Goal: Task Accomplishment & Management: Manage account settings

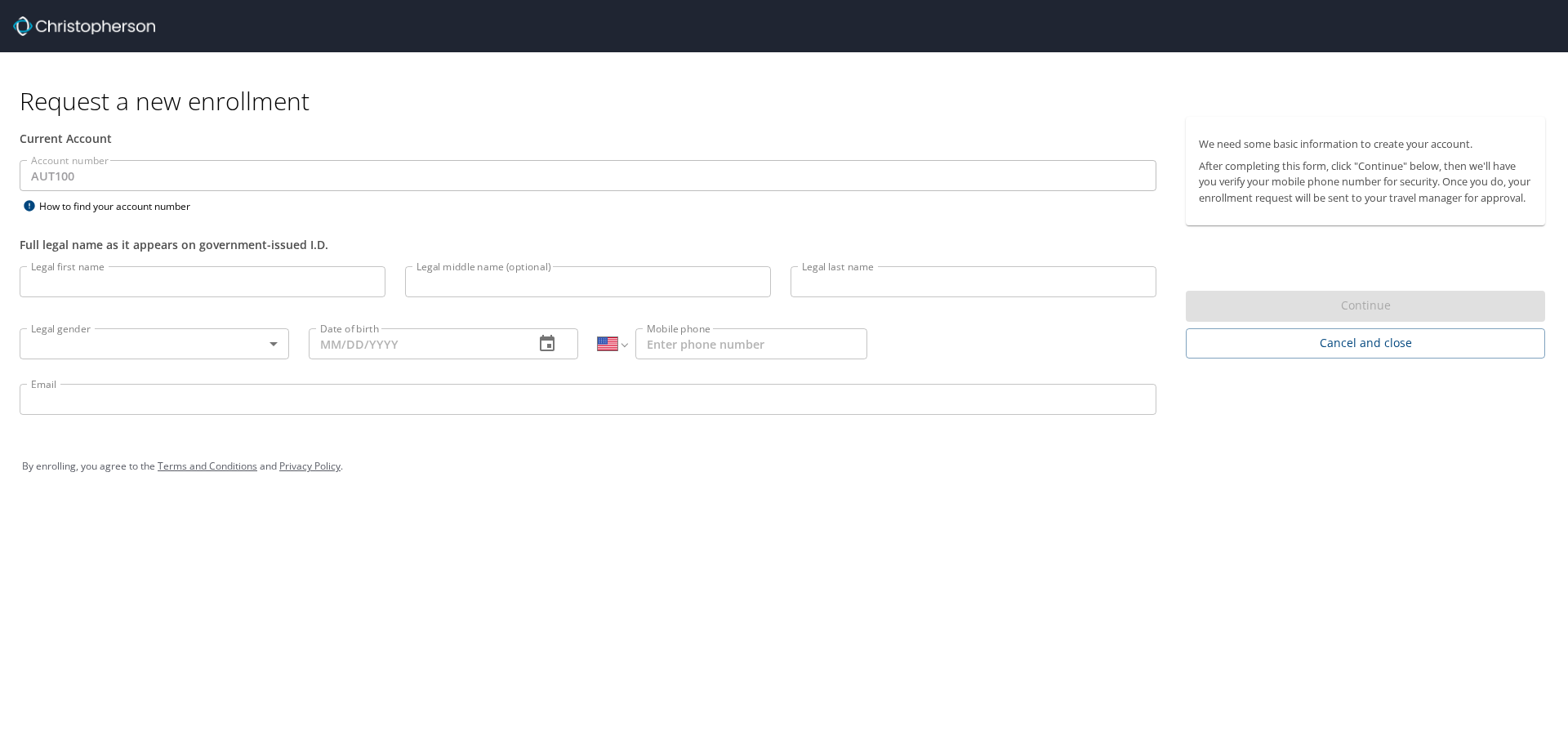
select select "US"
click at [194, 279] on input "Legal first name" at bounding box center [202, 282] width 366 height 31
type input "Shawn"
type input "Lang"
type input "(801) 920-5732"
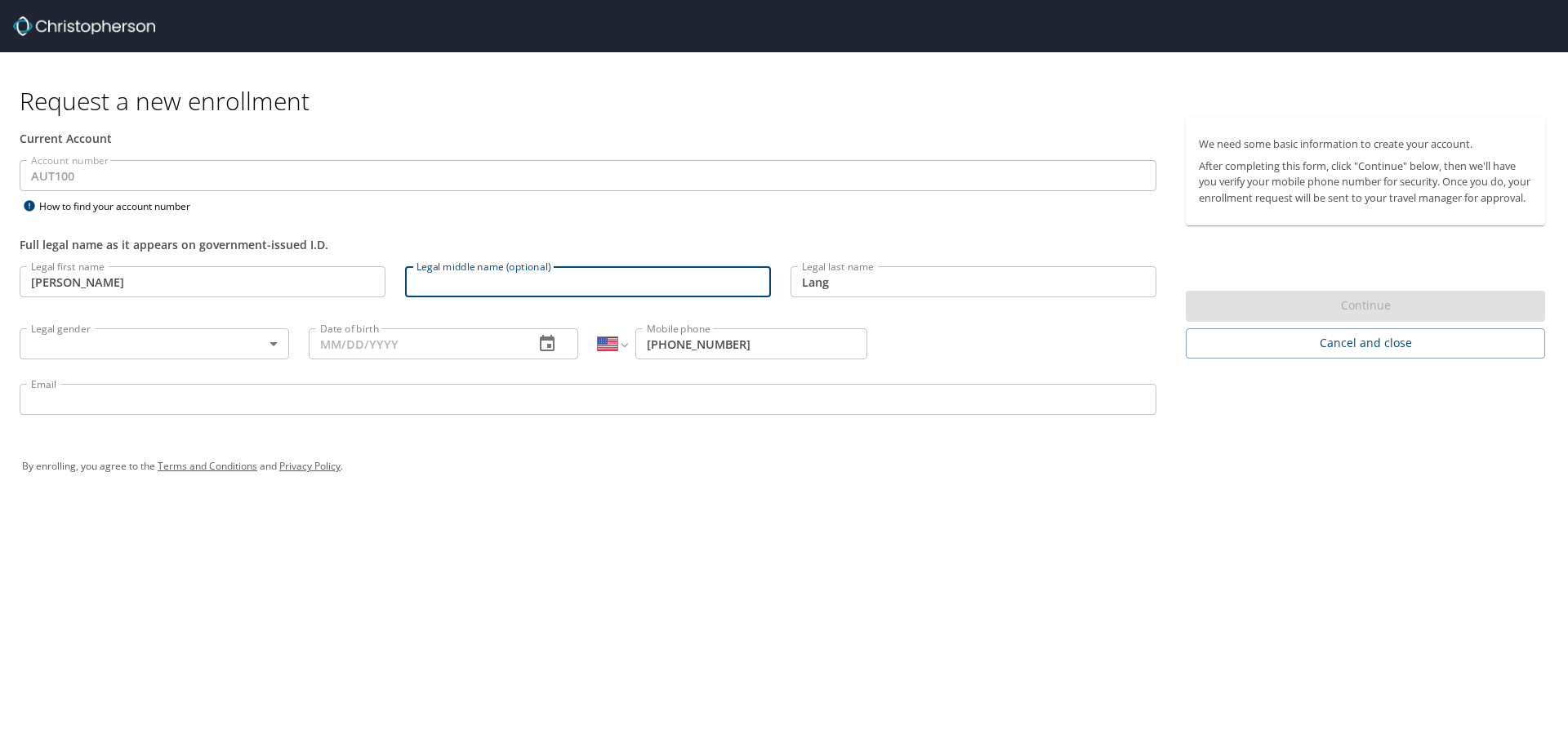
click at [541, 282] on input "Legal middle name (optional)" at bounding box center [587, 282] width 366 height 31
type input "Michael"
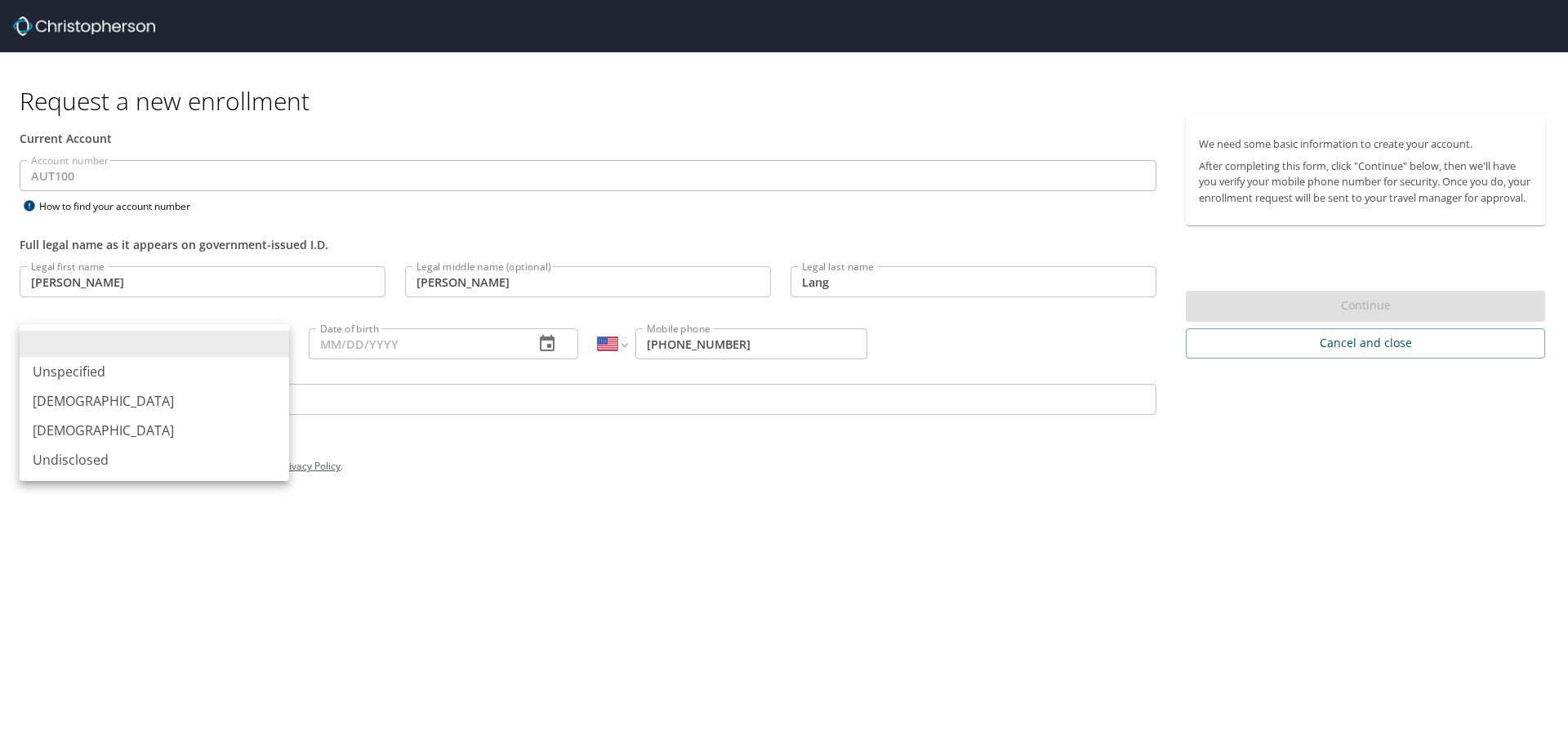
click at [261, 343] on body "Request a new enrollment Current Account Account number AUT100 Account number H…" at bounding box center [784, 372] width 1568 height 744
click at [205, 406] on li "Male" at bounding box center [154, 401] width 270 height 29
type input "Male"
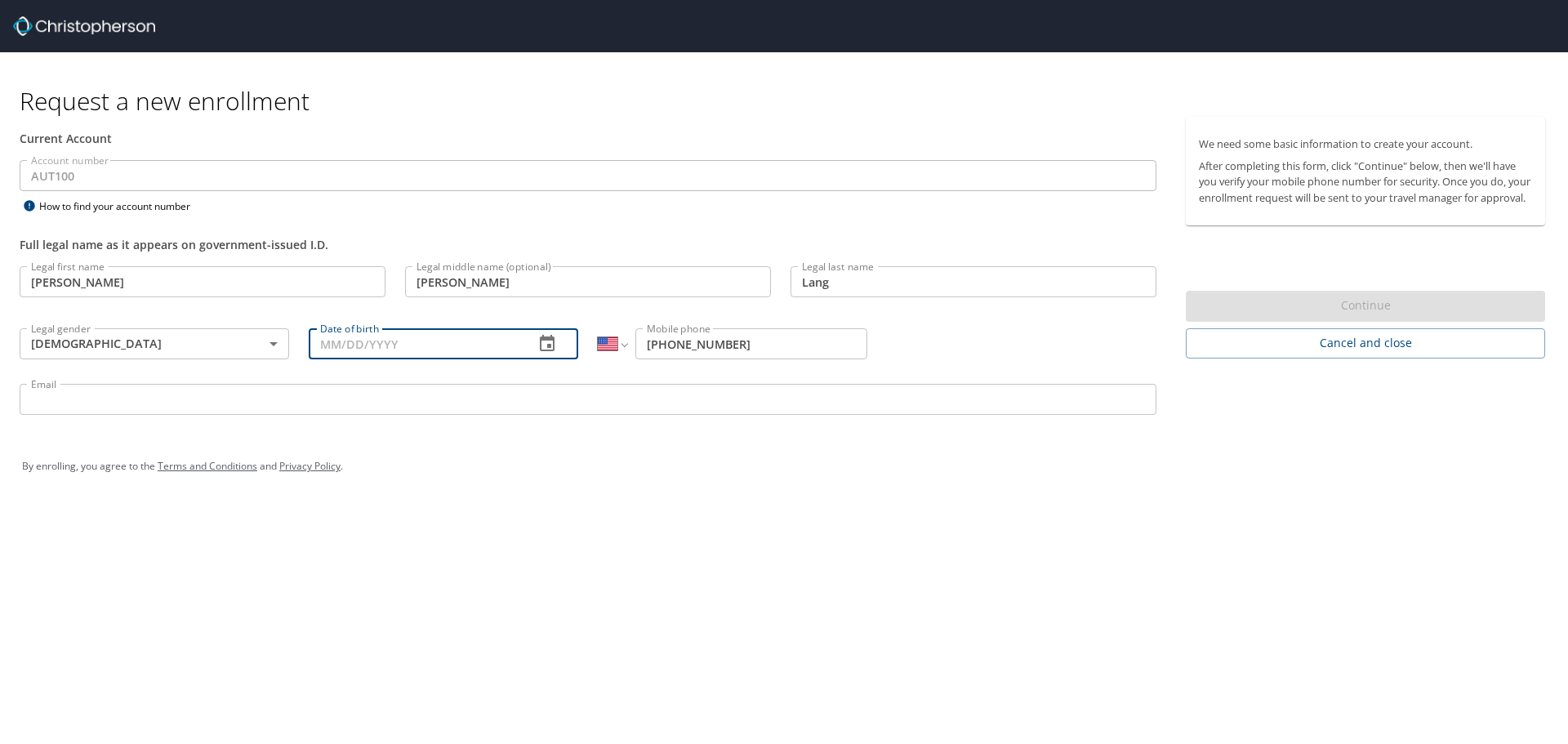
click at [410, 351] on input "Date of birth" at bounding box center [414, 344] width 212 height 31
type input "03/30/1988"
click at [235, 406] on input "Email" at bounding box center [587, 399] width 1137 height 31
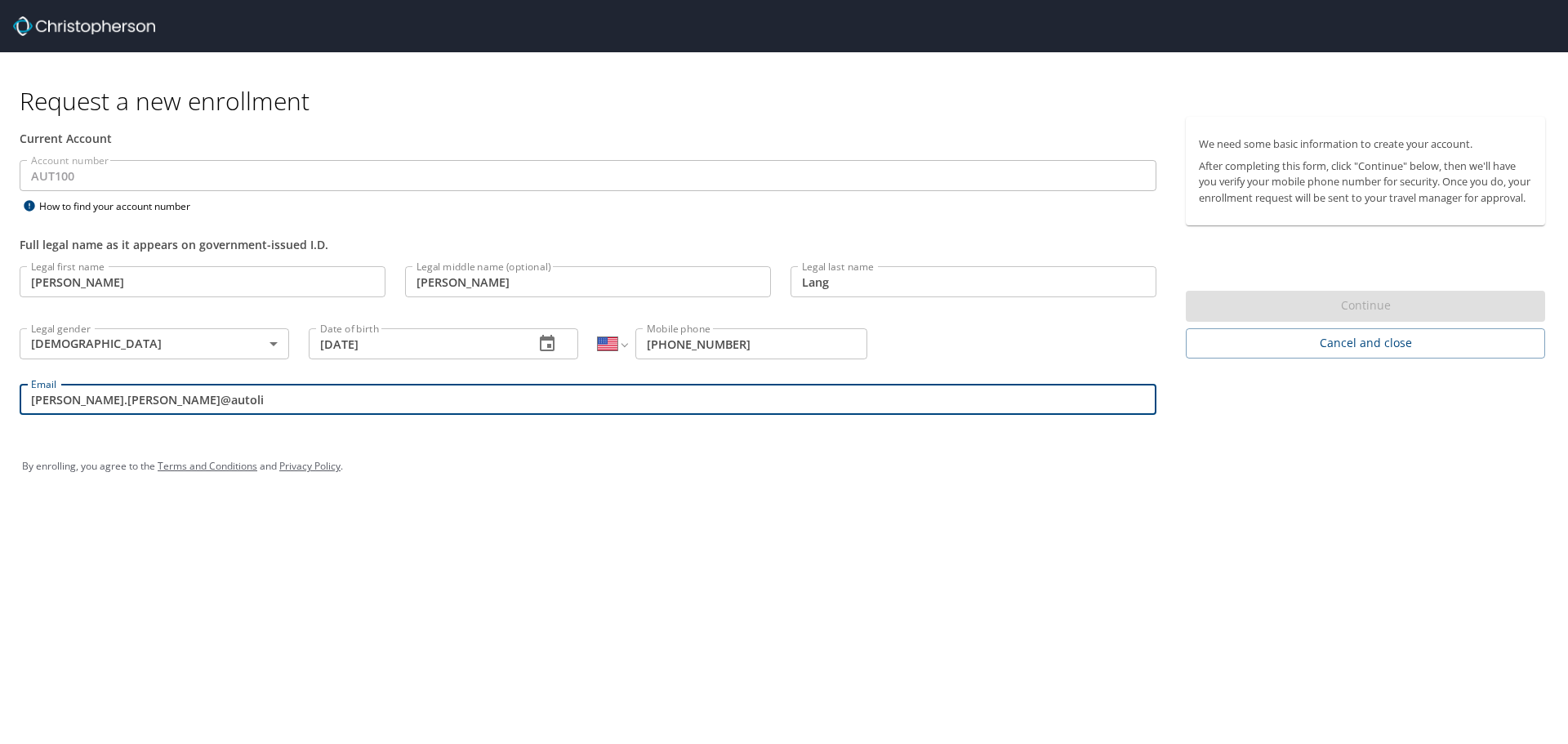
type input "shawn.lang@autoliv.com"
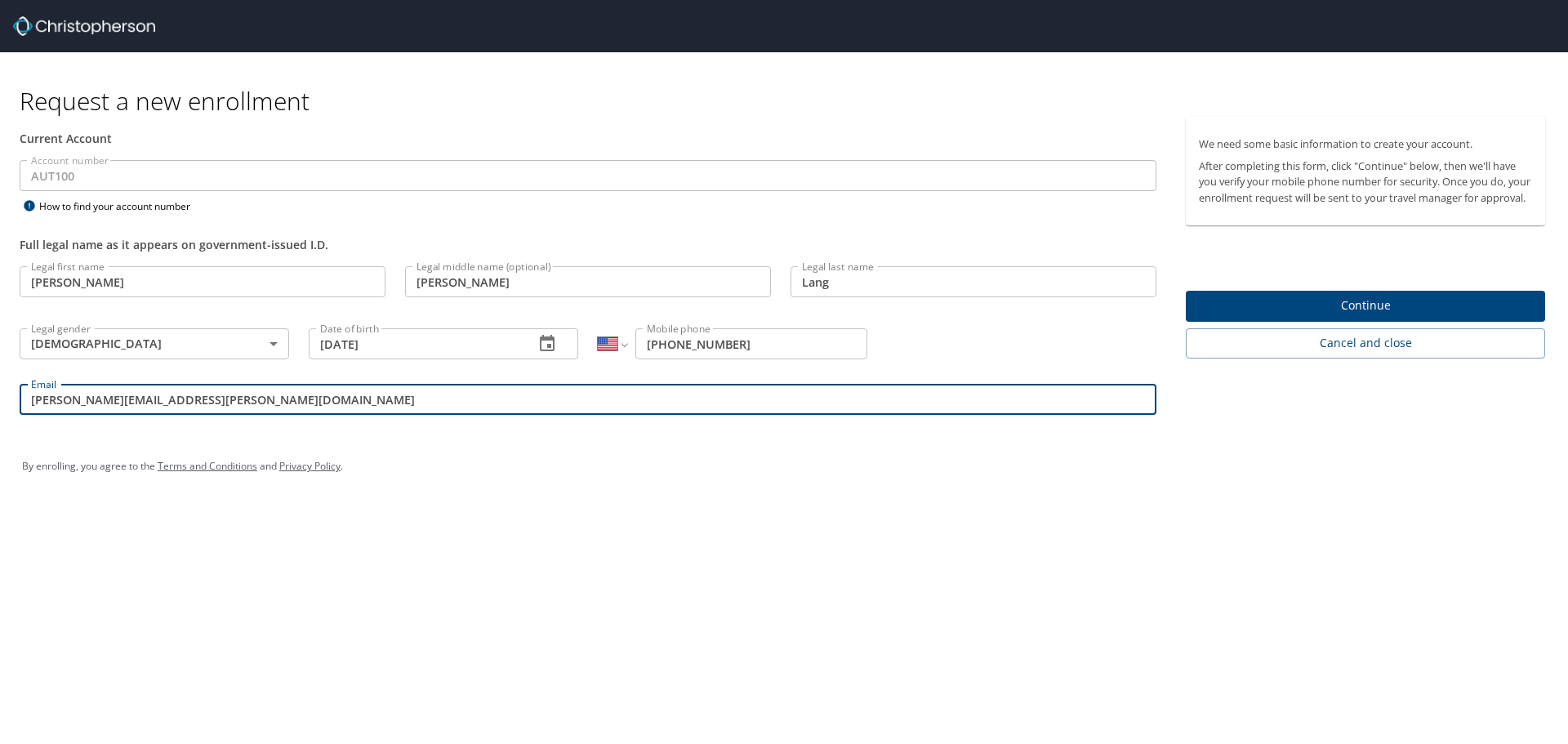
click at [1263, 316] on span "Continue" at bounding box center [1365, 305] width 333 height 20
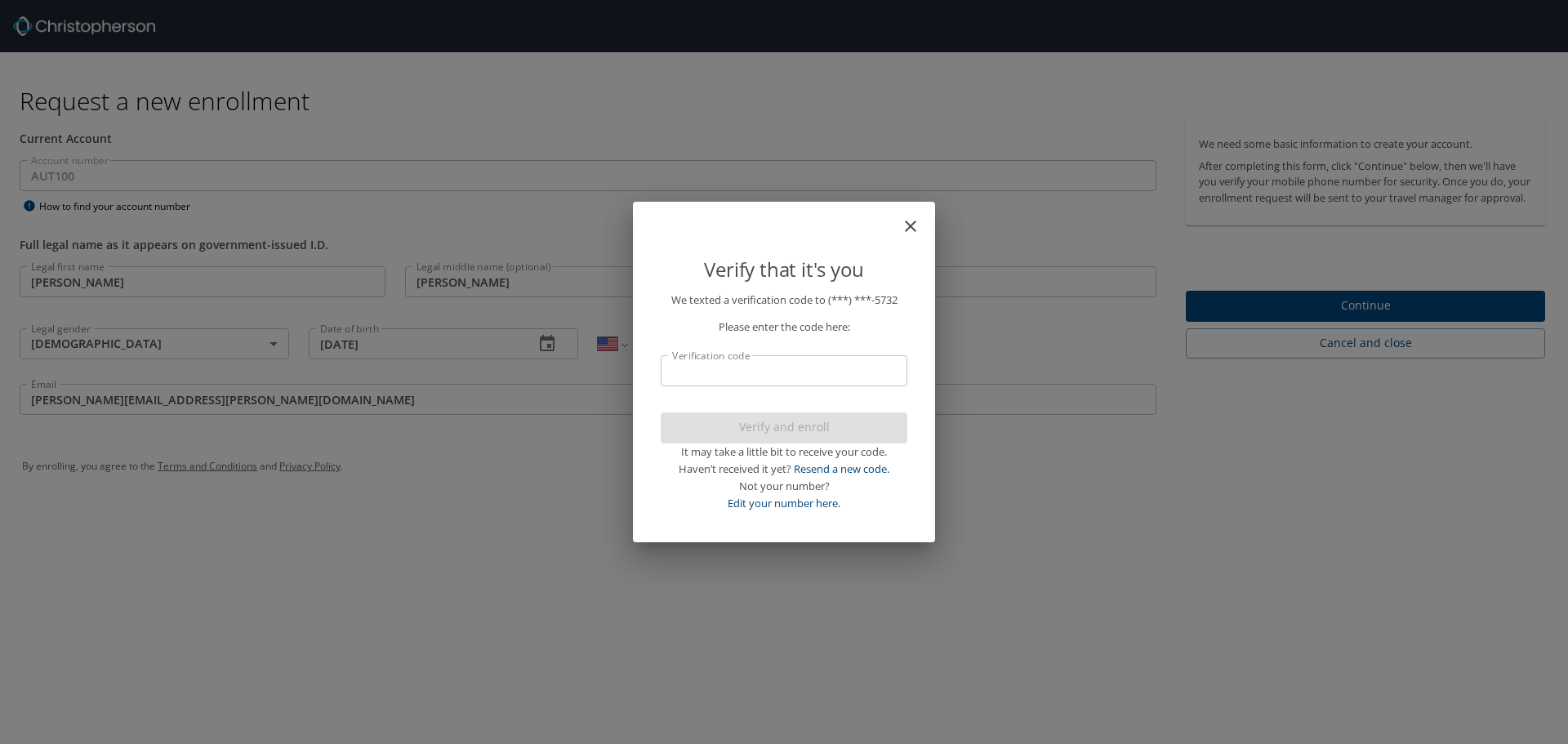
click at [770, 376] on input "Verification code" at bounding box center [784, 371] width 247 height 31
drag, startPoint x: 727, startPoint y: 221, endPoint x: 876, endPoint y: 334, distance: 187.0
click at [876, 334] on div "Verify that it's you We texted a verification code to (***) ***- 5732 Please en…" at bounding box center [784, 372] width 302 height 341
click at [780, 369] on input "Verification code" at bounding box center [784, 371] width 247 height 31
click at [843, 472] on link "Resend a new code." at bounding box center [841, 469] width 95 height 15
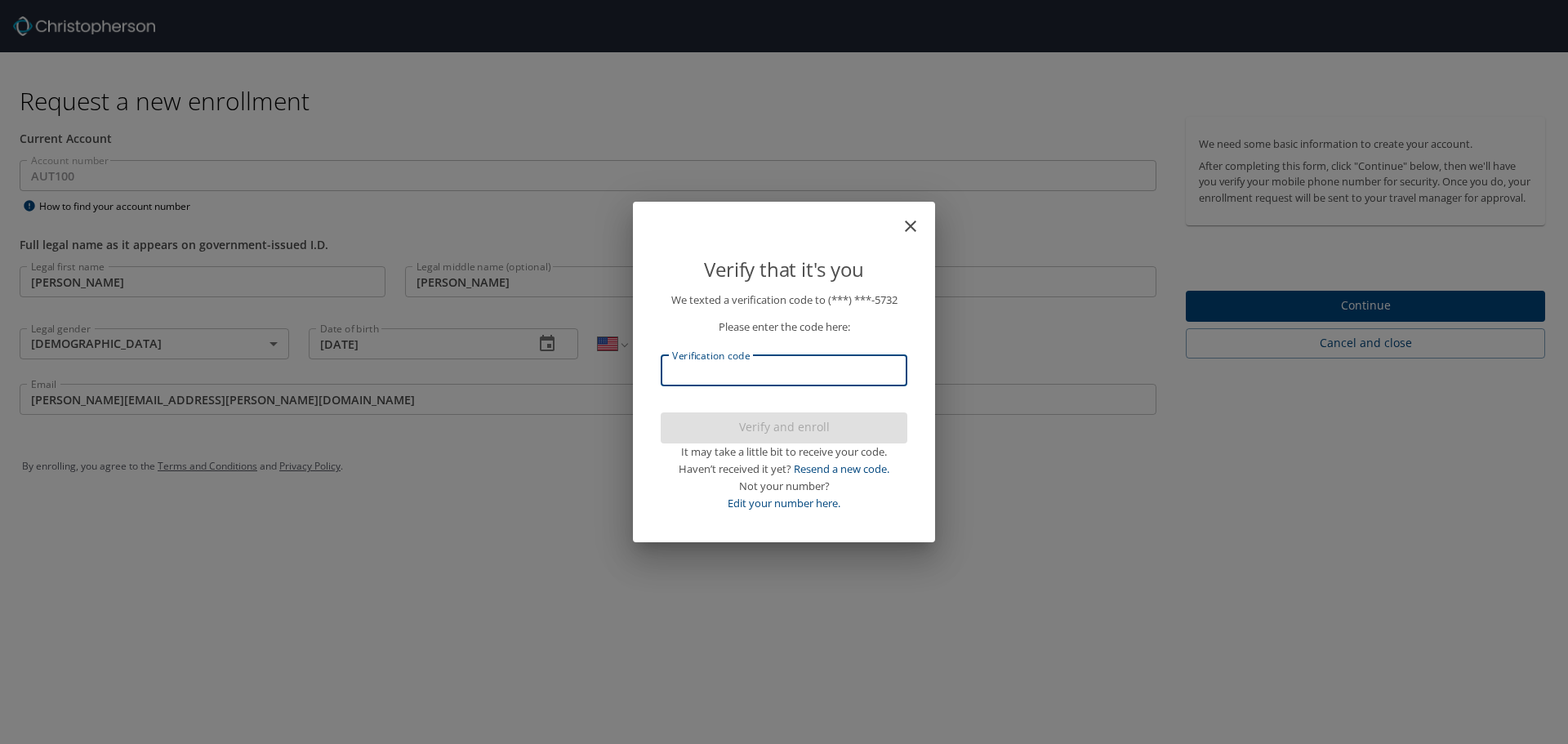
click at [740, 365] on input "Verification code" at bounding box center [784, 371] width 247 height 31
type input "581797"
click at [739, 425] on span "Verify and enroll" at bounding box center [784, 428] width 220 height 20
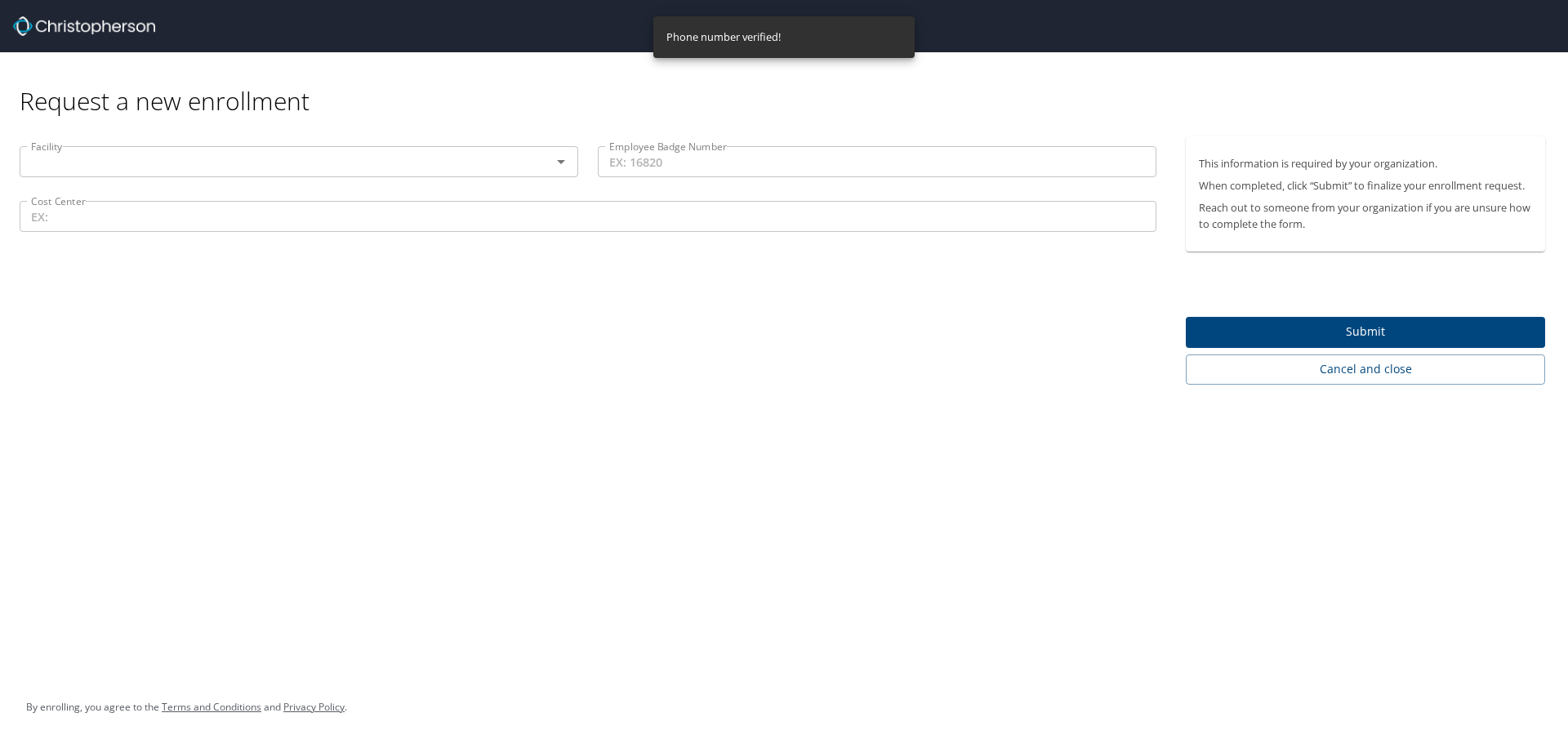
click at [184, 156] on input "text" at bounding box center [275, 161] width 501 height 21
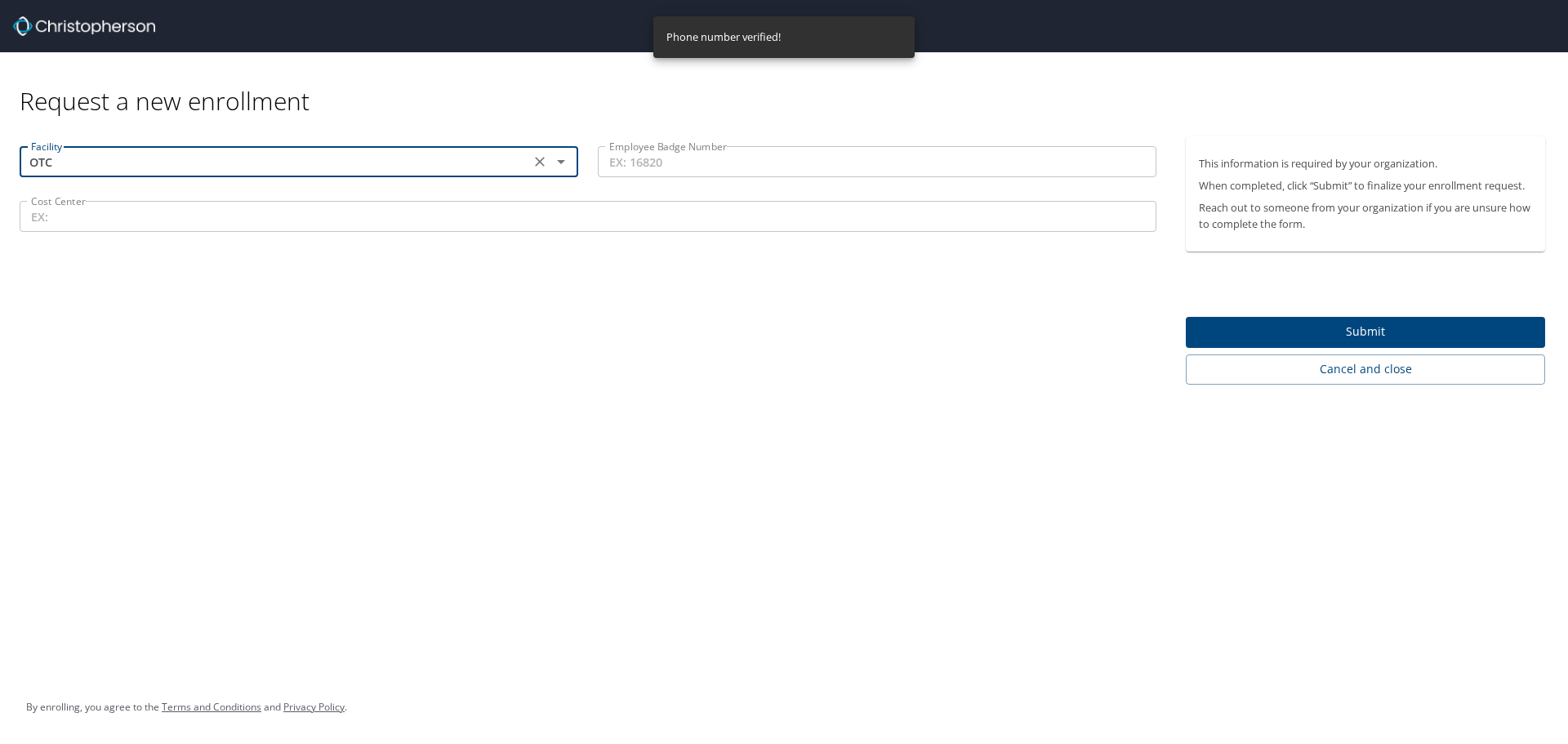
type input "OTC"
click at [687, 157] on input "Employee Badge Number" at bounding box center [877, 161] width 559 height 31
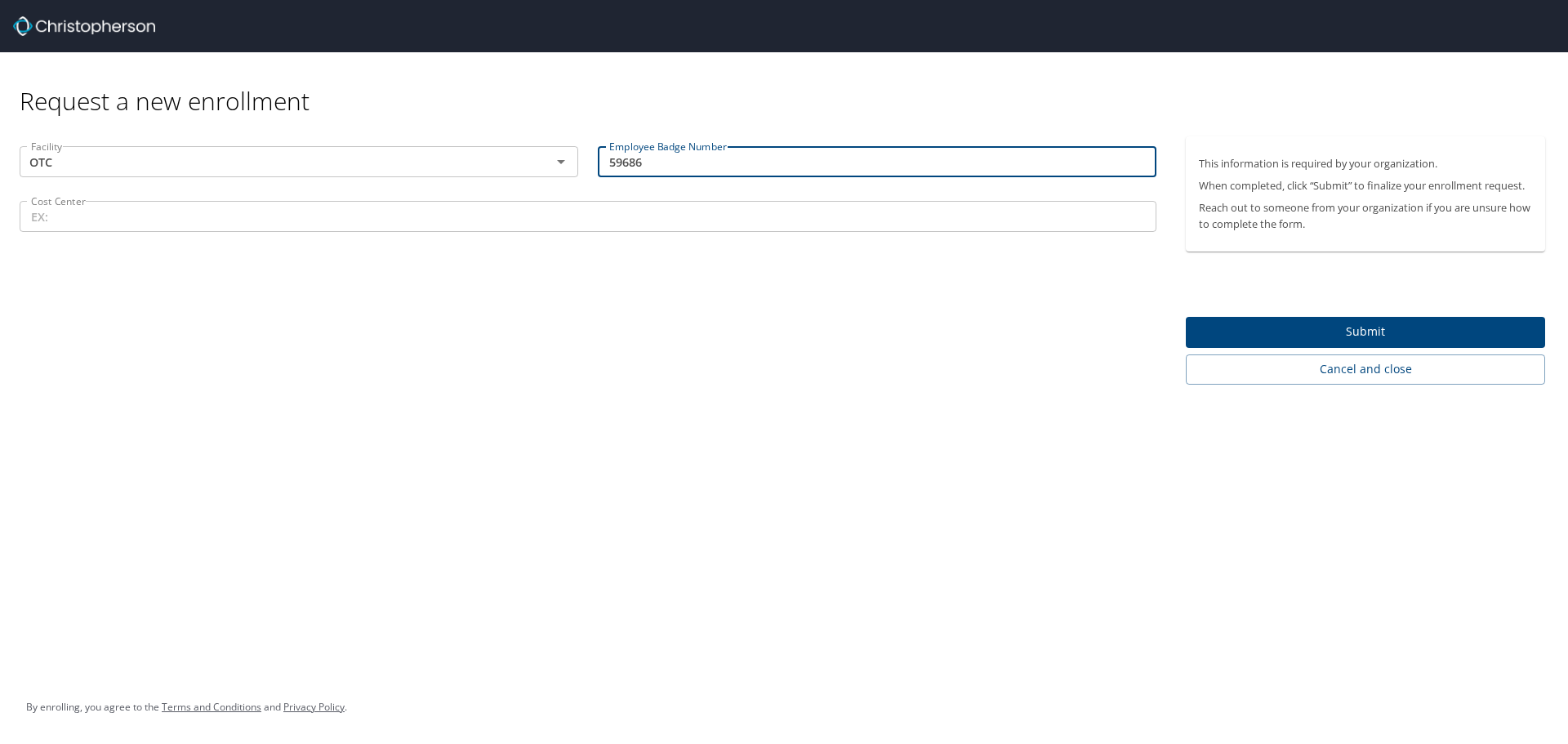
type input "59686"
click at [253, 227] on input "Cost Center" at bounding box center [587, 217] width 1137 height 31
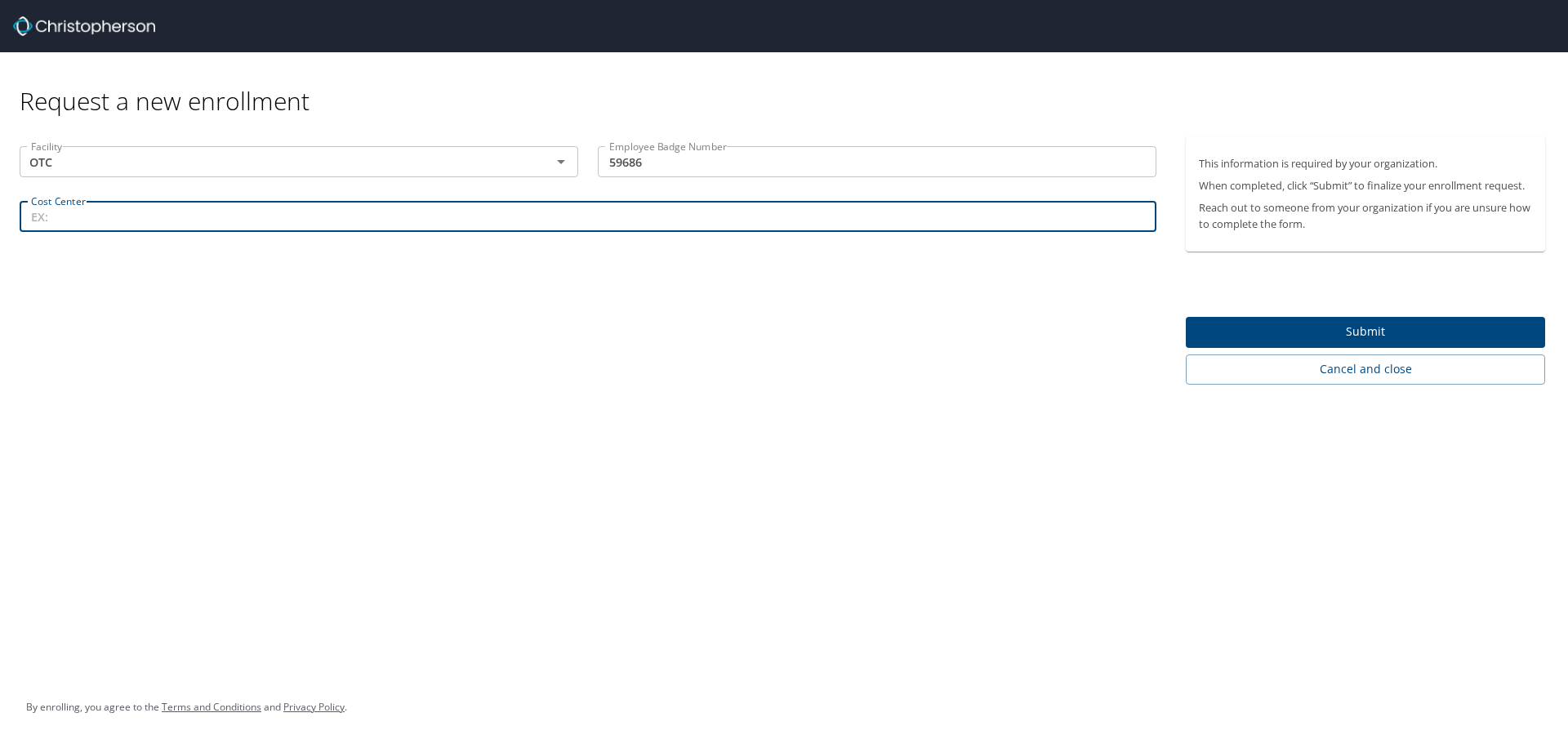
paste input "27835"
type input "27835"
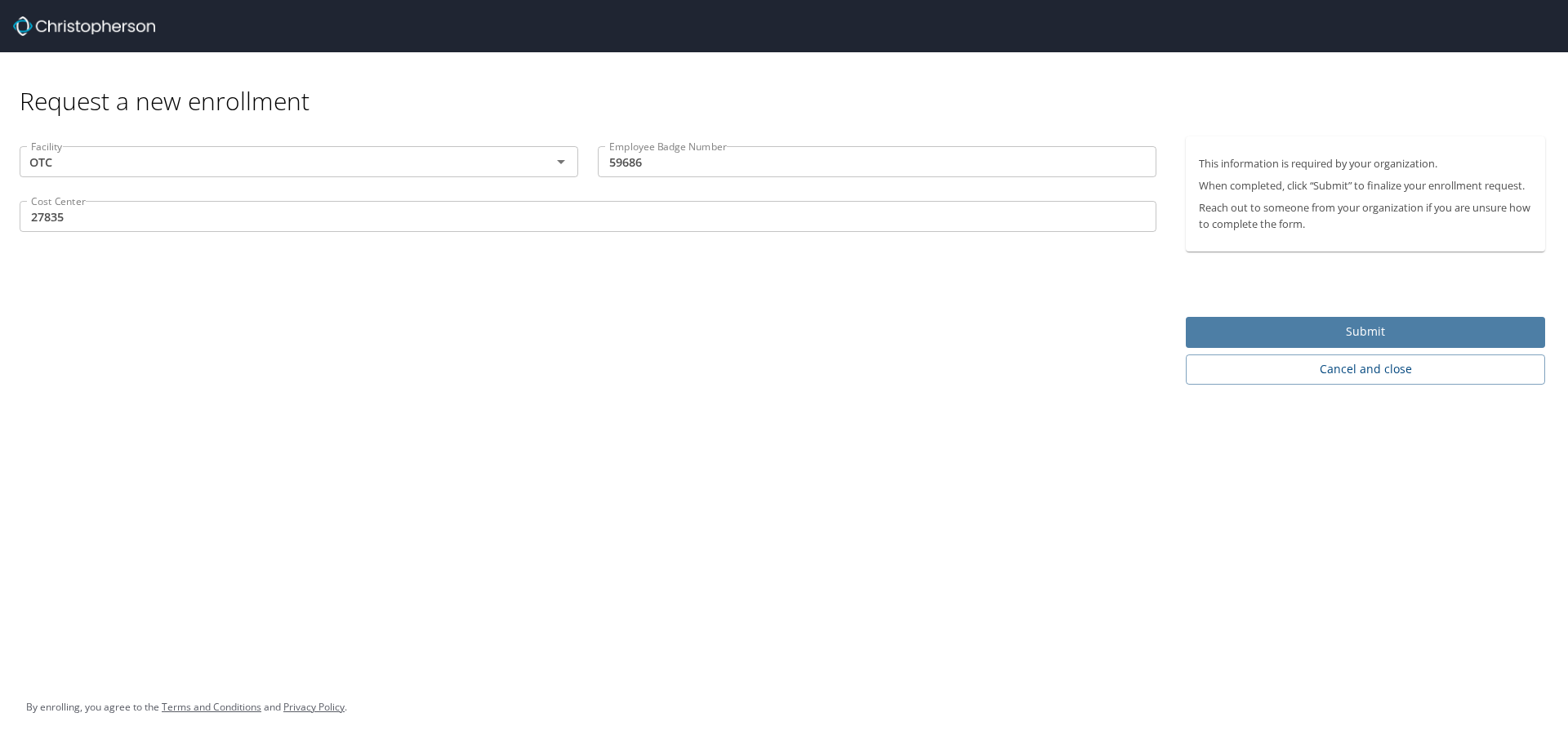
click at [1223, 330] on span "Submit" at bounding box center [1365, 332] width 333 height 20
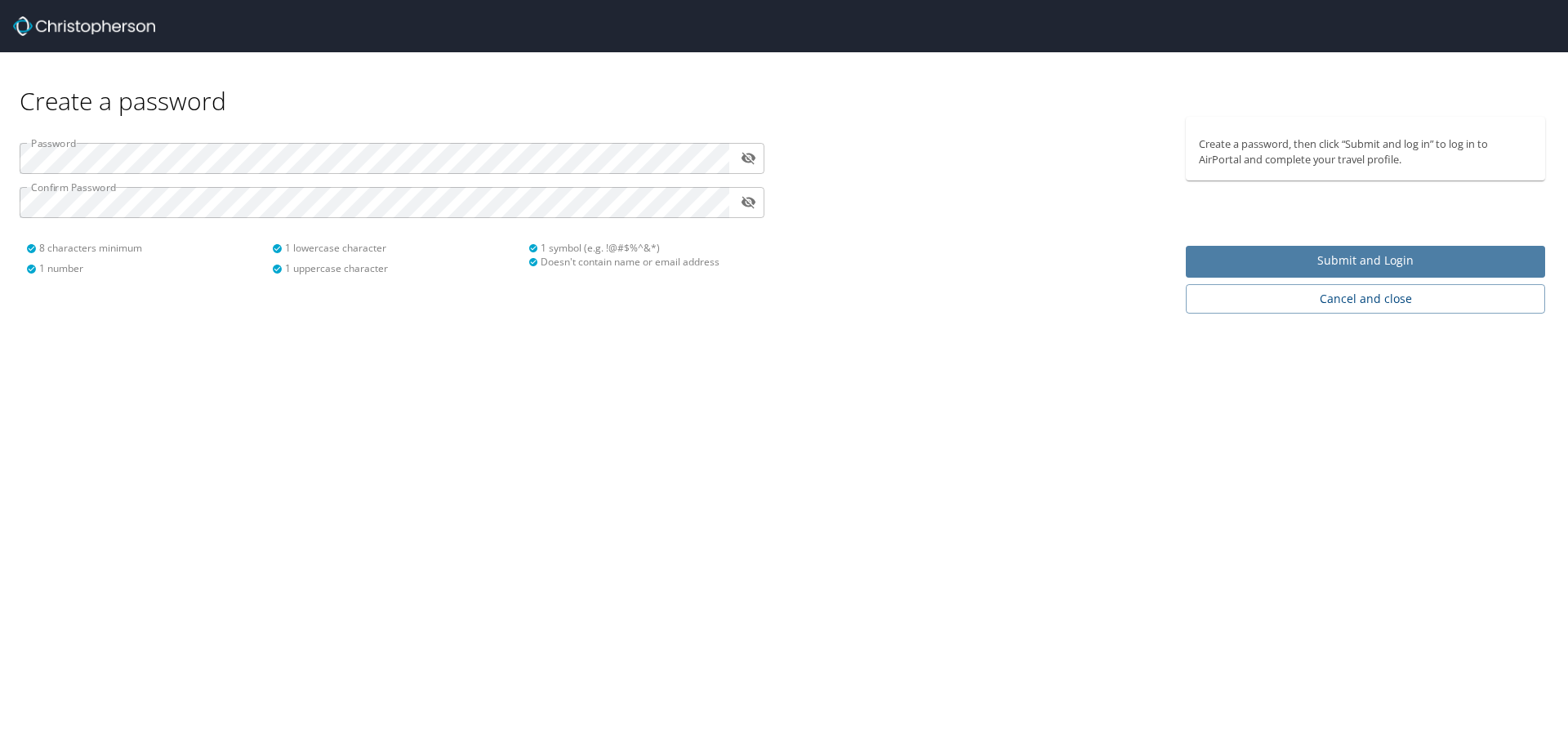
click at [1239, 252] on span "Submit and Login" at bounding box center [1365, 261] width 333 height 20
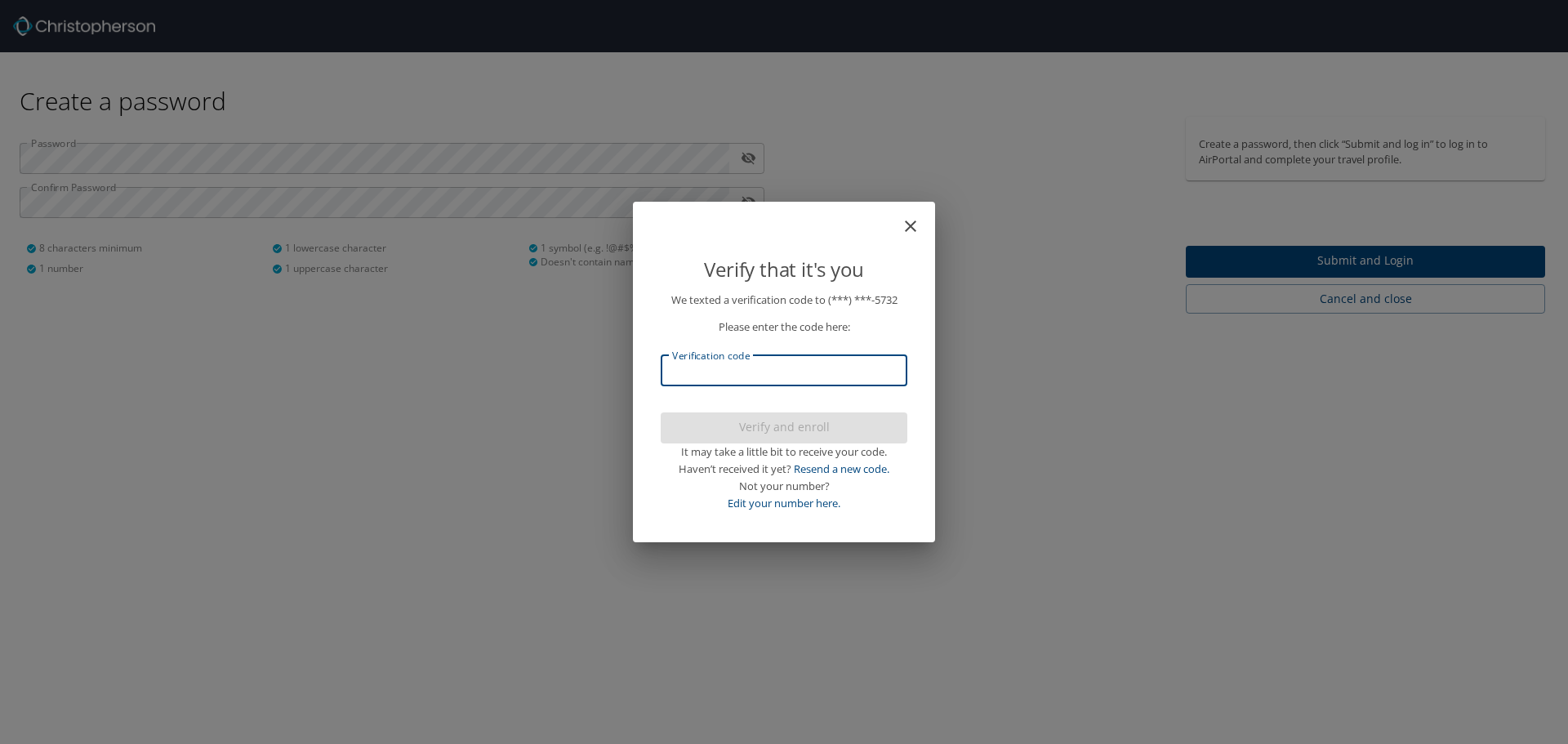
click at [805, 381] on input "Verification code" at bounding box center [784, 371] width 247 height 31
type input "655629"
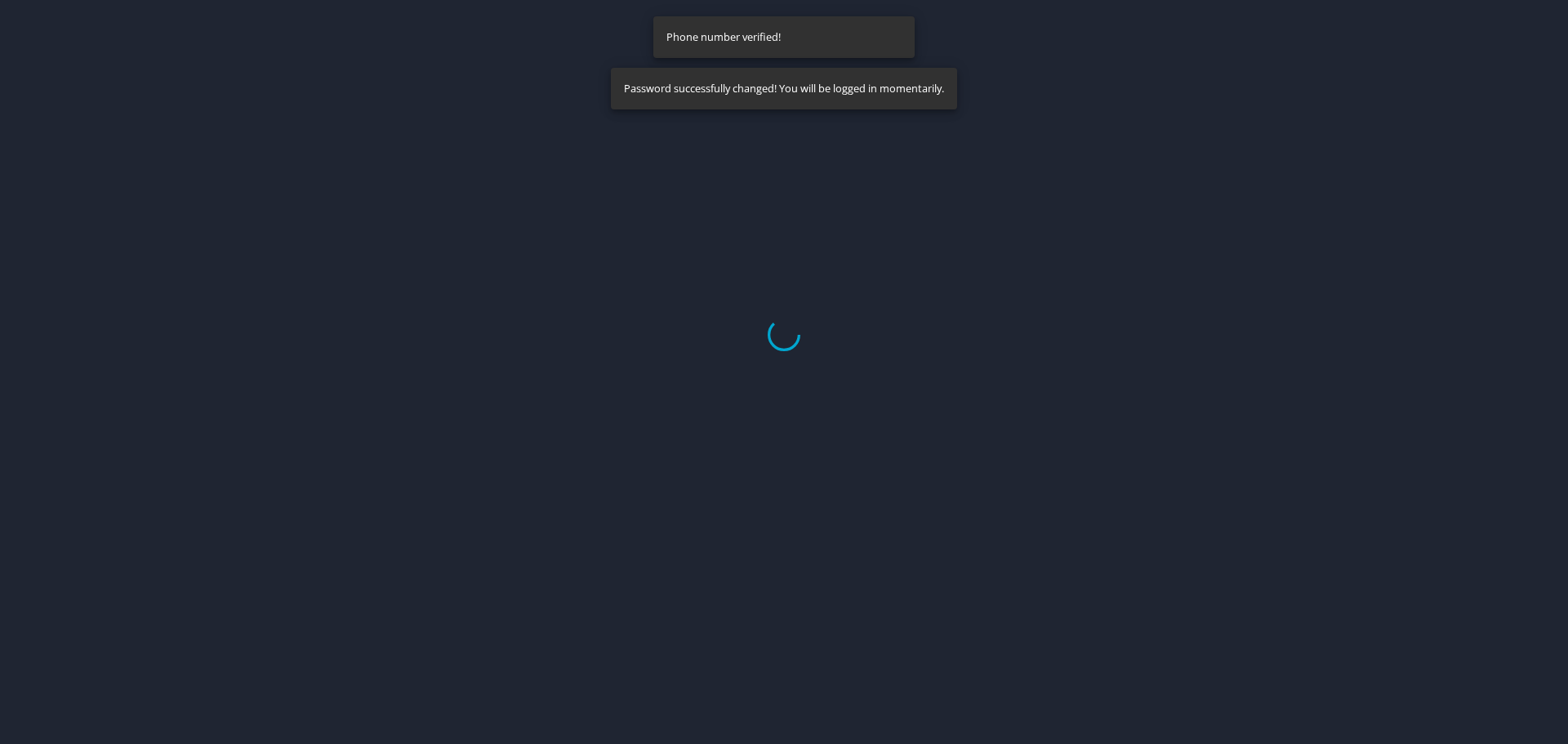
select select "US"
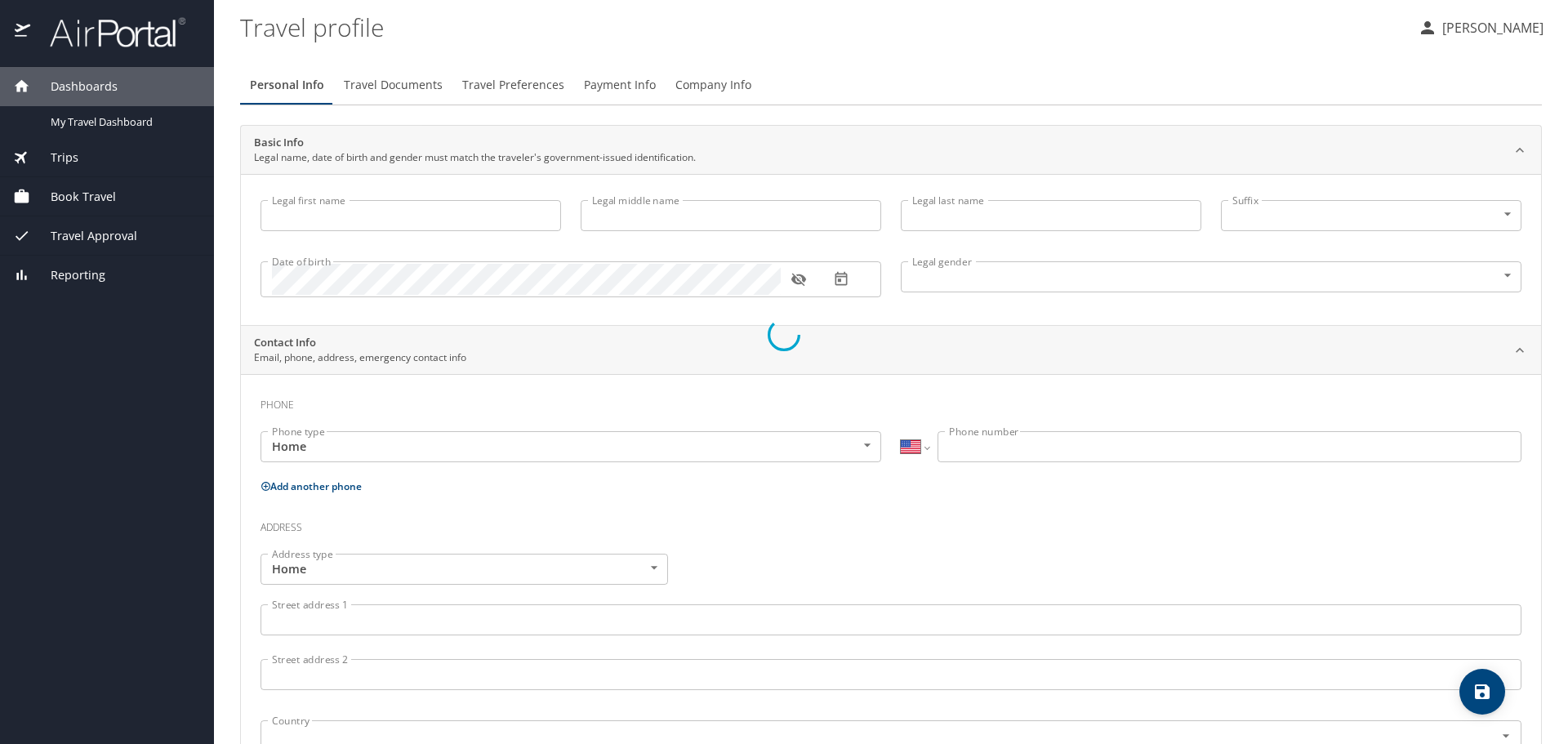
type input "Shawn"
type input "Michael"
type input "Lang"
type input "Male"
select select "US"
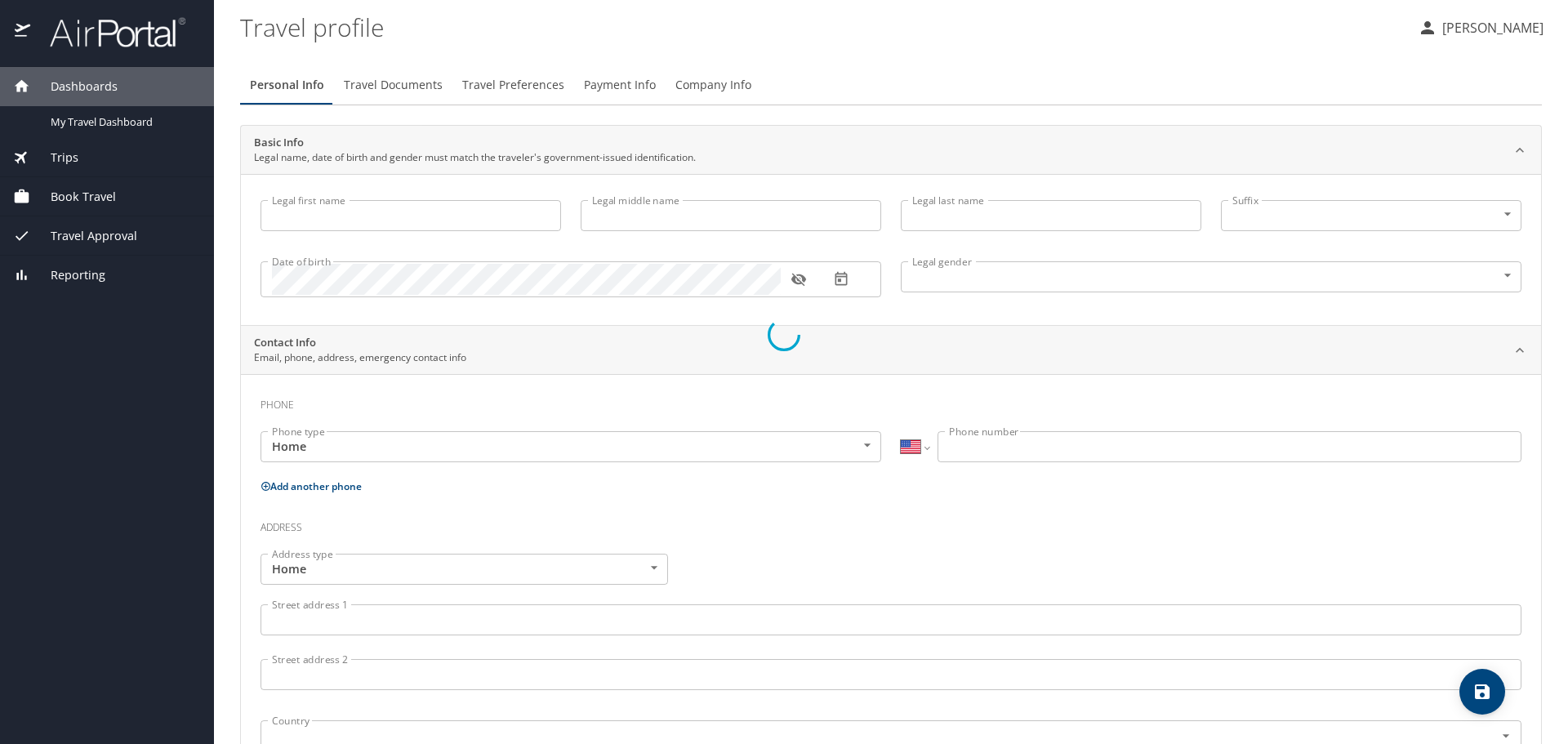
select select "US"
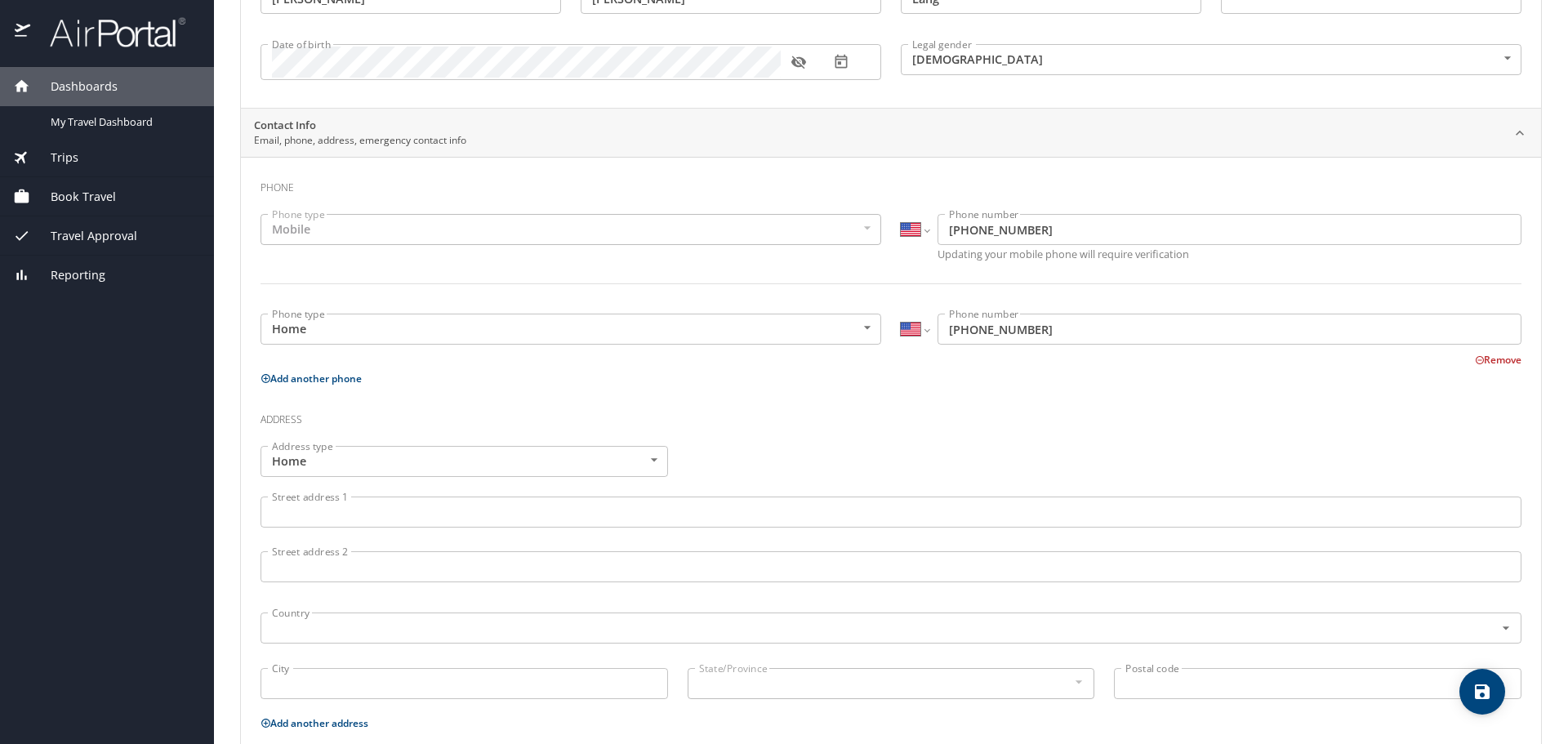
scroll to position [245, 0]
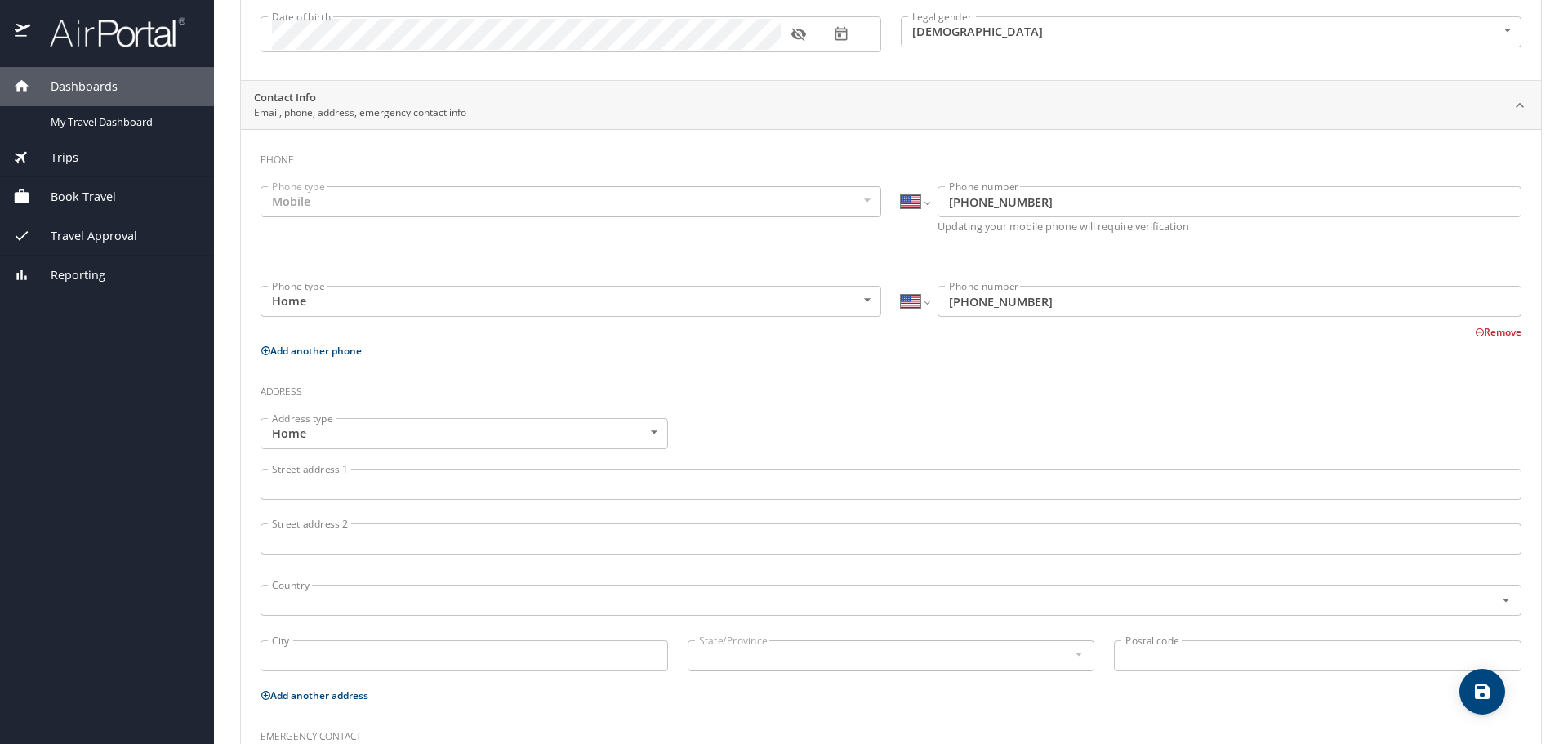
click at [429, 487] on input "Street address 1" at bounding box center [891, 484] width 1261 height 31
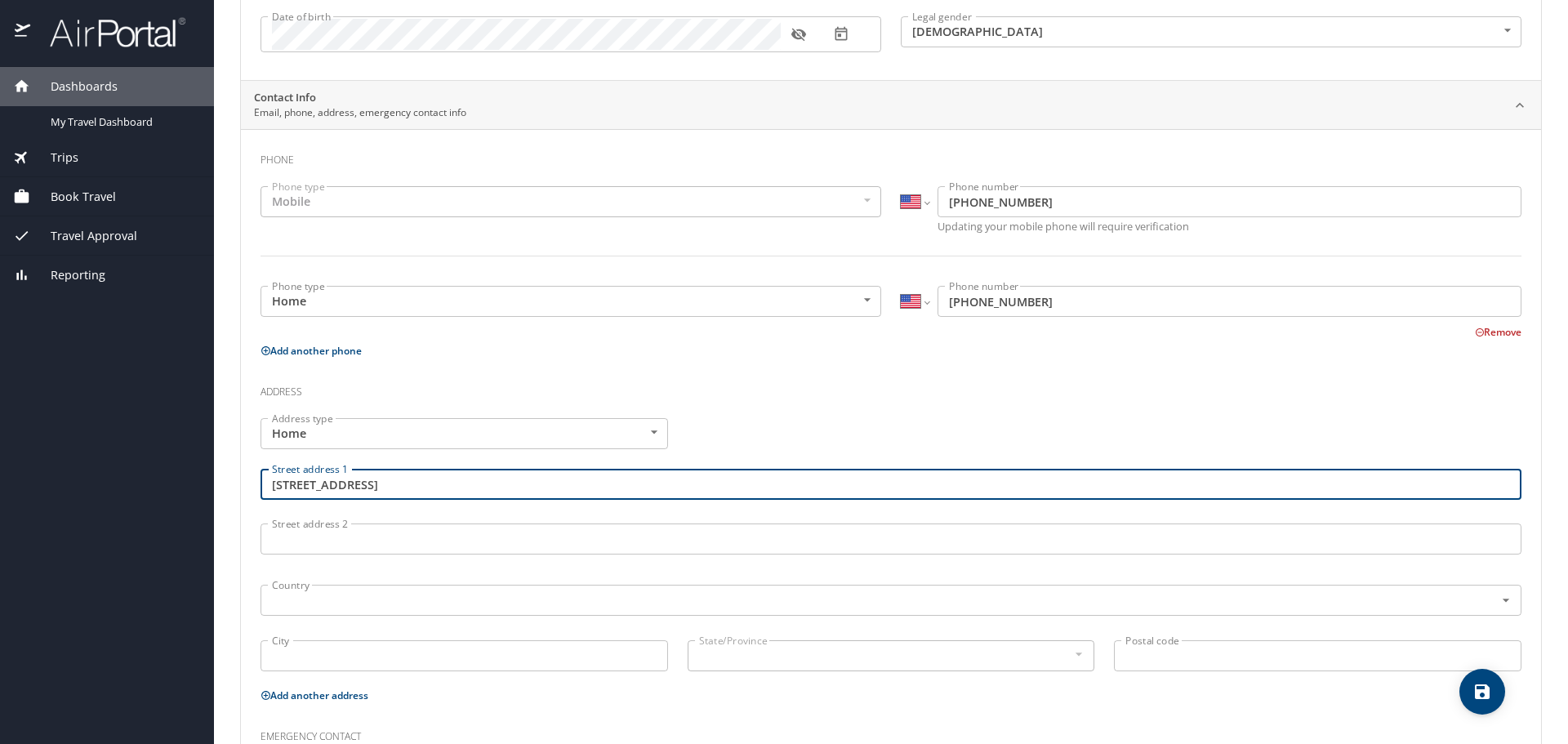
type input "5947 willow wood lane"
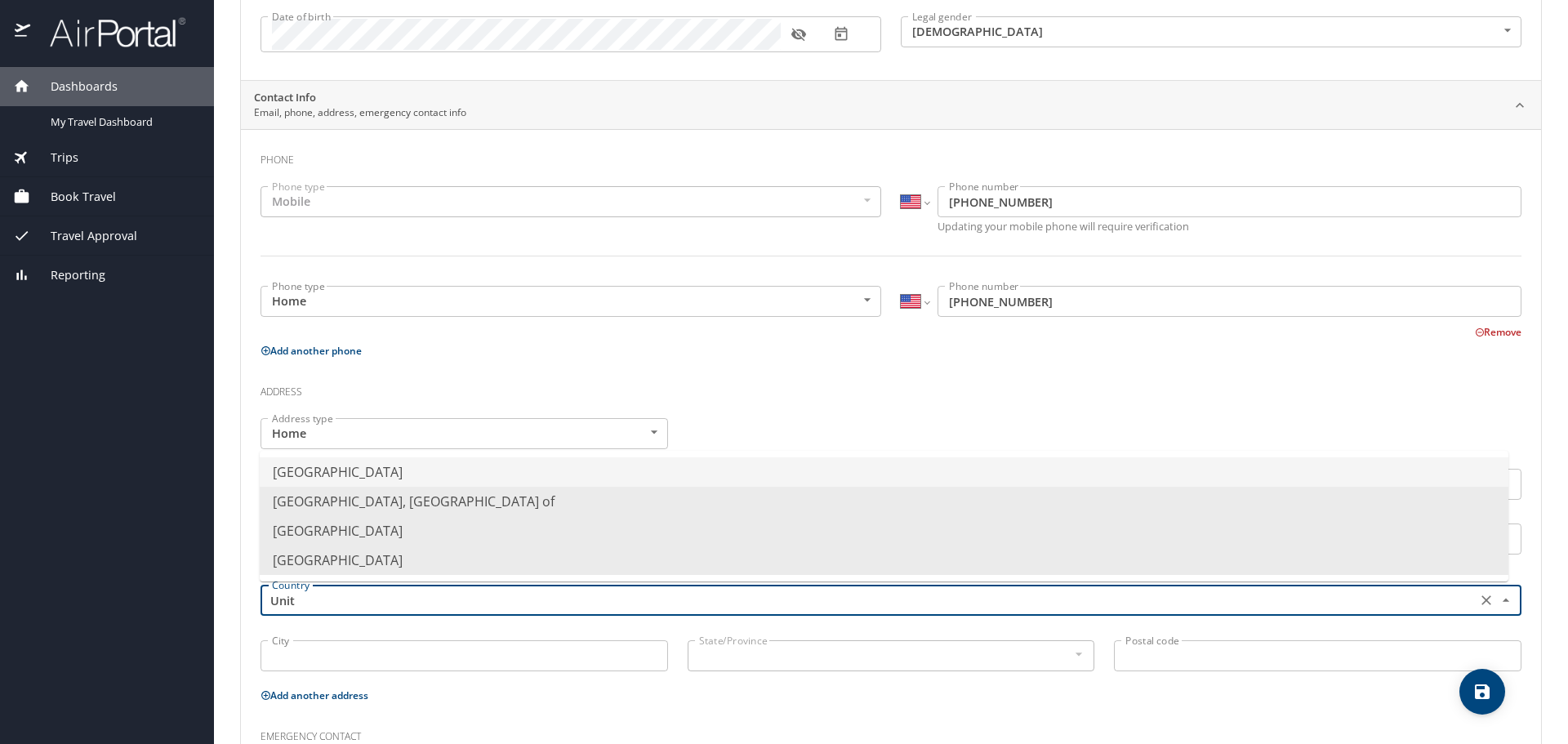
click at [396, 471] on li "United States of America" at bounding box center [884, 472] width 1249 height 29
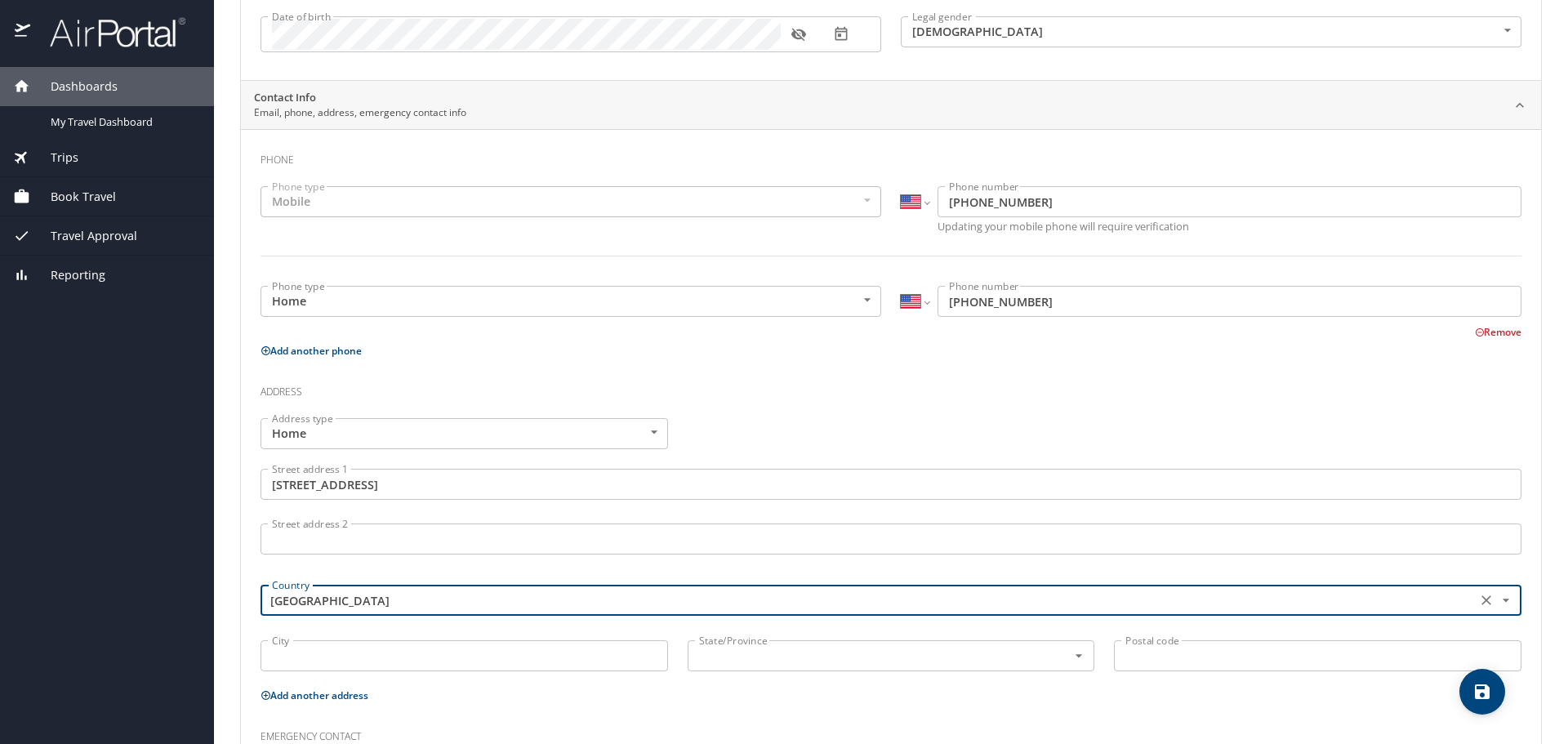
type input "United States of America"
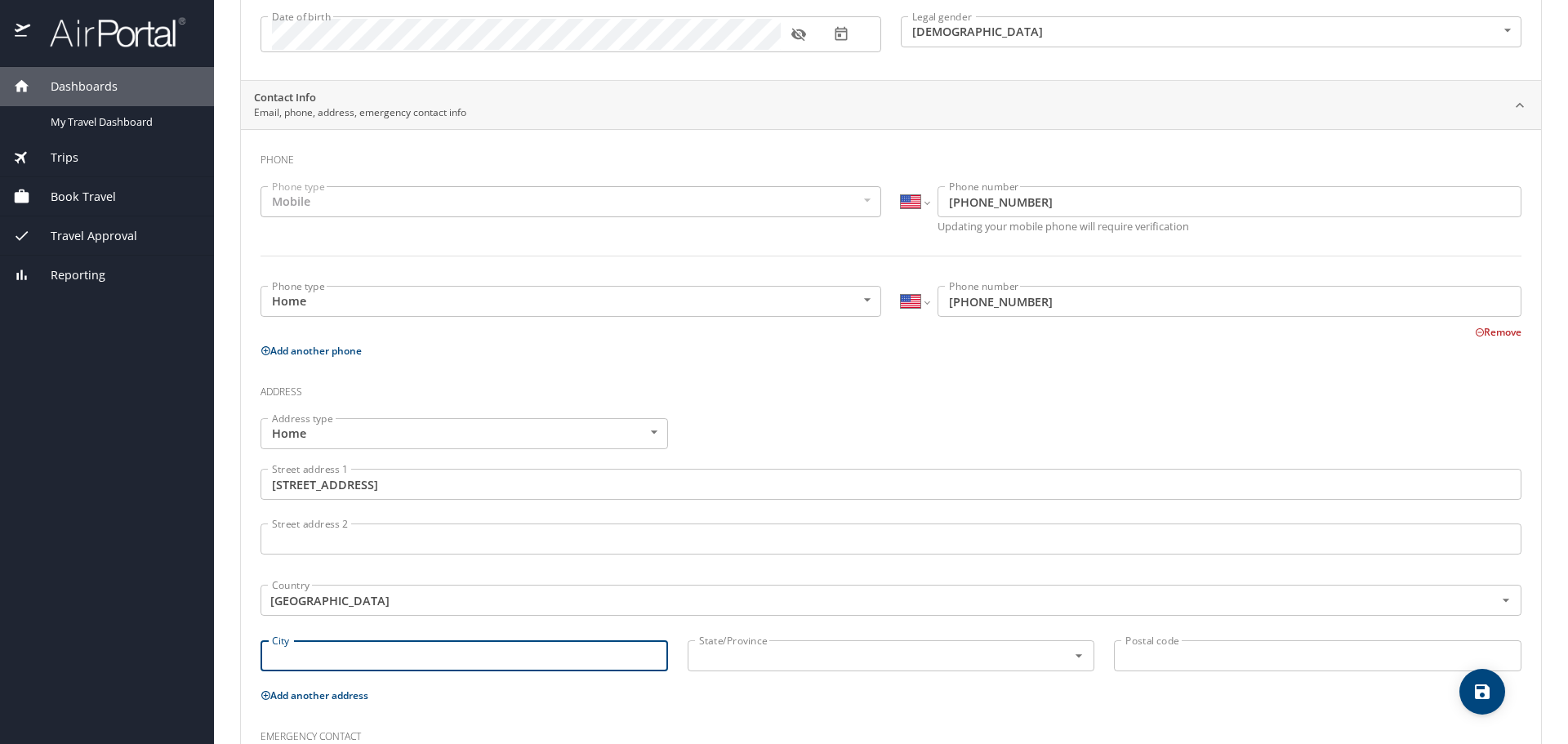
click at [355, 648] on input "City" at bounding box center [464, 656] width 407 height 31
type input "Ogden"
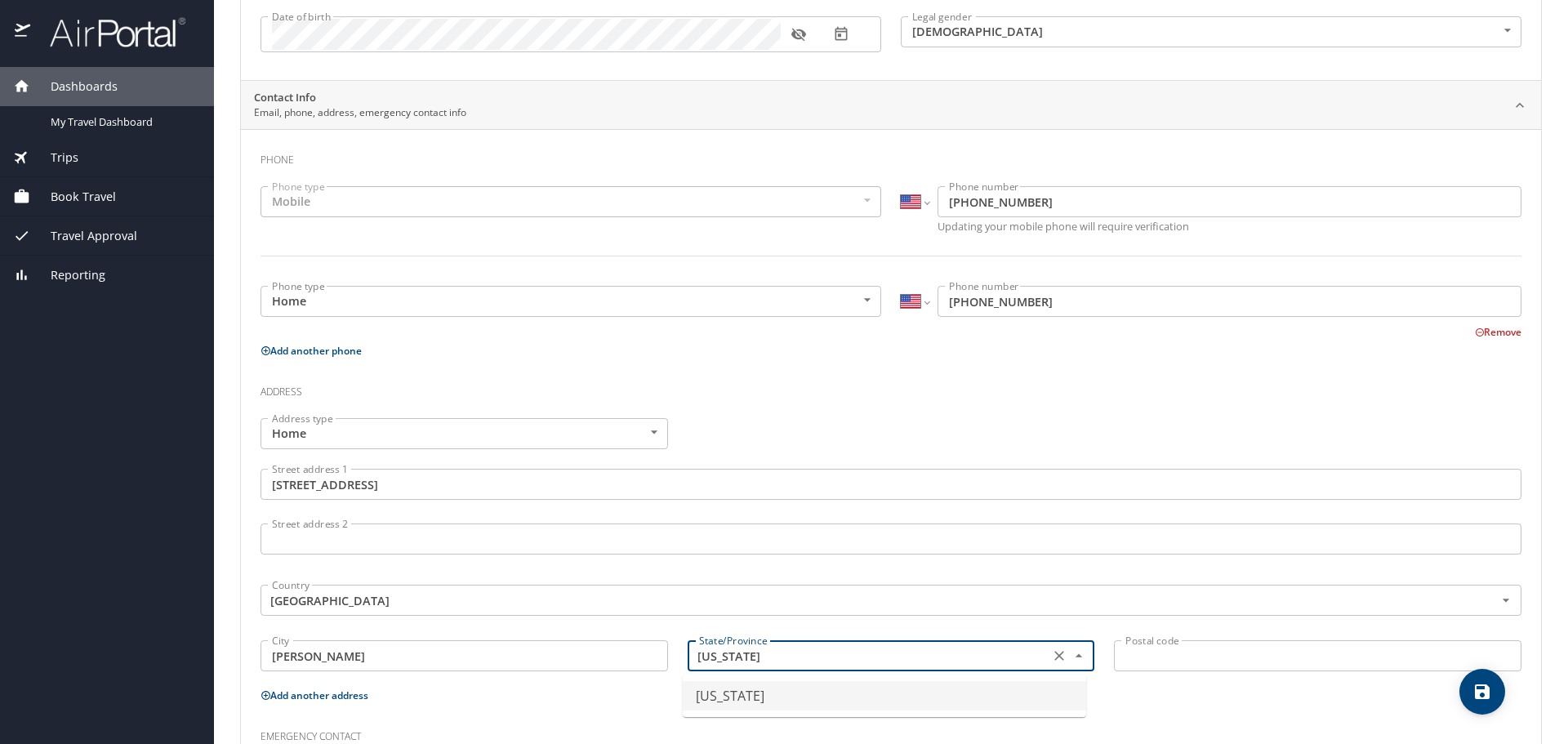
type input "Utah"
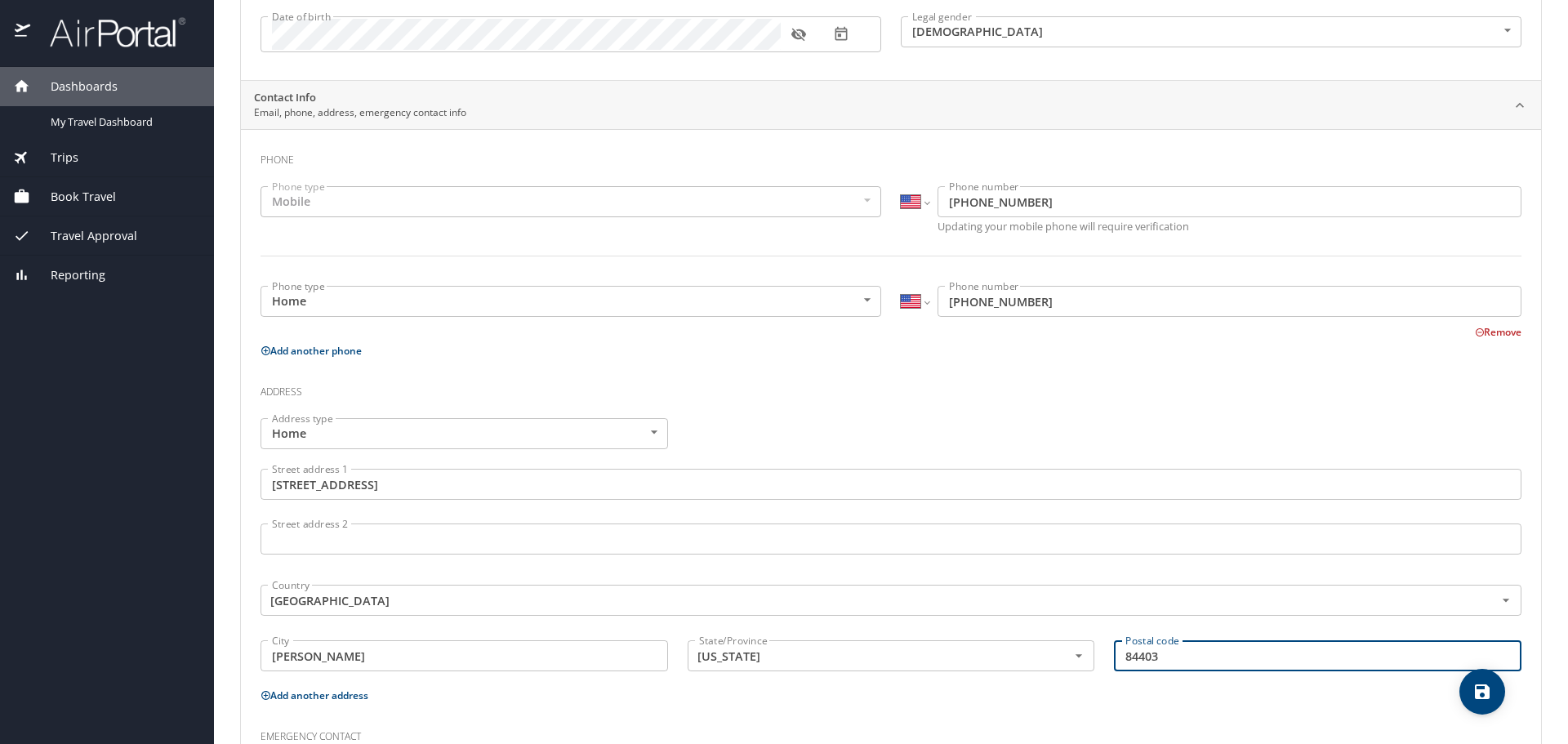
type input "84403"
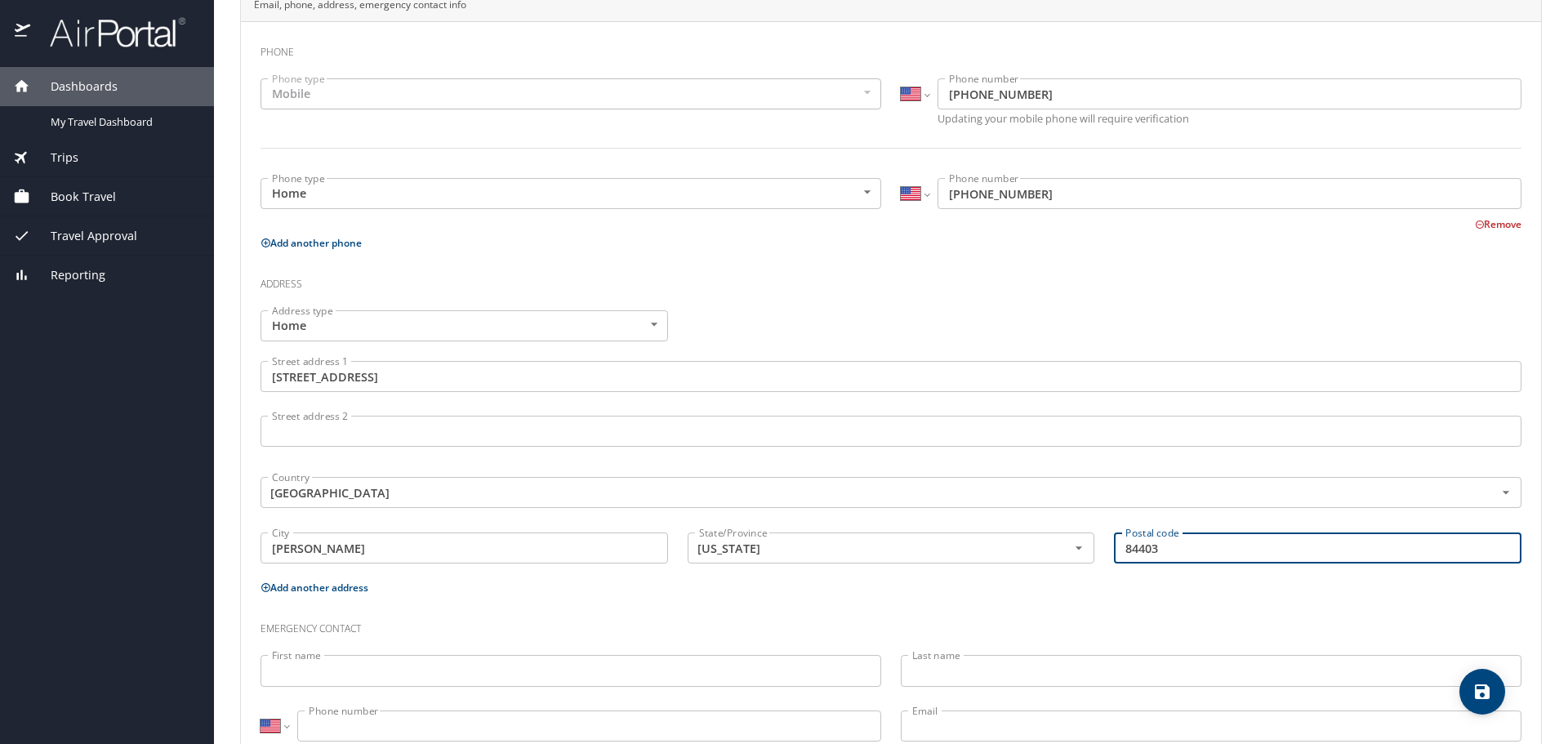
scroll to position [405, 0]
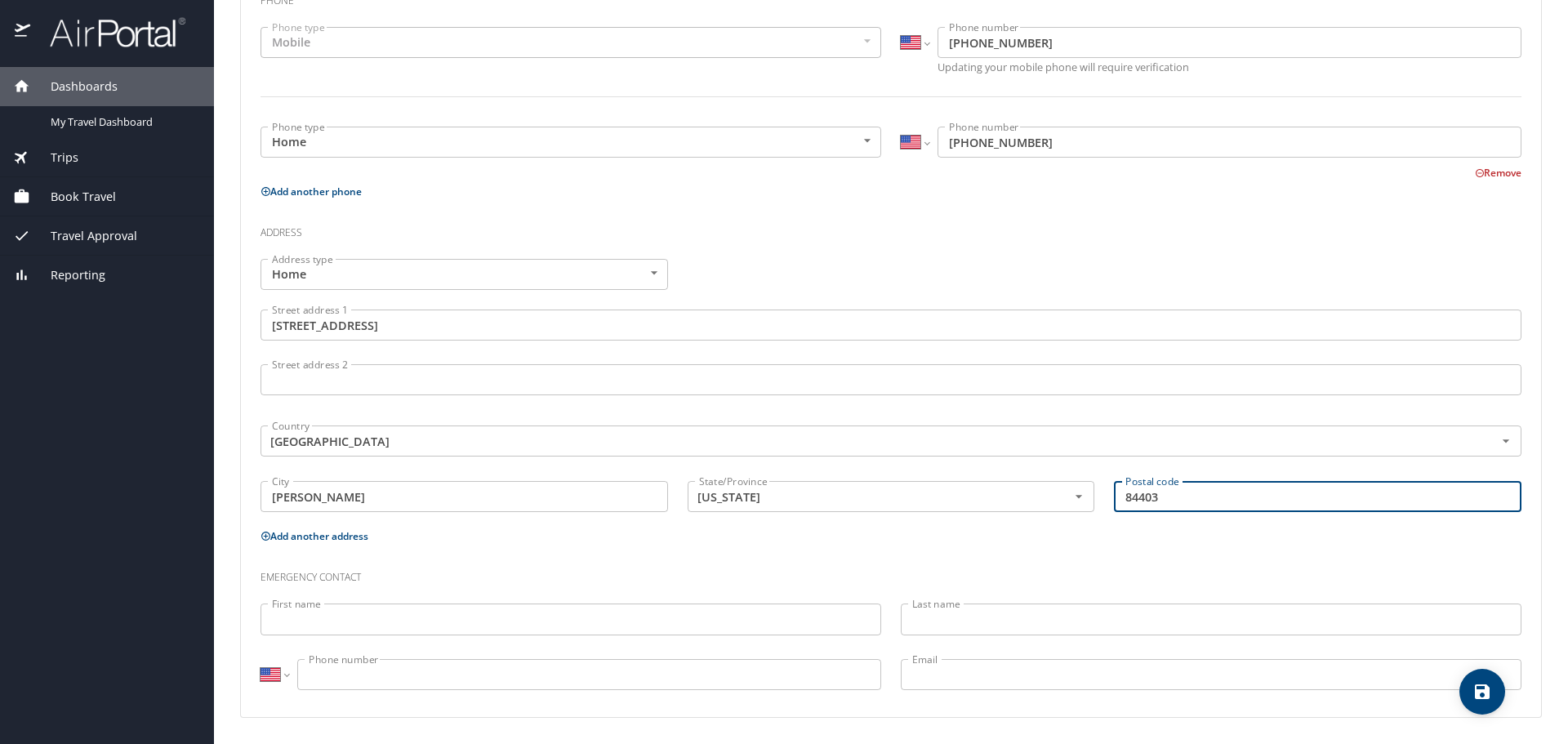
click at [328, 614] on input "First name" at bounding box center [571, 619] width 620 height 31
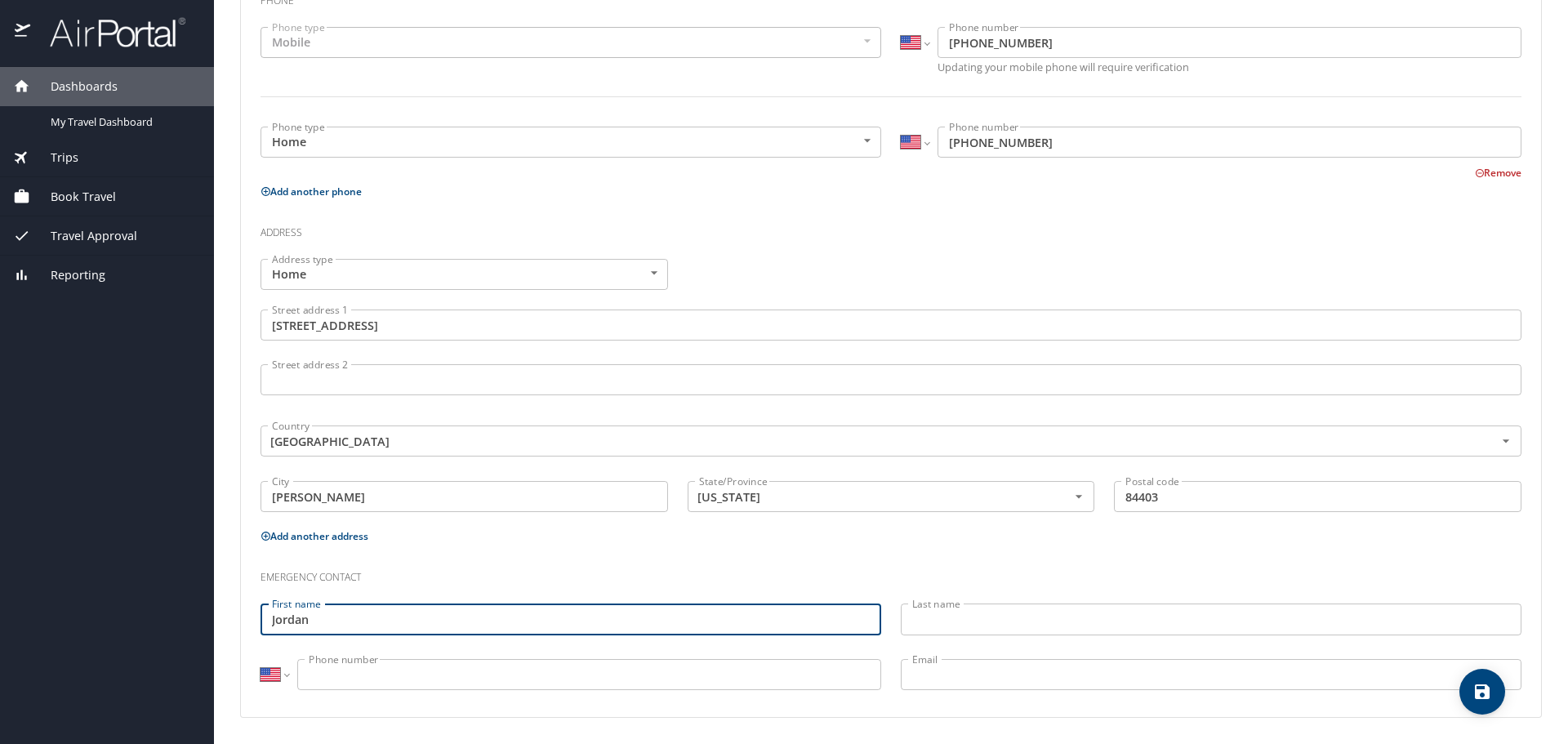
type input "Jordan"
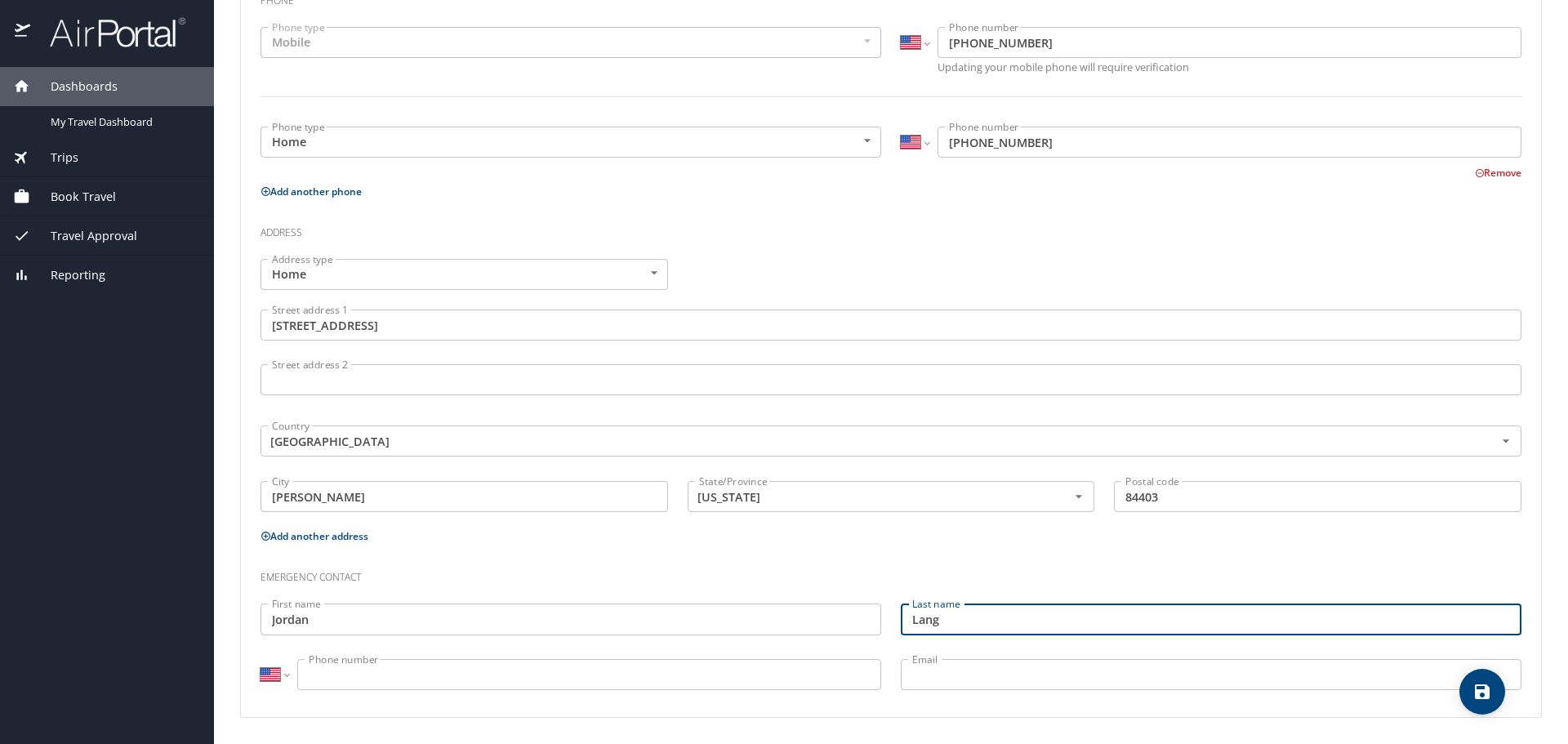
type input "Lang"
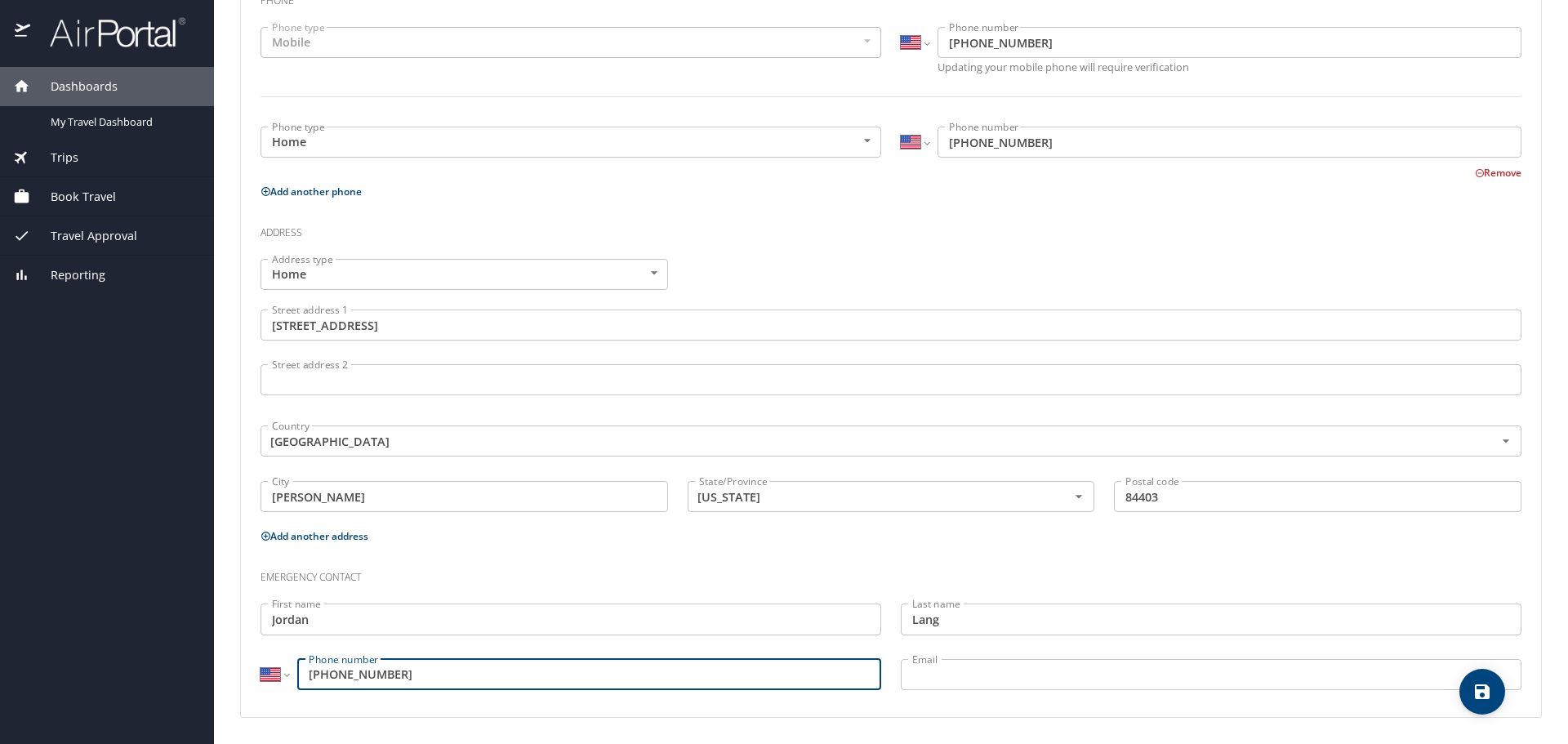
type input "(907) 232-6663"
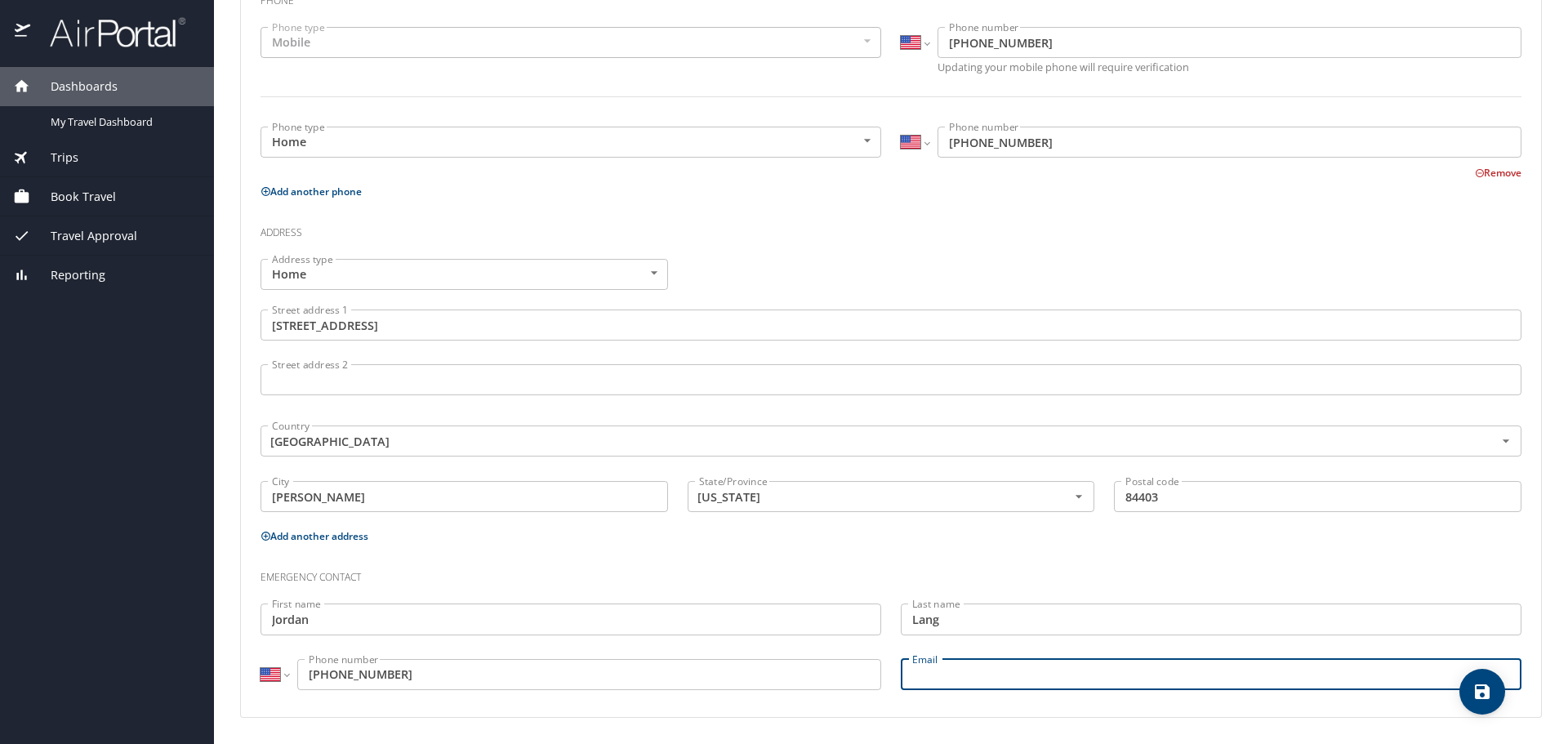
click at [1258, 734] on div "Personal Info Travel Documents Travel Preferences Payment Info Company Info Bas…" at bounding box center [891, 195] width 1302 height 1096
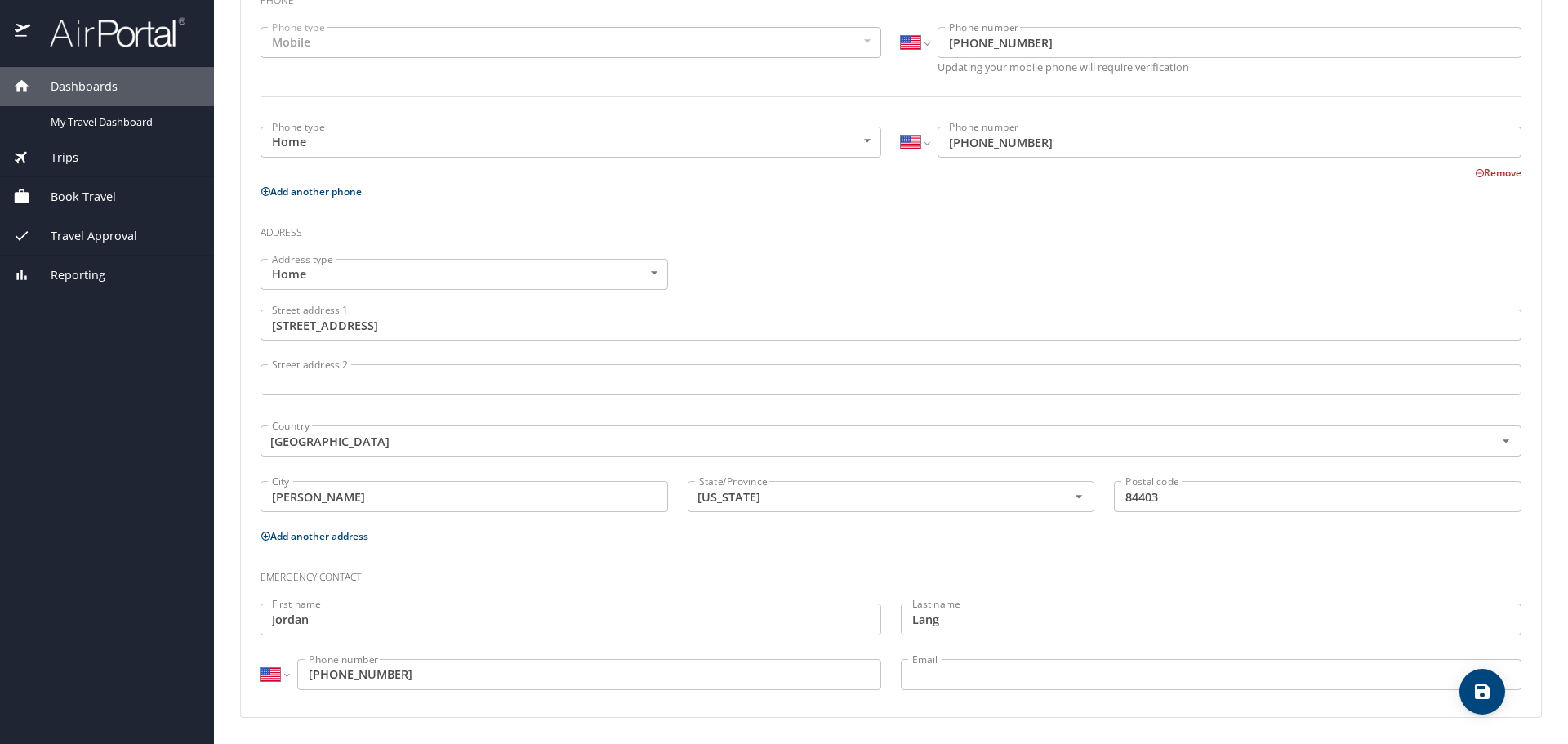
click at [1041, 677] on input "Email" at bounding box center [1211, 674] width 620 height 31
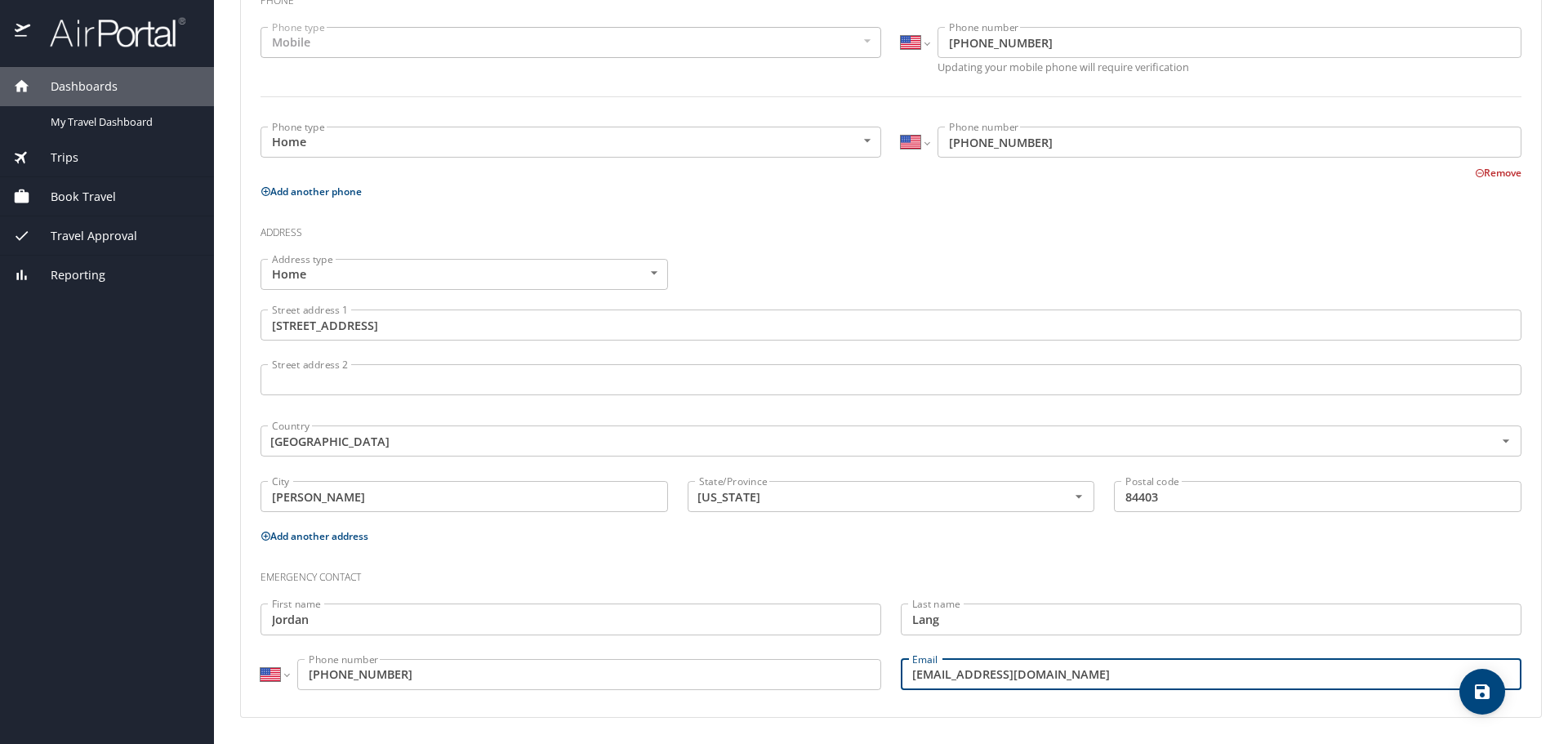
type input "jord.lang@outlook.com"
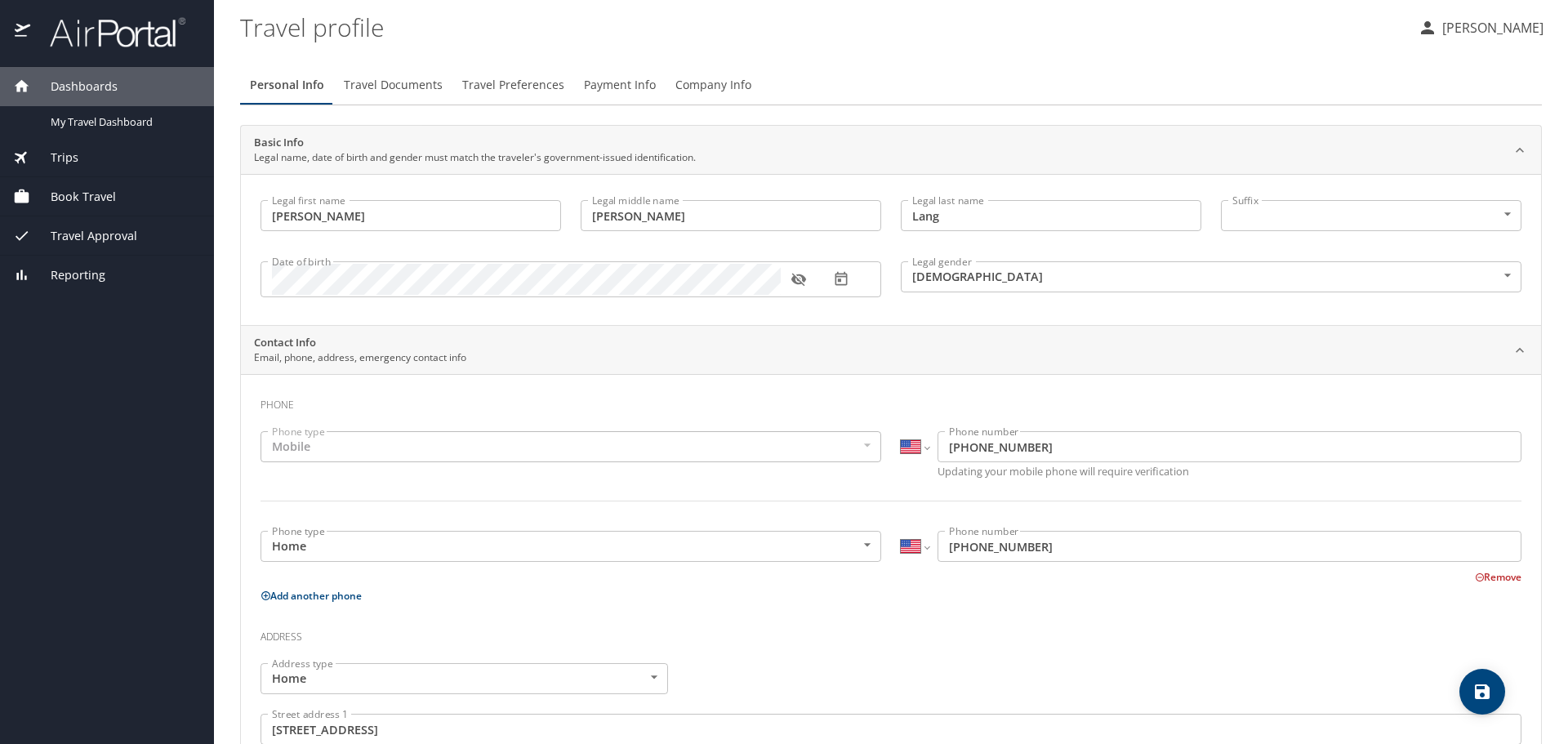
click at [1484, 573] on button "Remove" at bounding box center [1498, 576] width 47 height 14
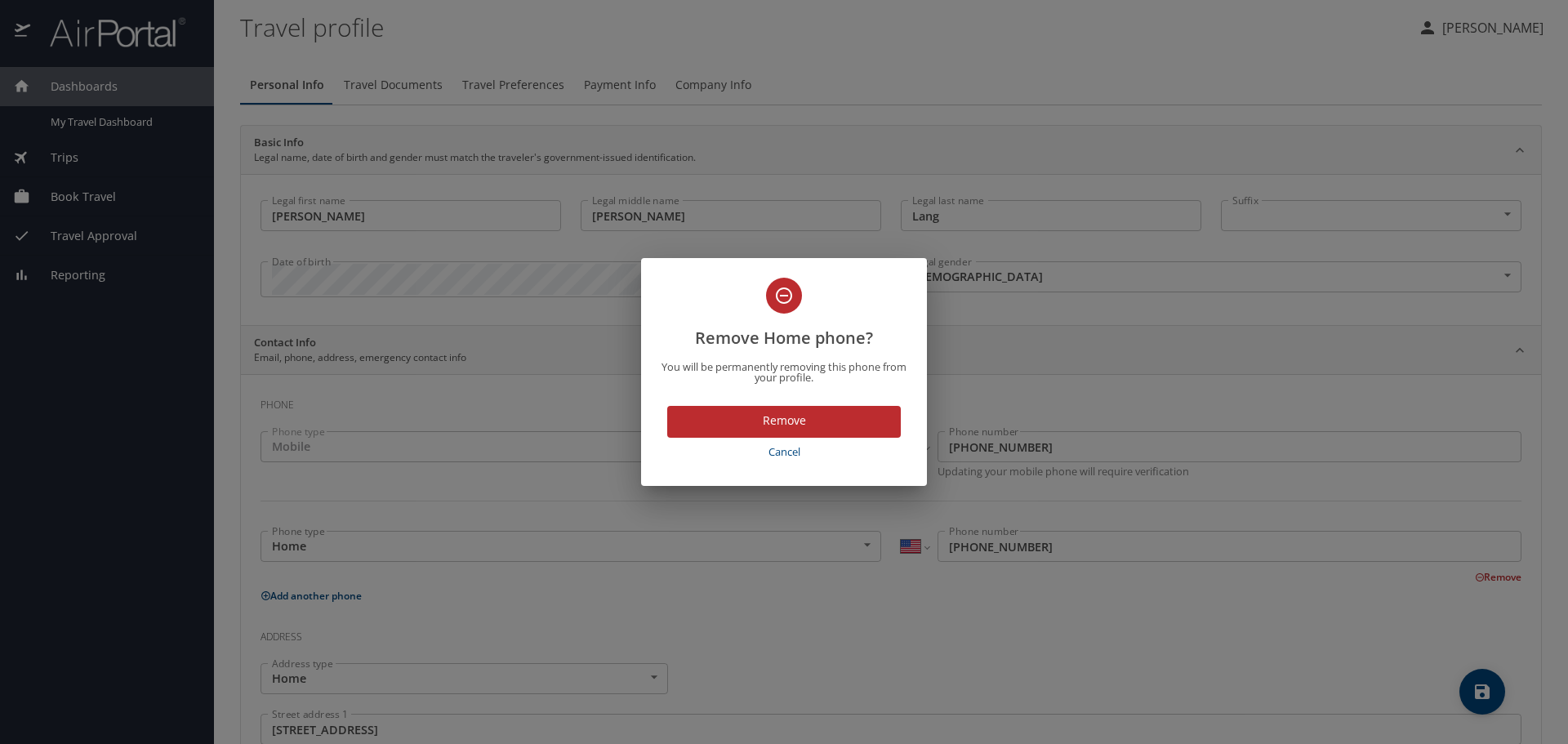
click at [784, 451] on span "Cancel" at bounding box center [784, 451] width 220 height 18
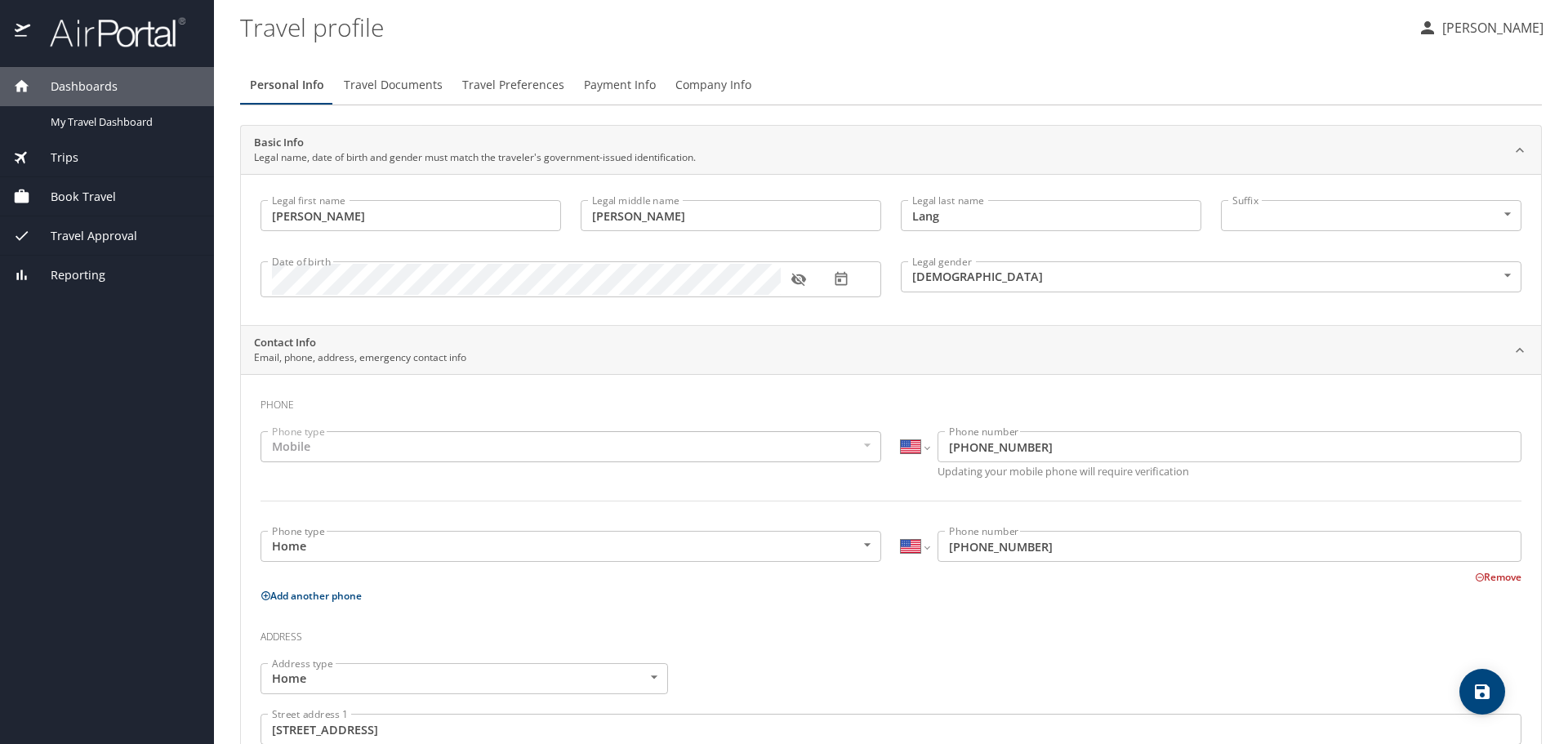
click at [397, 81] on span "Travel Documents" at bounding box center [394, 85] width 99 height 20
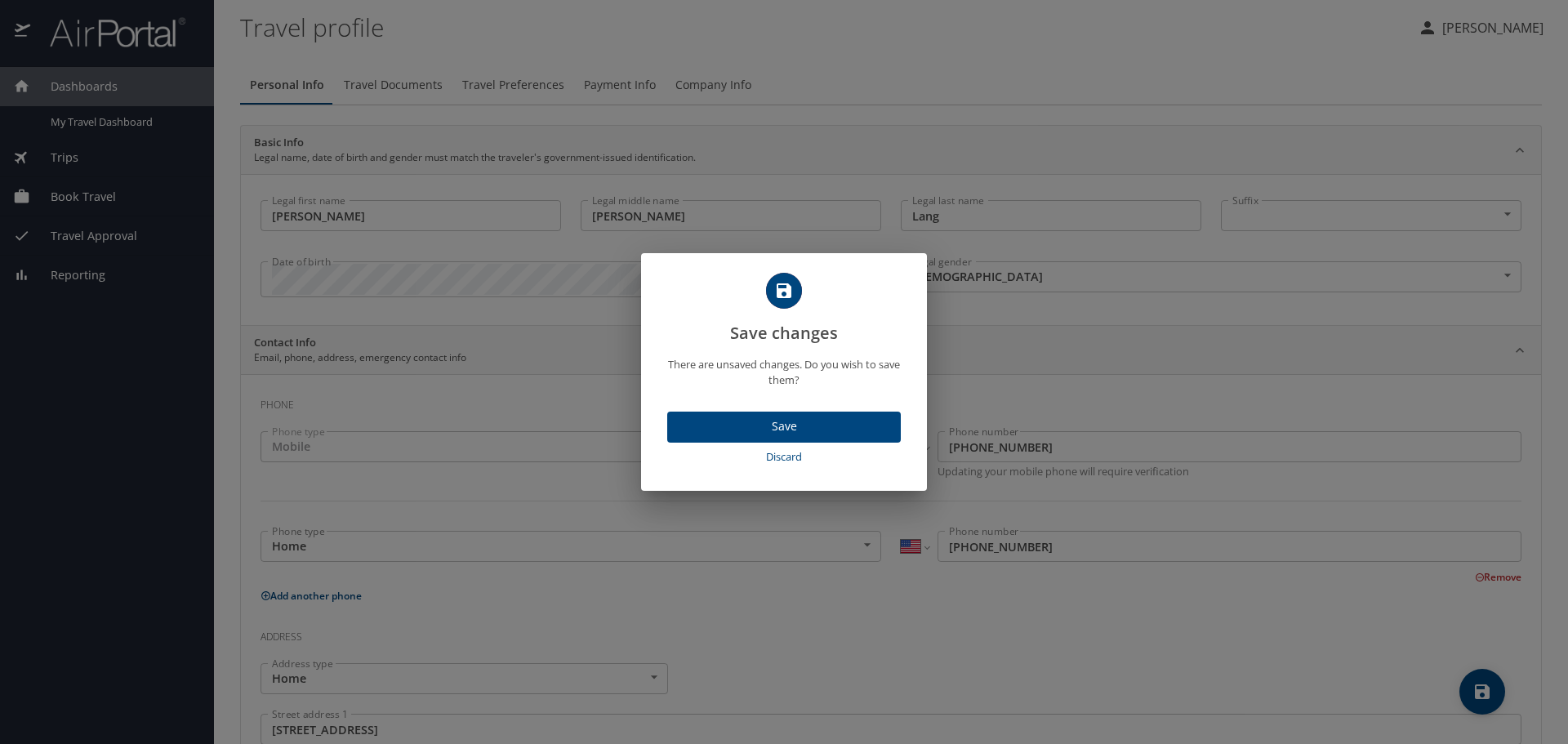
click at [830, 433] on span "Save" at bounding box center [784, 427] width 207 height 20
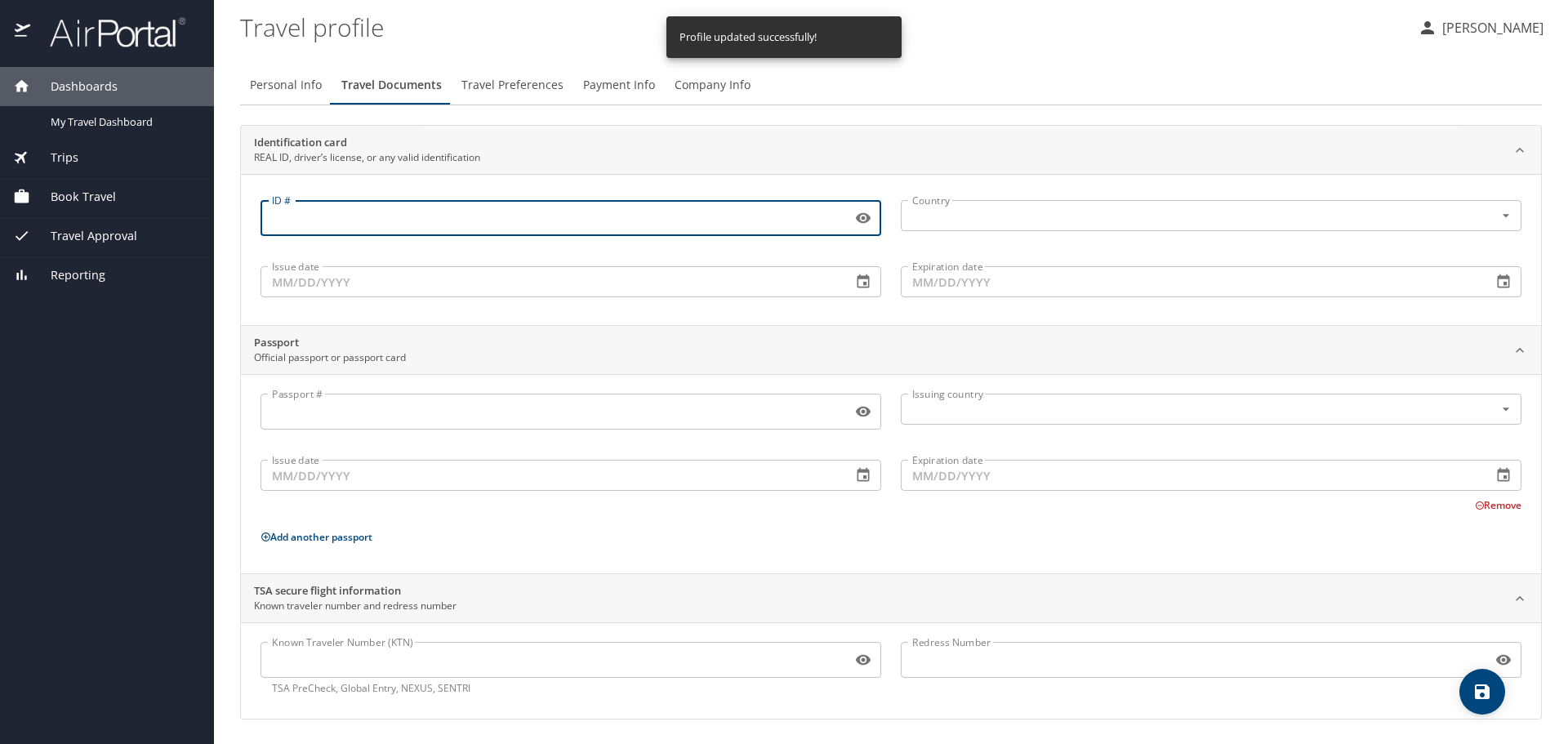
click at [363, 214] on input "ID #" at bounding box center [552, 218] width 584 height 31
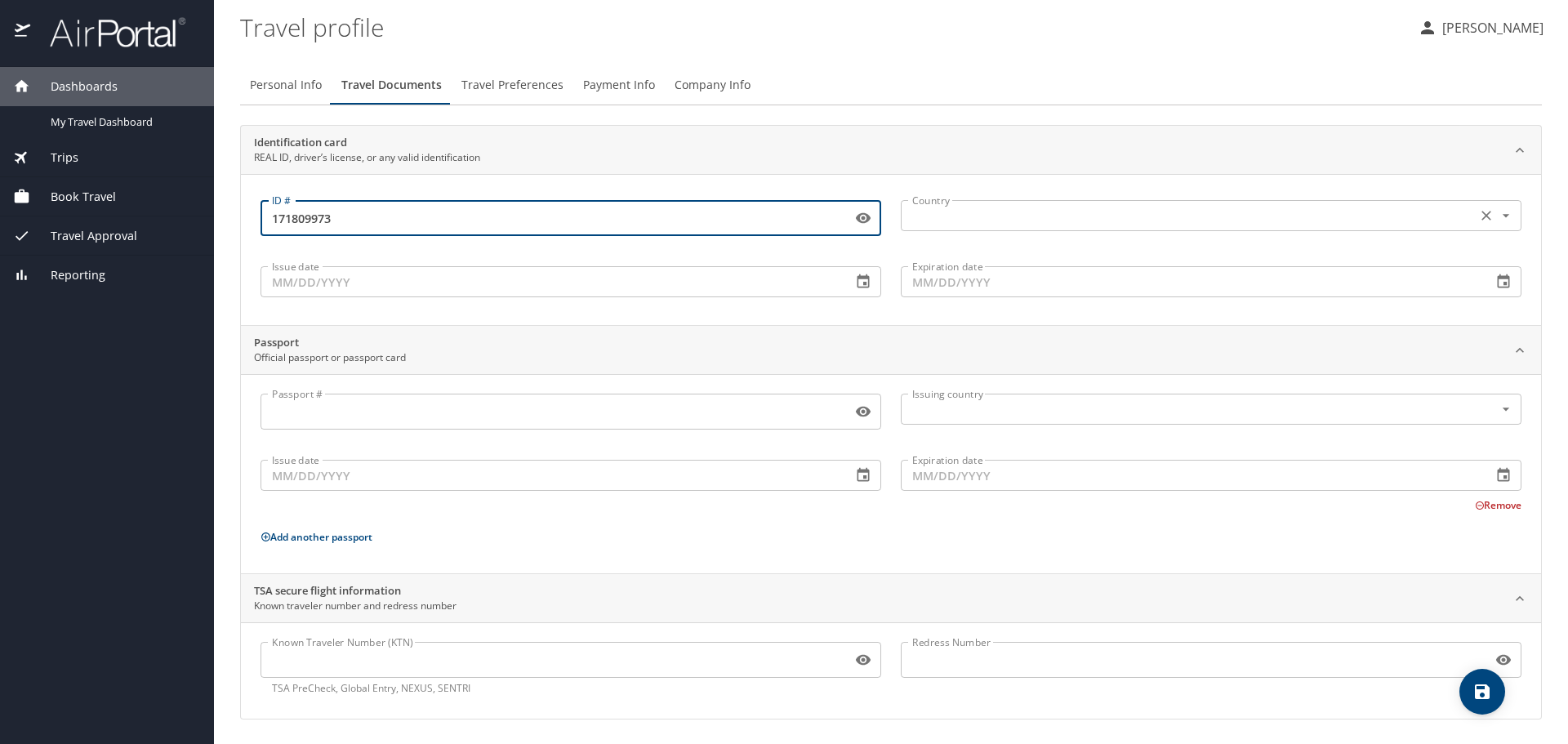
type input "171809973"
click at [963, 222] on input "text" at bounding box center [1186, 215] width 562 height 21
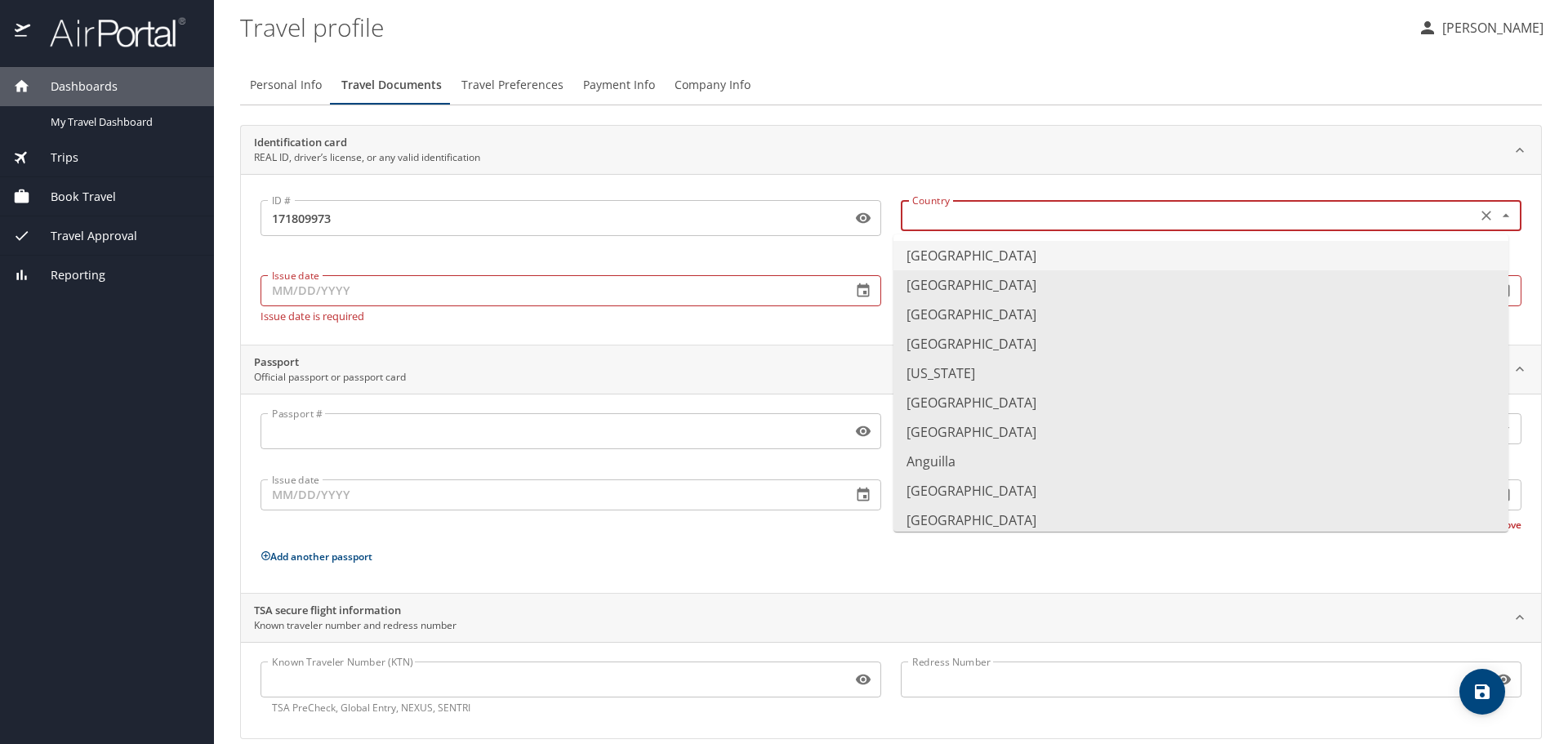
click at [955, 256] on li "United States of America" at bounding box center [1201, 256] width 615 height 29
type input "United States of America"
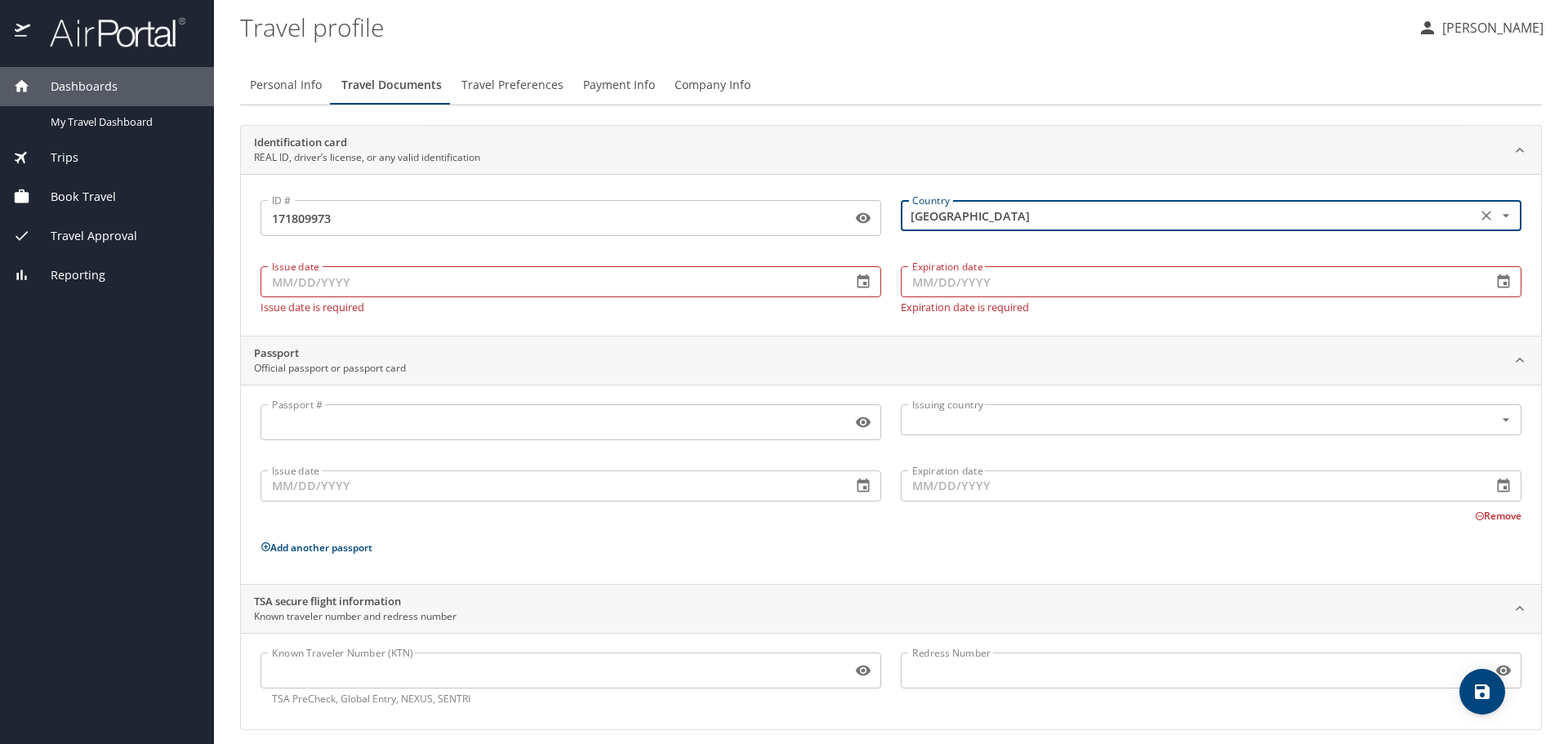
click at [507, 275] on input "Issue date" at bounding box center [550, 282] width 578 height 31
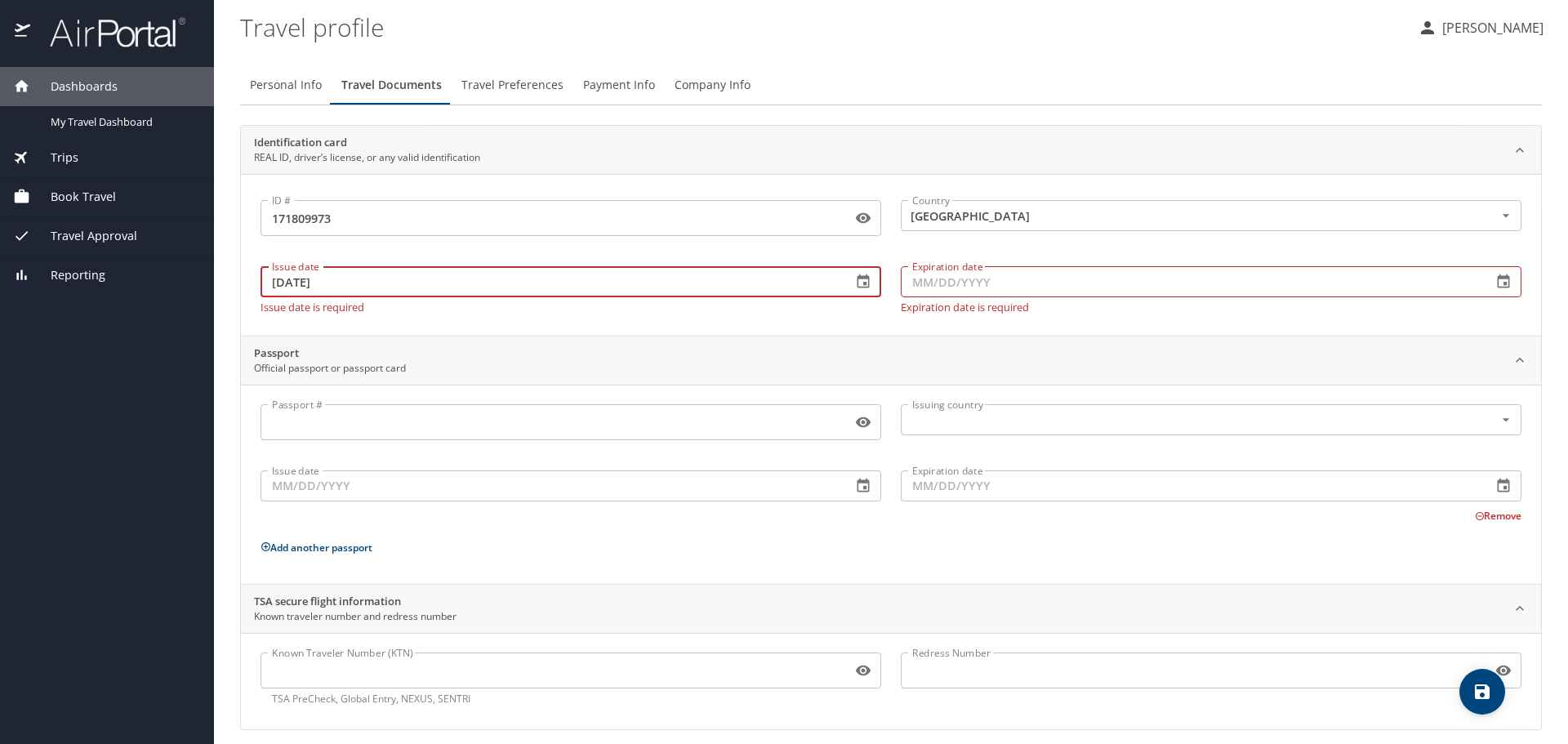
type input "01/07/2024"
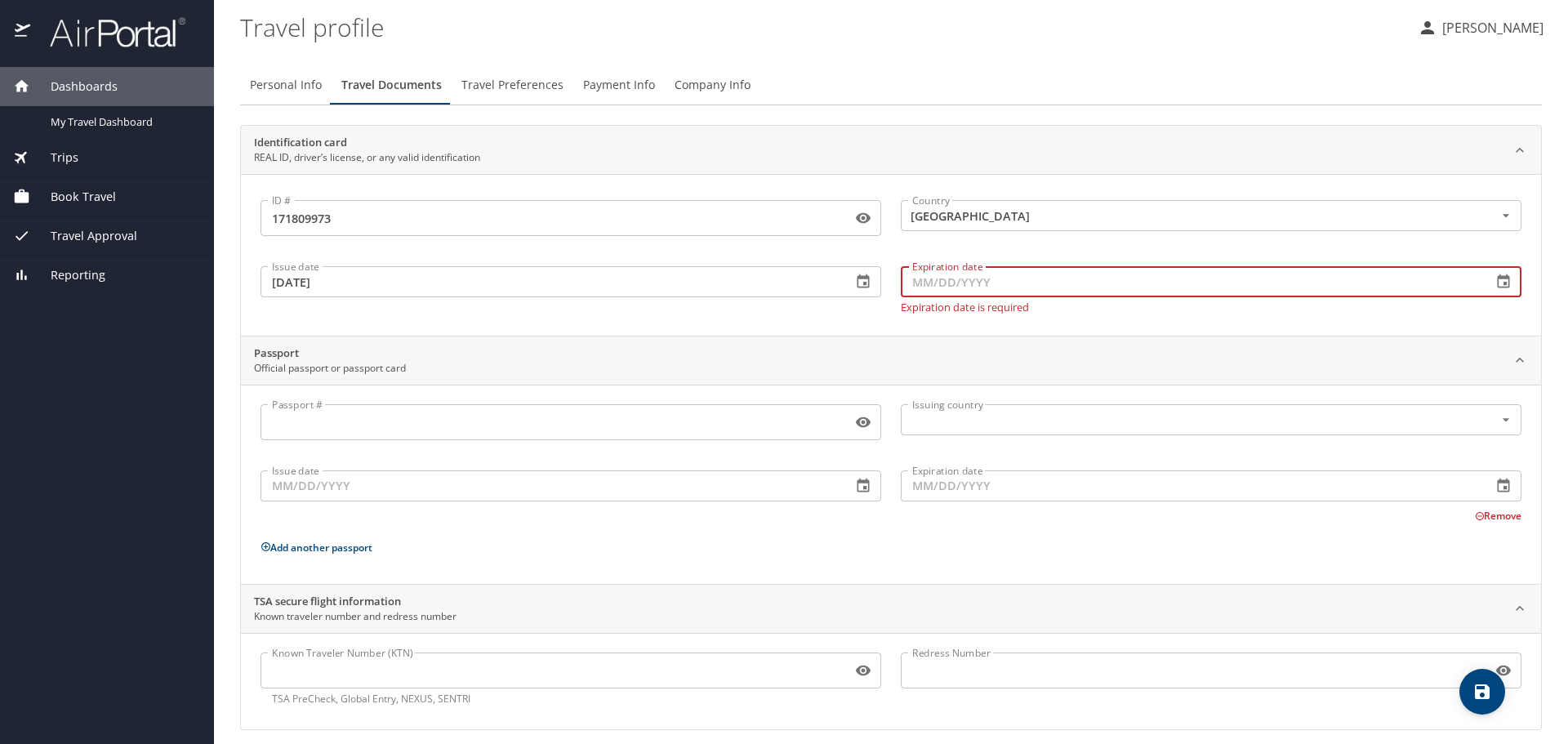
click at [959, 279] on input "Expiration date" at bounding box center [1190, 282] width 578 height 31
type input "03/30/2032"
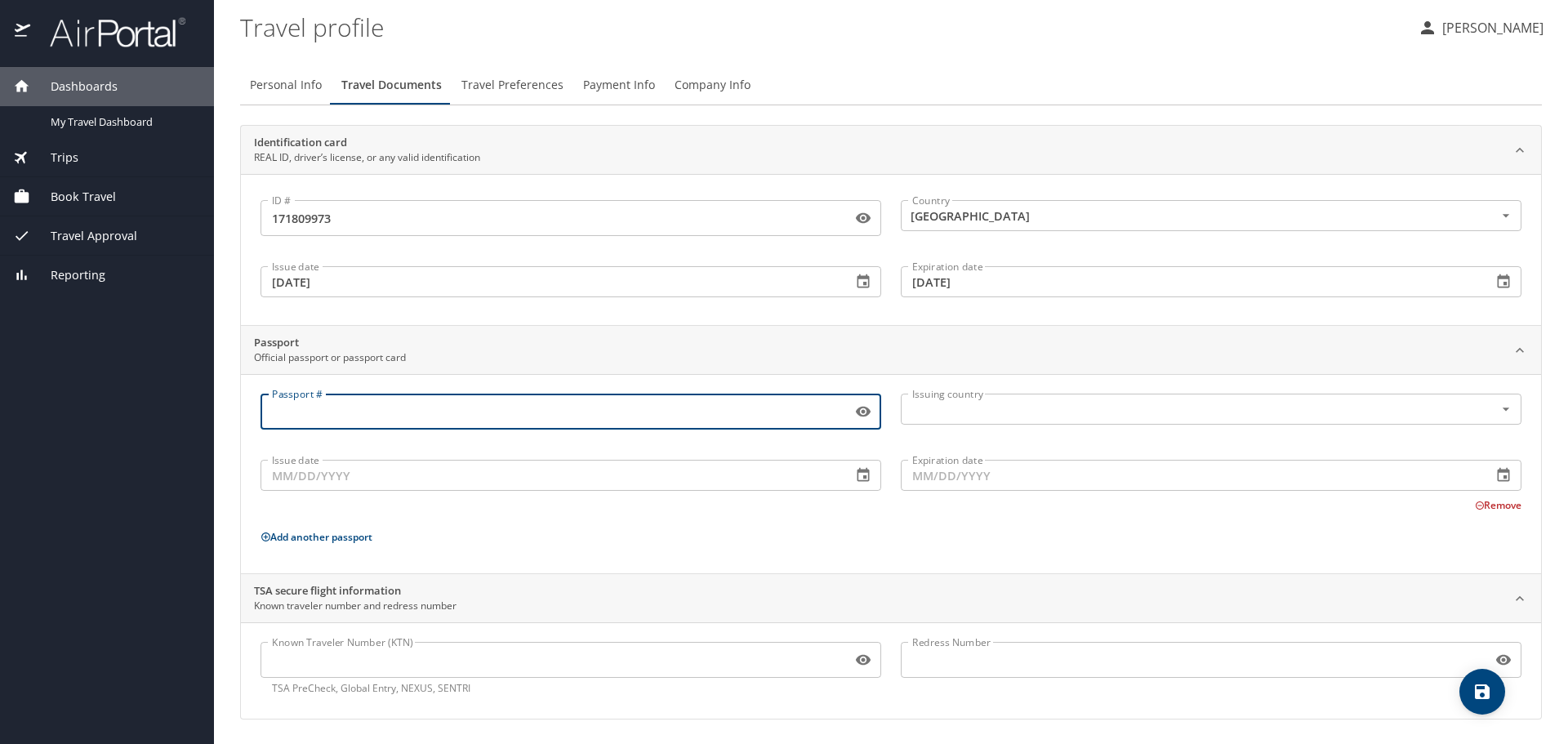
click at [422, 422] on input "Passport #" at bounding box center [552, 412] width 584 height 31
type input "a17876954"
click at [1018, 409] on input "text" at bounding box center [1186, 408] width 562 height 21
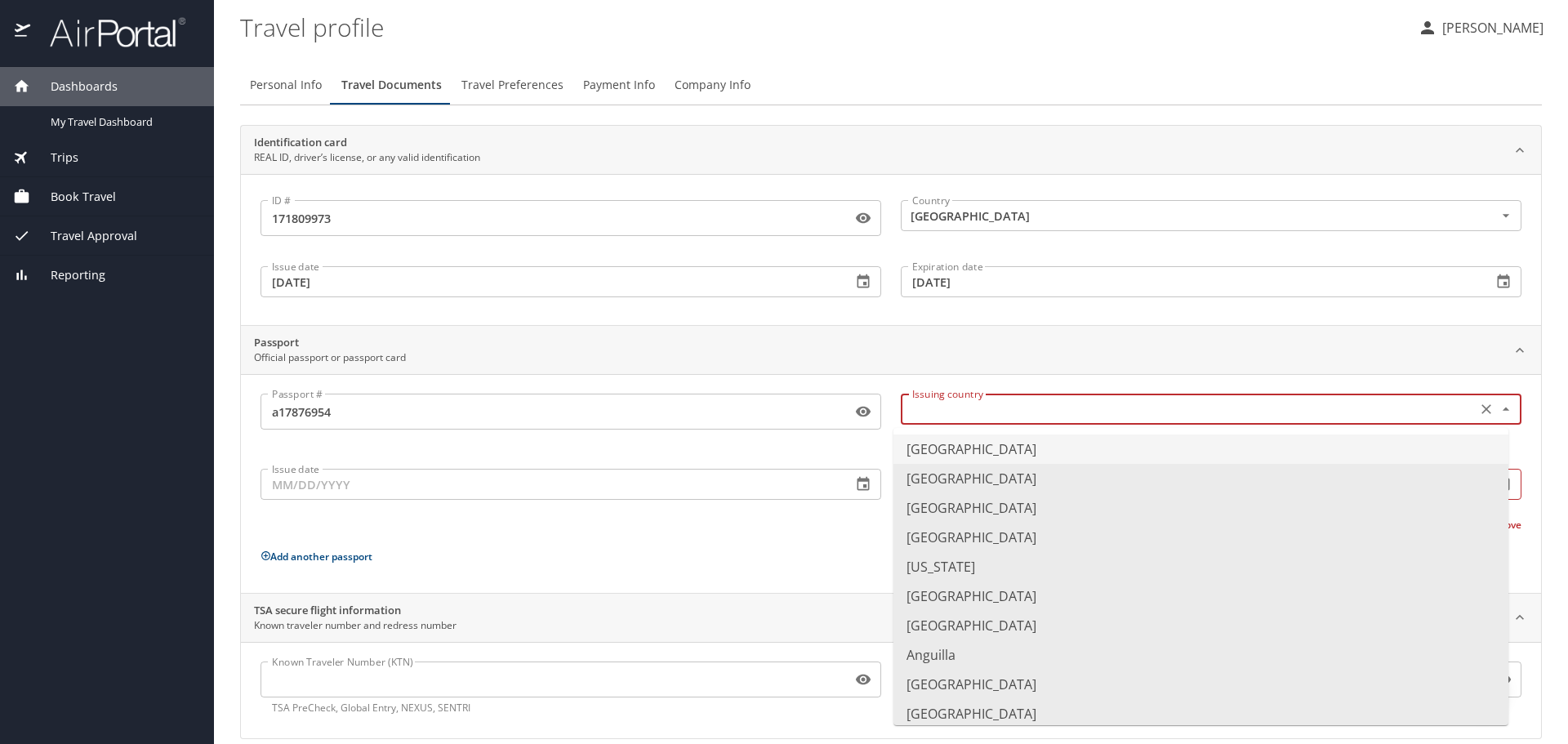
click at [934, 453] on li "United States of America" at bounding box center [1201, 450] width 615 height 29
type input "United States of America"
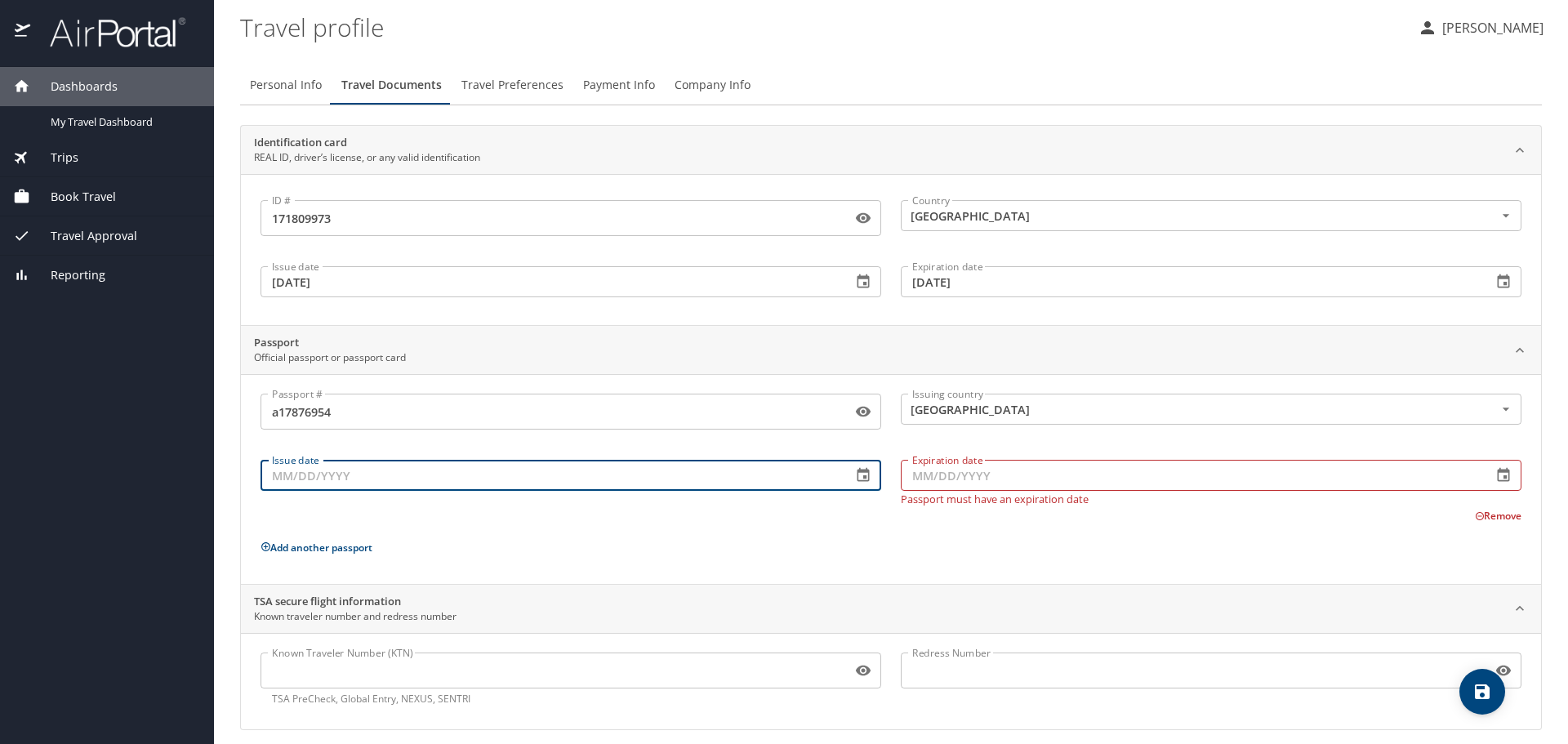
click at [396, 496] on div "Issue date Issue date" at bounding box center [571, 478] width 640 height 71
type input "03/04/2023"
click at [919, 479] on input "Expiration date" at bounding box center [1190, 475] width 578 height 31
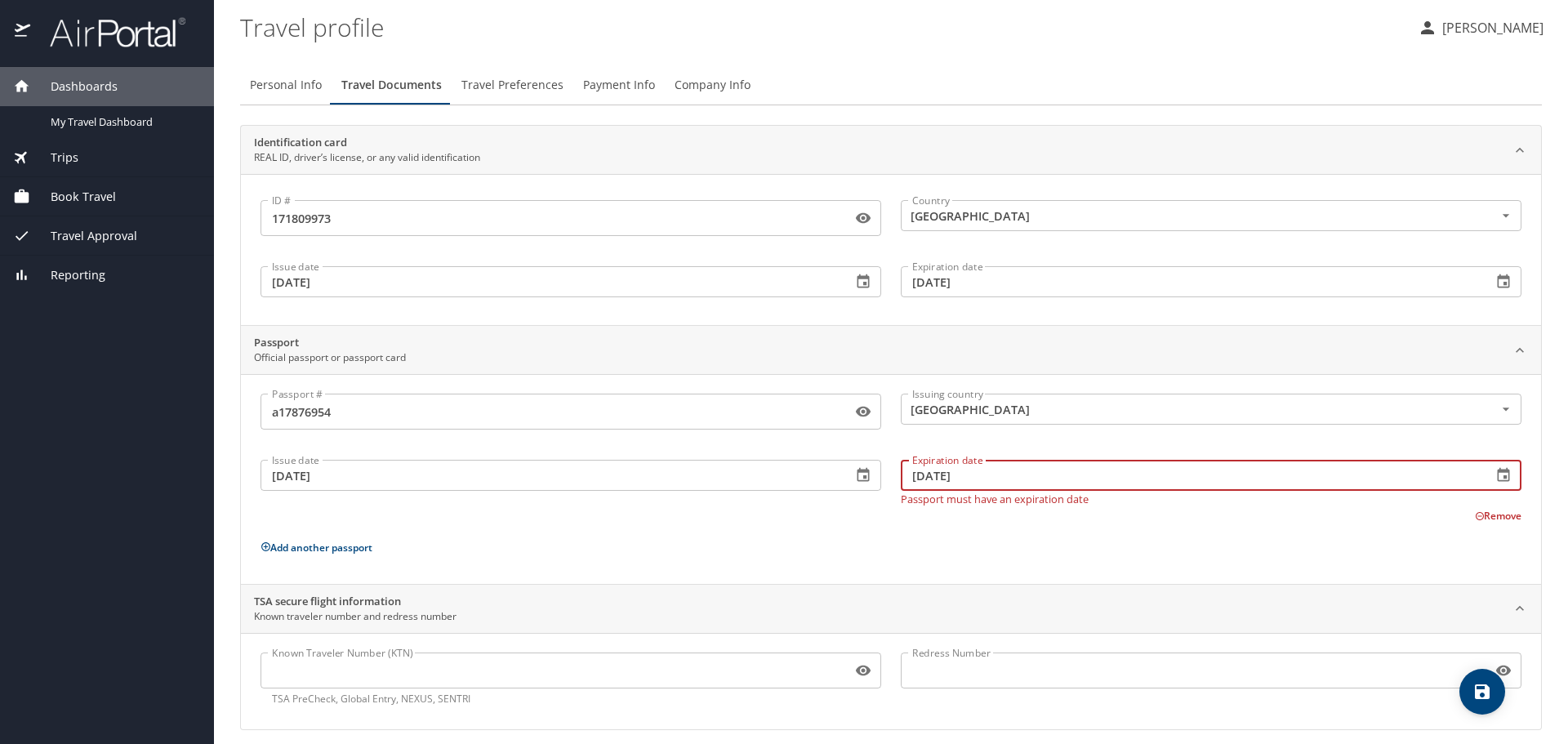
type input "02/04/2033"
click at [759, 561] on div "Passport # a17876954 Passport # Issuing country United States of America Issuin…" at bounding box center [891, 479] width 1300 height 210
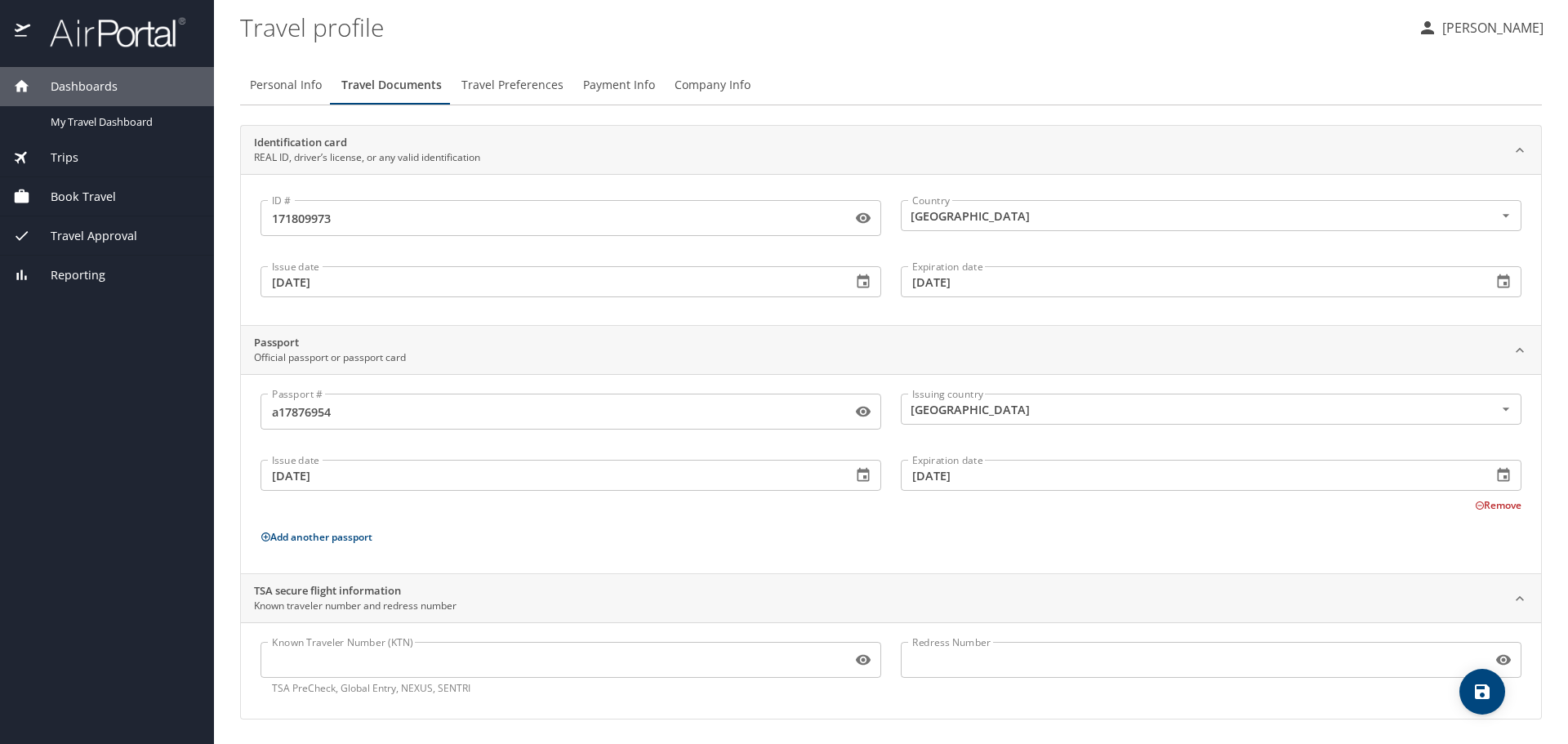
scroll to position [2, 0]
click at [483, 669] on input "Known Traveler Number (KTN)" at bounding box center [552, 659] width 584 height 31
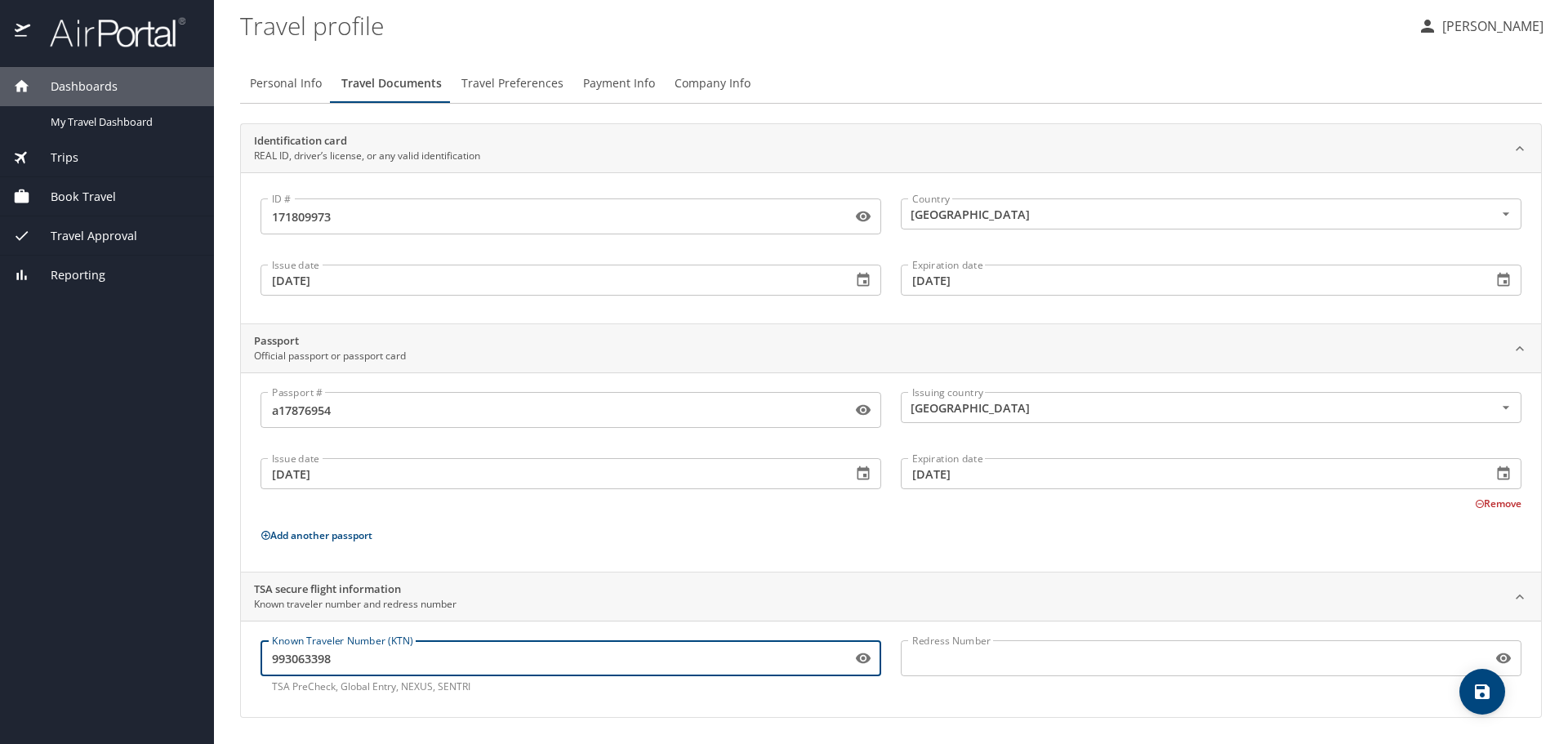
type input "993063398"
click at [915, 663] on input "Redress Number" at bounding box center [1193, 659] width 584 height 31
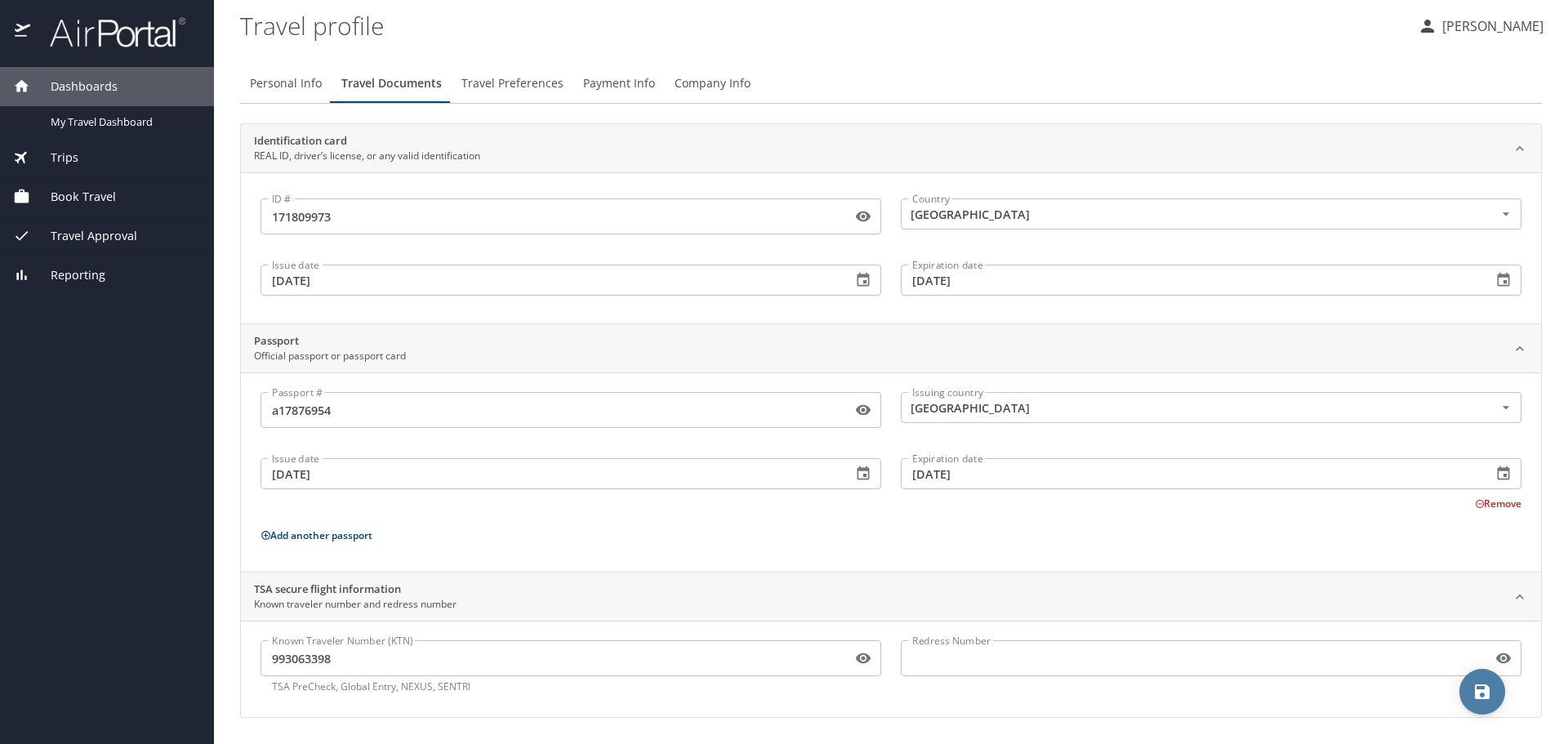
click at [1483, 694] on icon "save" at bounding box center [1482, 691] width 19 height 19
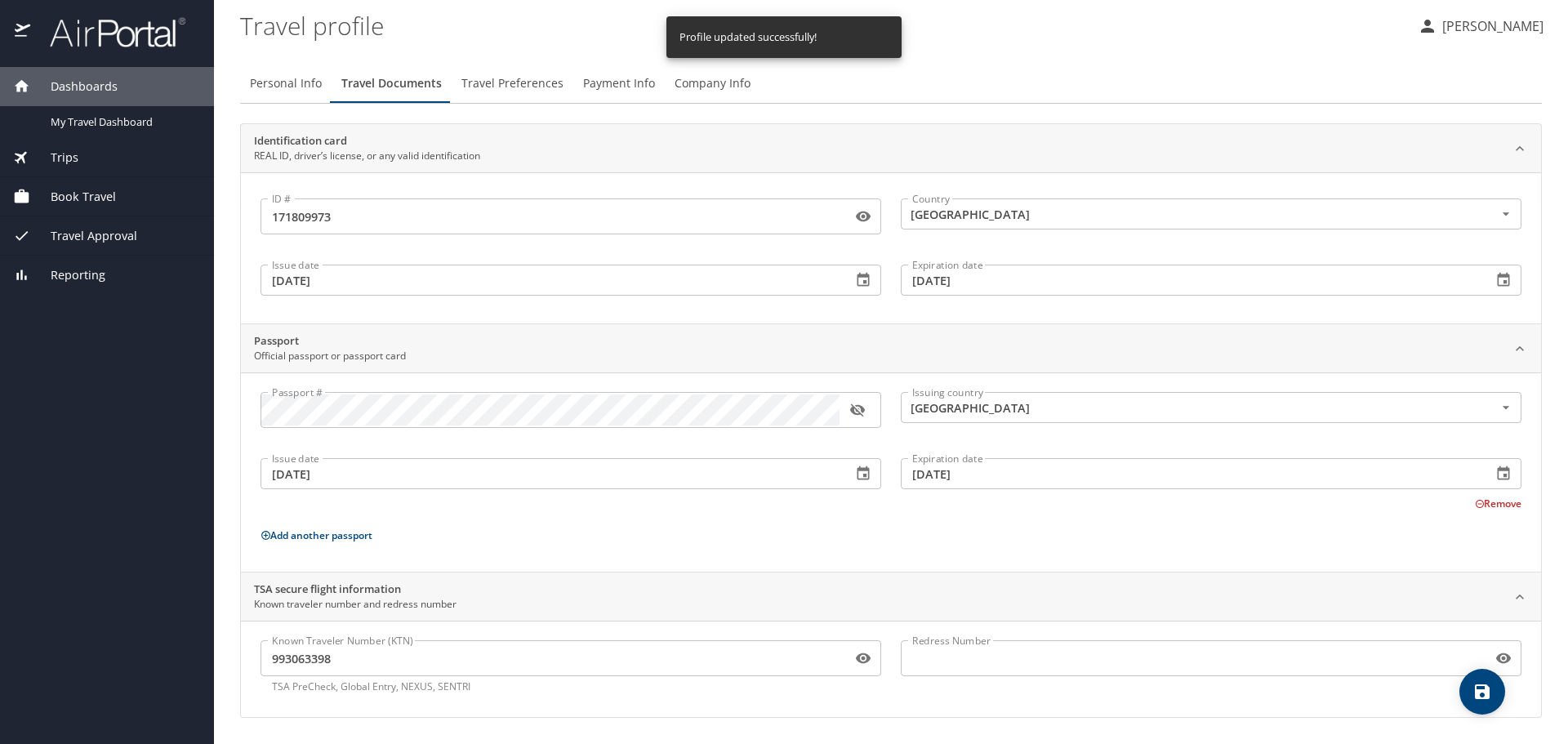
click at [517, 83] on span "Travel Preferences" at bounding box center [512, 83] width 102 height 20
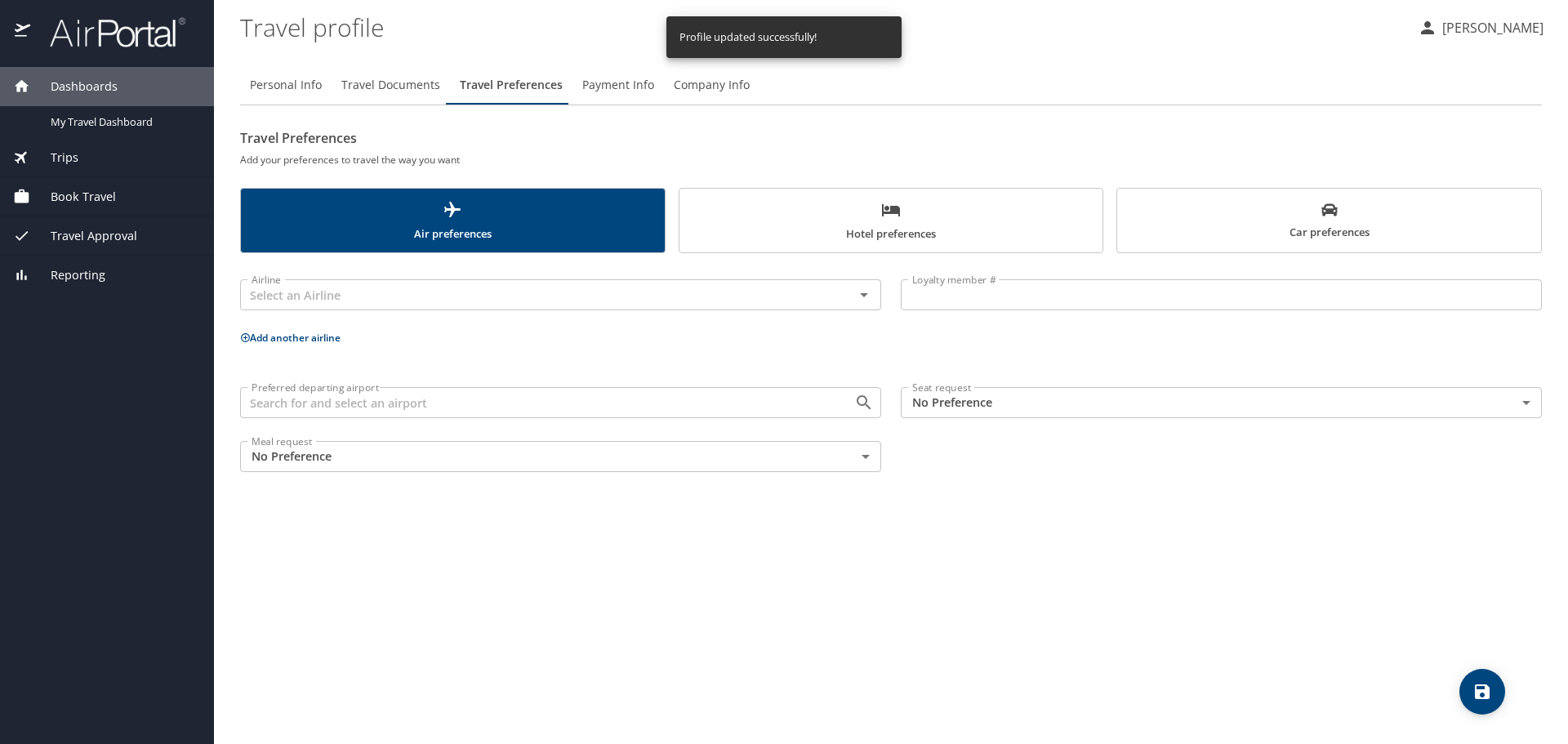
scroll to position [0, 0]
click at [472, 294] on input "text" at bounding box center [537, 294] width 584 height 21
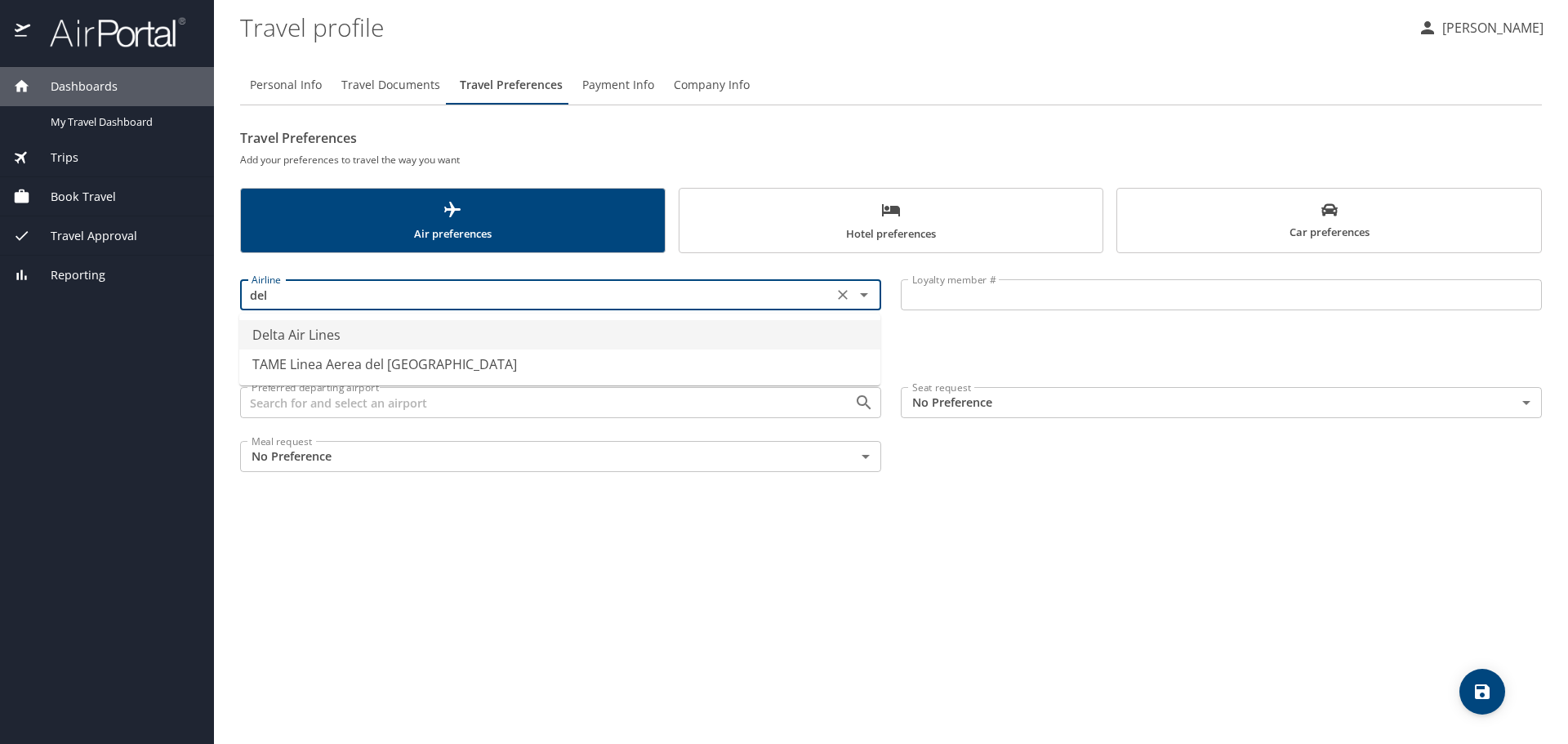
click at [435, 340] on li "Delta Air Lines" at bounding box center [560, 335] width 641 height 29
type input "Delta Air Lines"
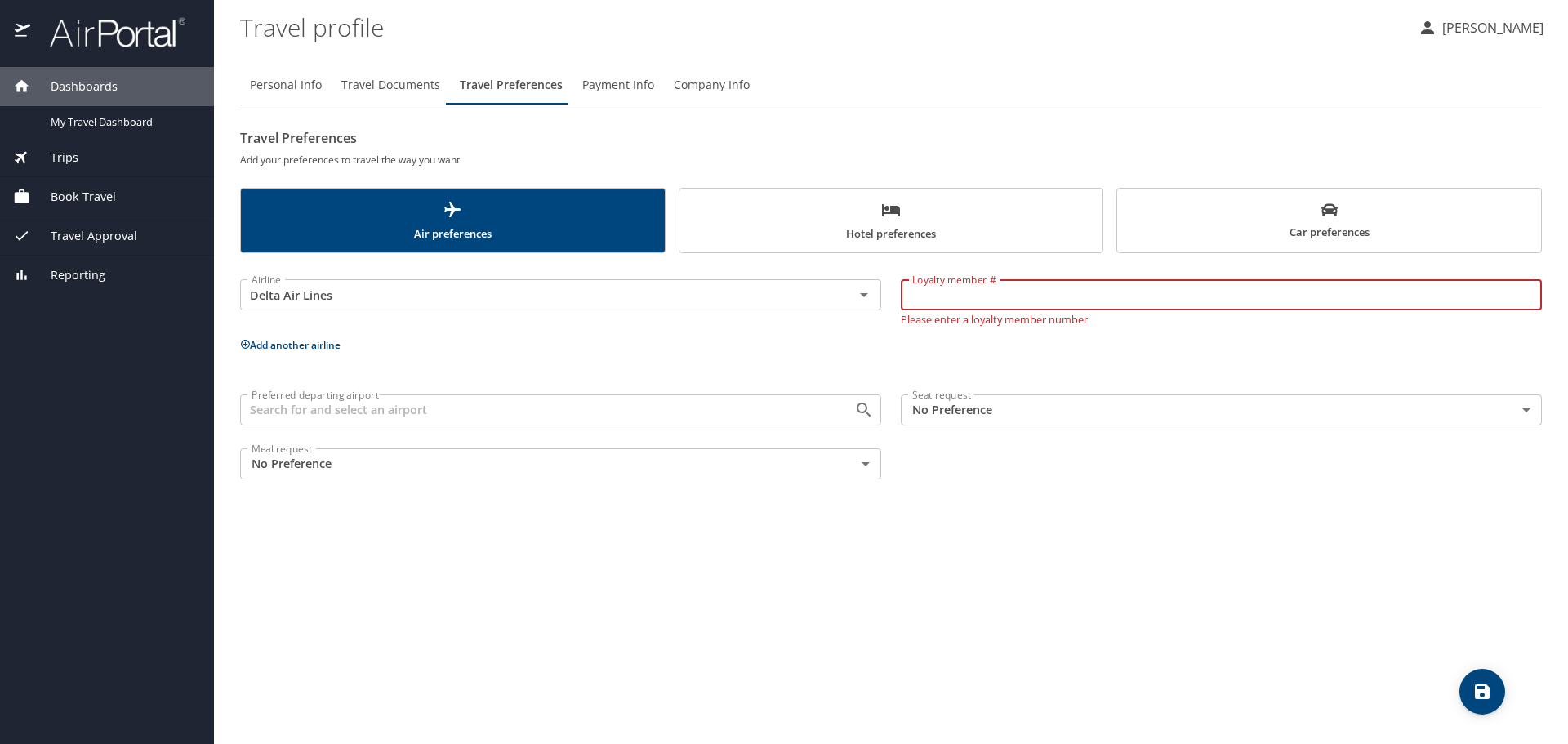
click at [1030, 297] on input "Loyalty member #" at bounding box center [1221, 294] width 641 height 31
type input "9252120697"
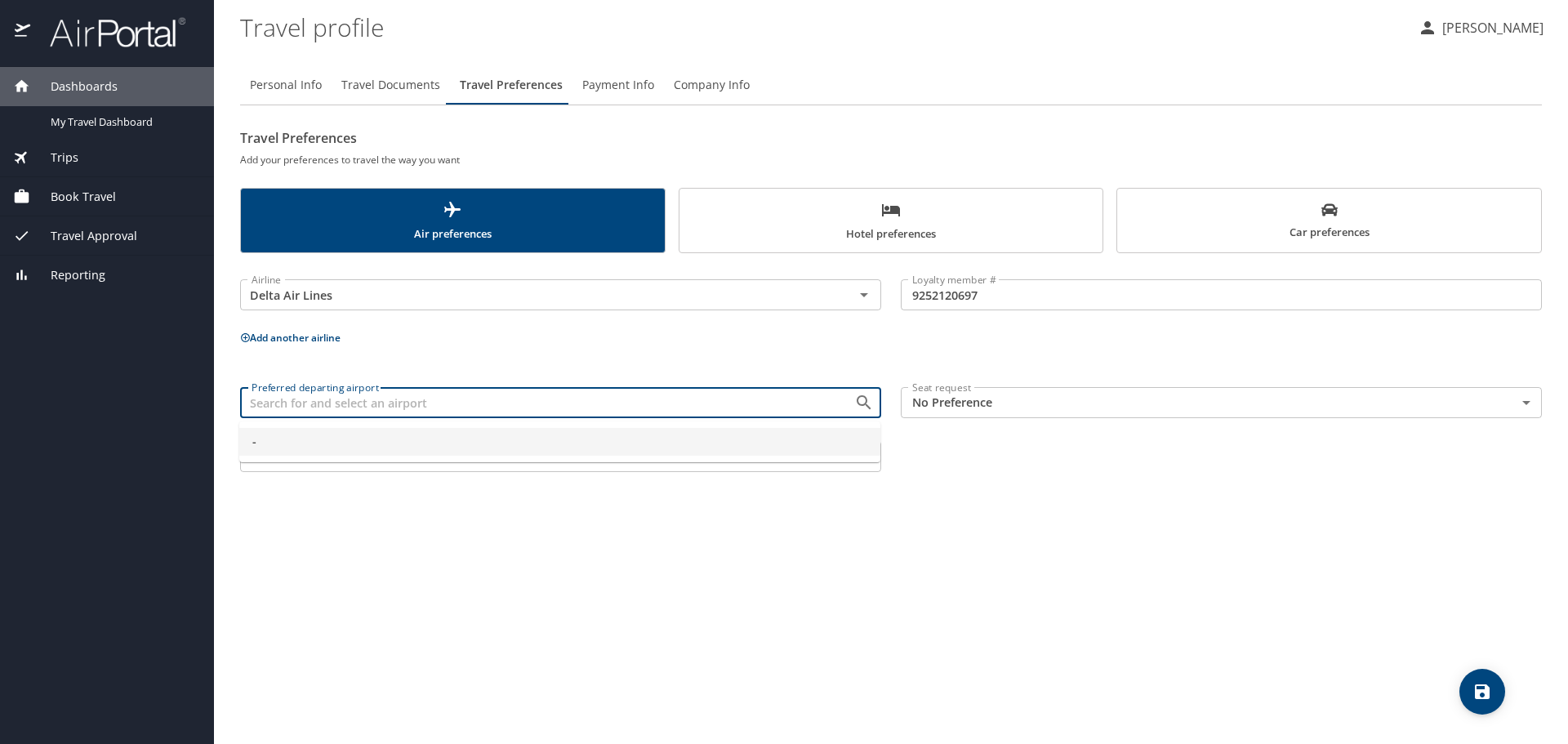
click at [371, 415] on div "Preferred departing airport" at bounding box center [561, 403] width 641 height 31
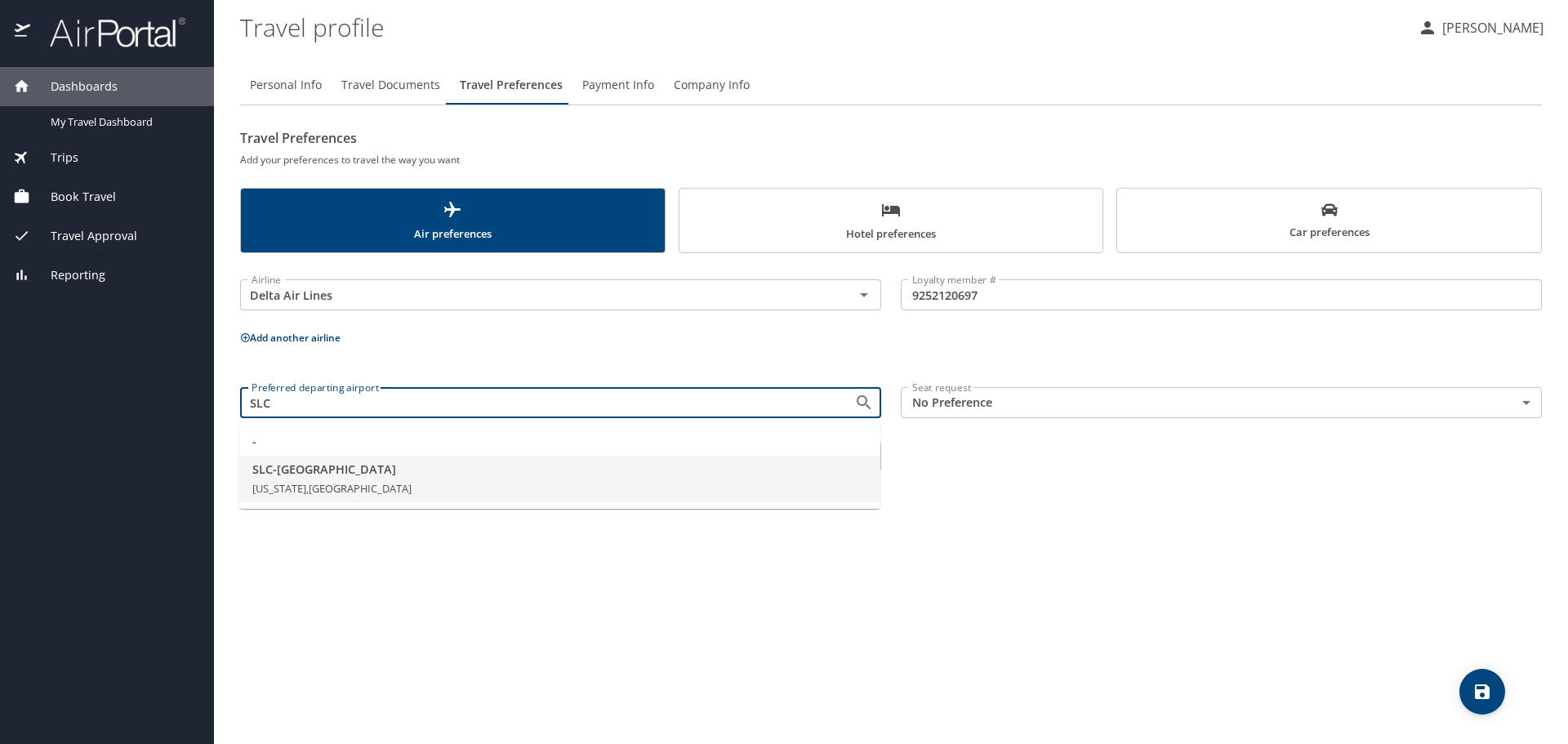
click at [314, 472] on span "SLC - Salt Lake City" at bounding box center [560, 470] width 615 height 18
type input "SLC - Salt Lake City"
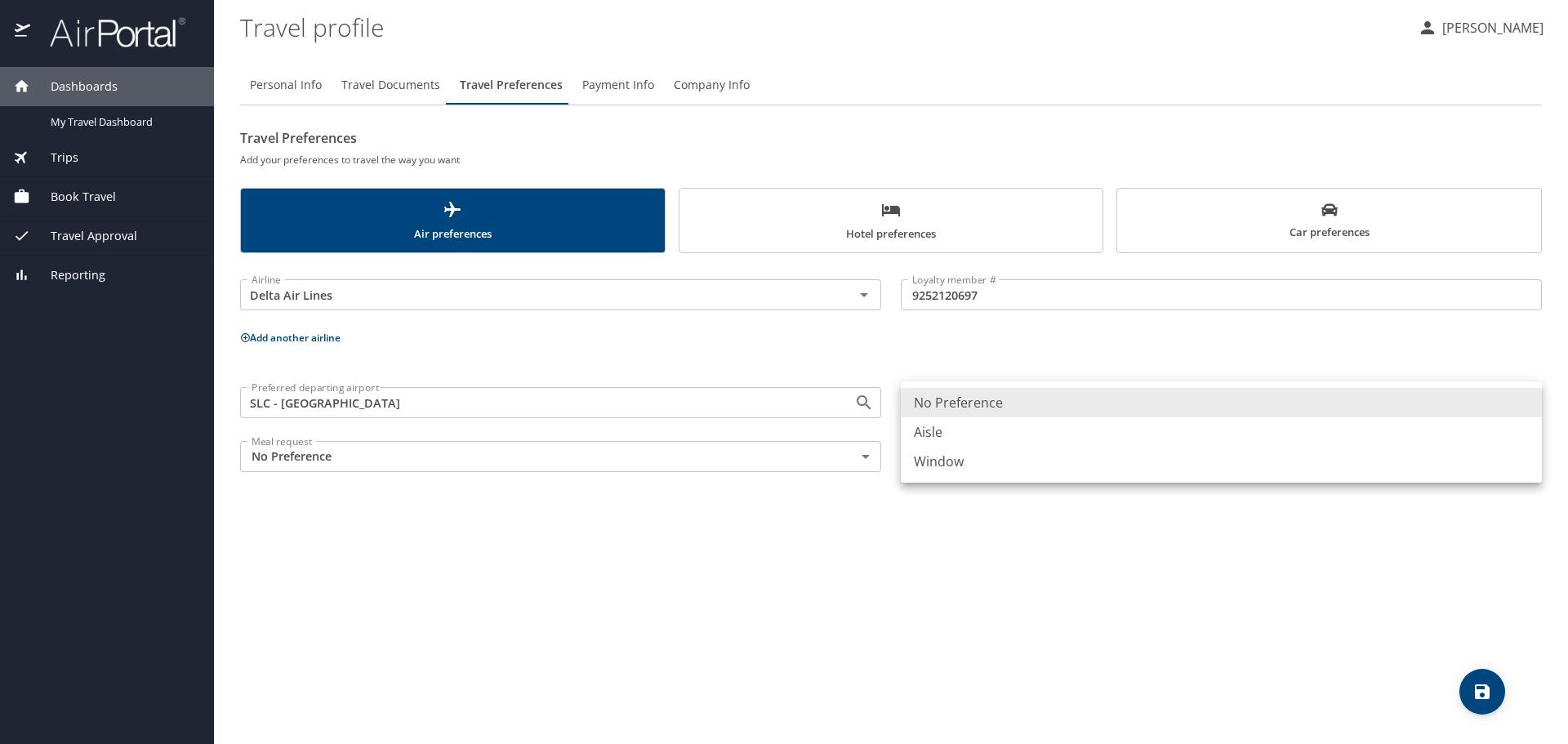
click at [1000, 405] on body "Dashboards My Travel Dashboard Trips Current / Future Trips Past Trips Trips Mi…" at bounding box center [784, 372] width 1568 height 744
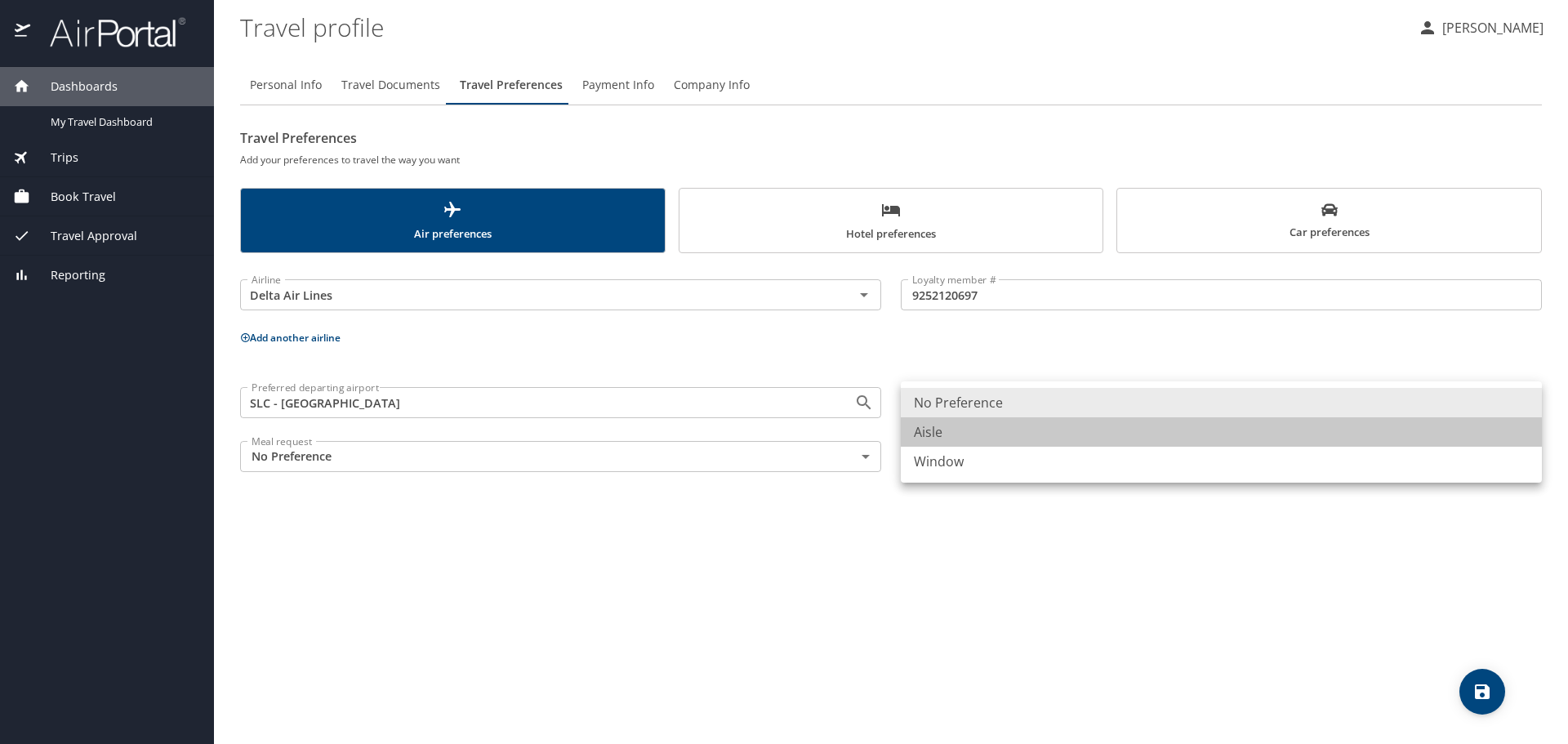
click at [970, 436] on li "Aisle" at bounding box center [1221, 432] width 641 height 29
type input "Aisle"
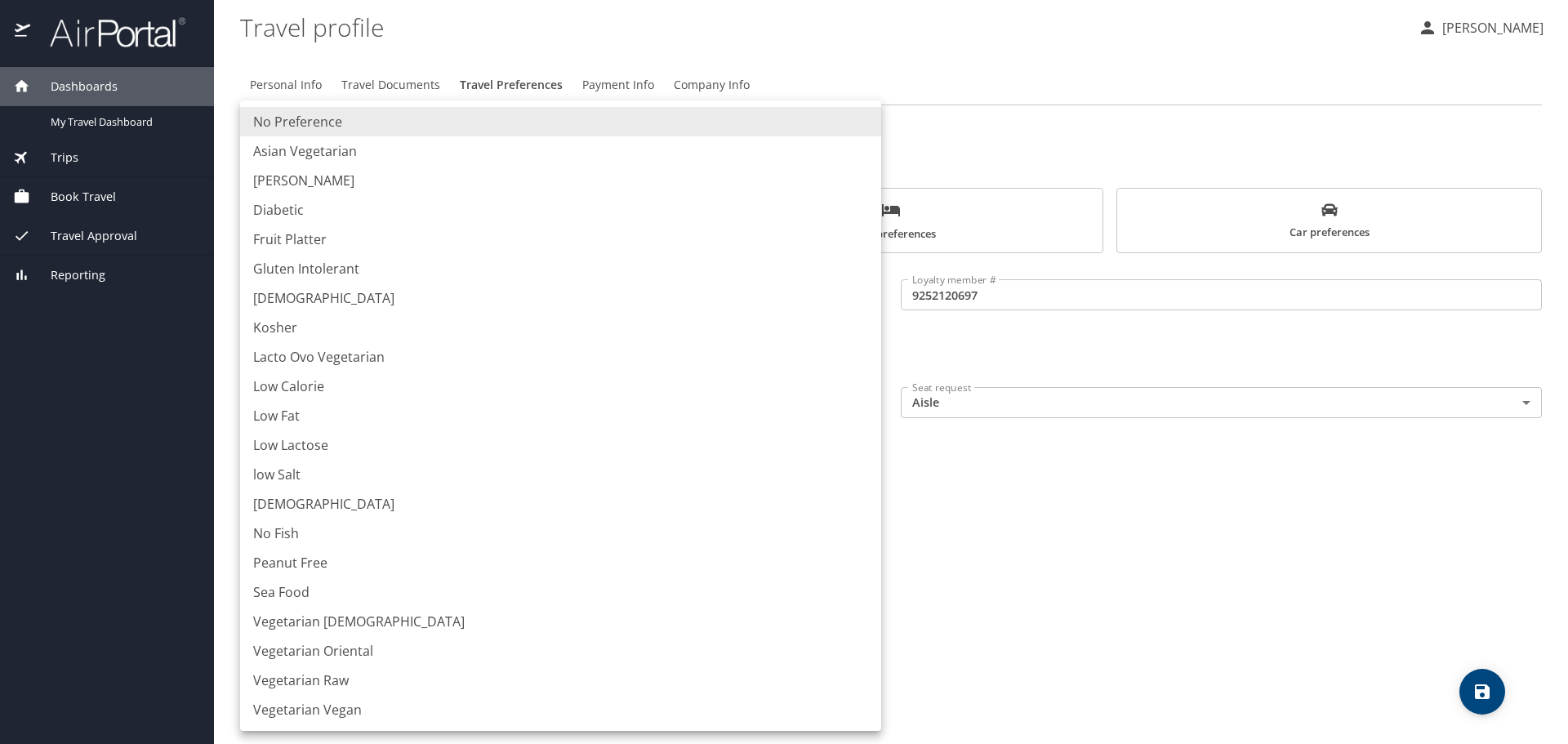
click at [499, 460] on body "Dashboards My Travel Dashboard Trips Current / Future Trips Past Trips Trips Mi…" at bounding box center [784, 372] width 1568 height 744
click at [1061, 560] on div at bounding box center [784, 372] width 1568 height 744
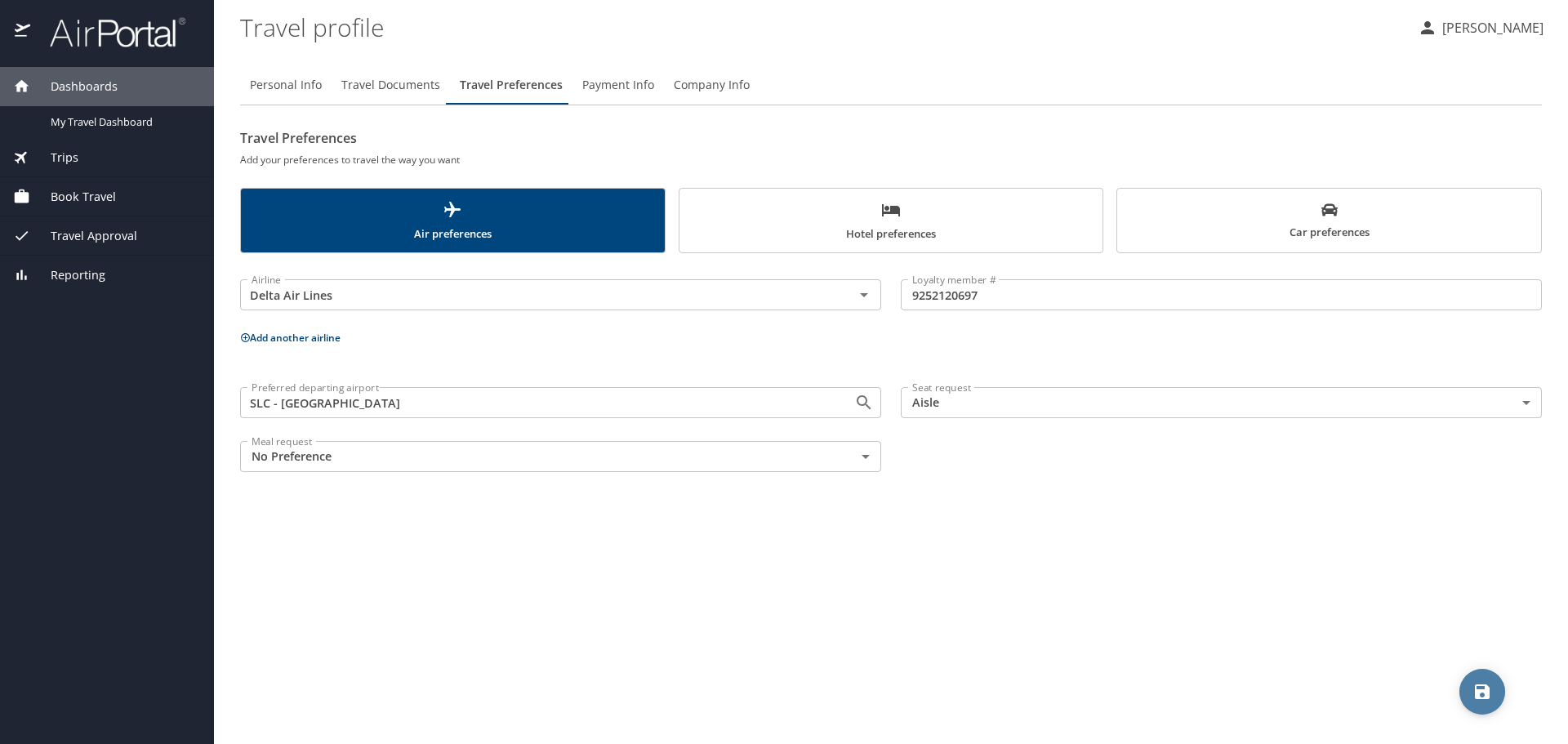
click at [1492, 682] on icon "save" at bounding box center [1482, 691] width 19 height 19
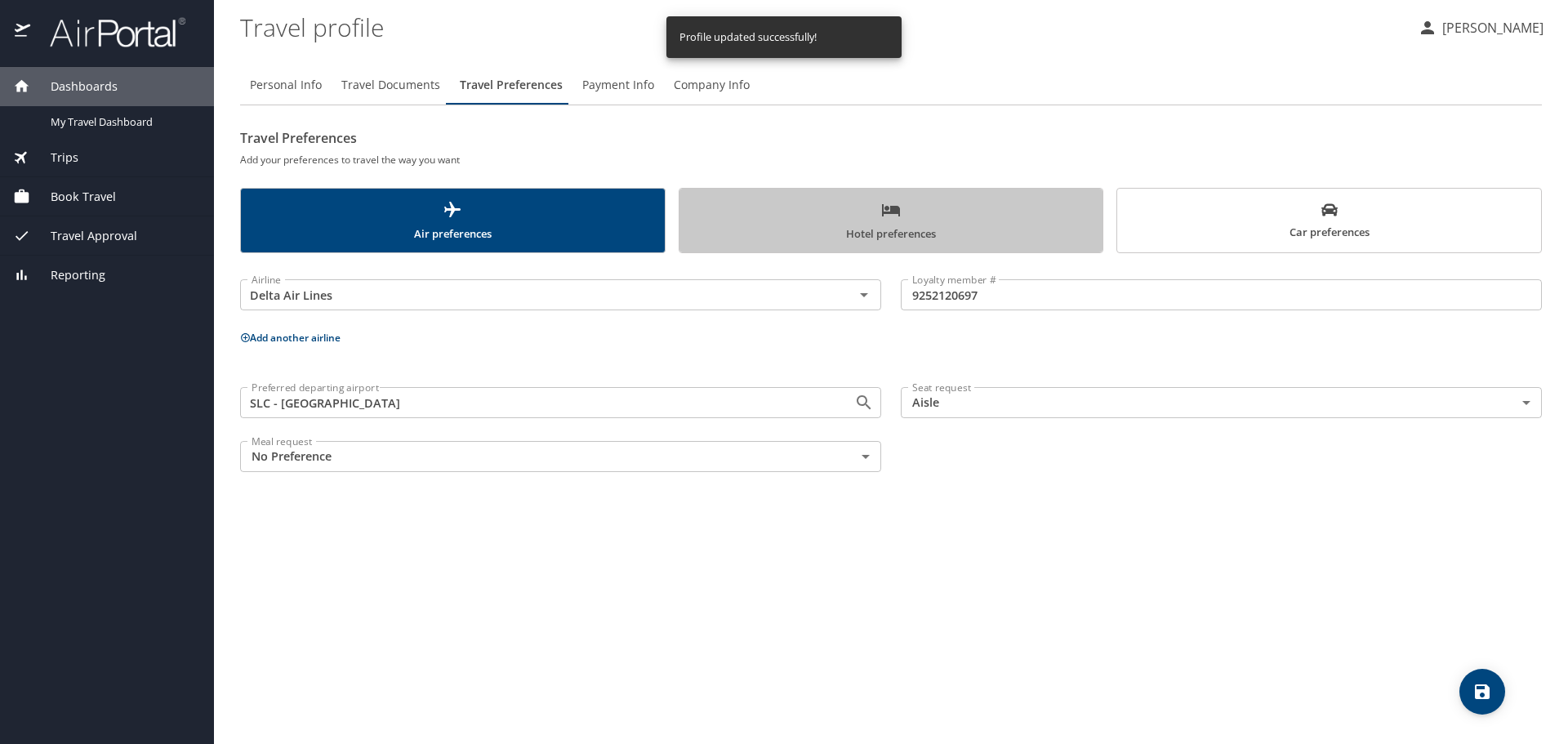
click at [920, 231] on span "Hotel preferences" at bounding box center [891, 221] width 405 height 43
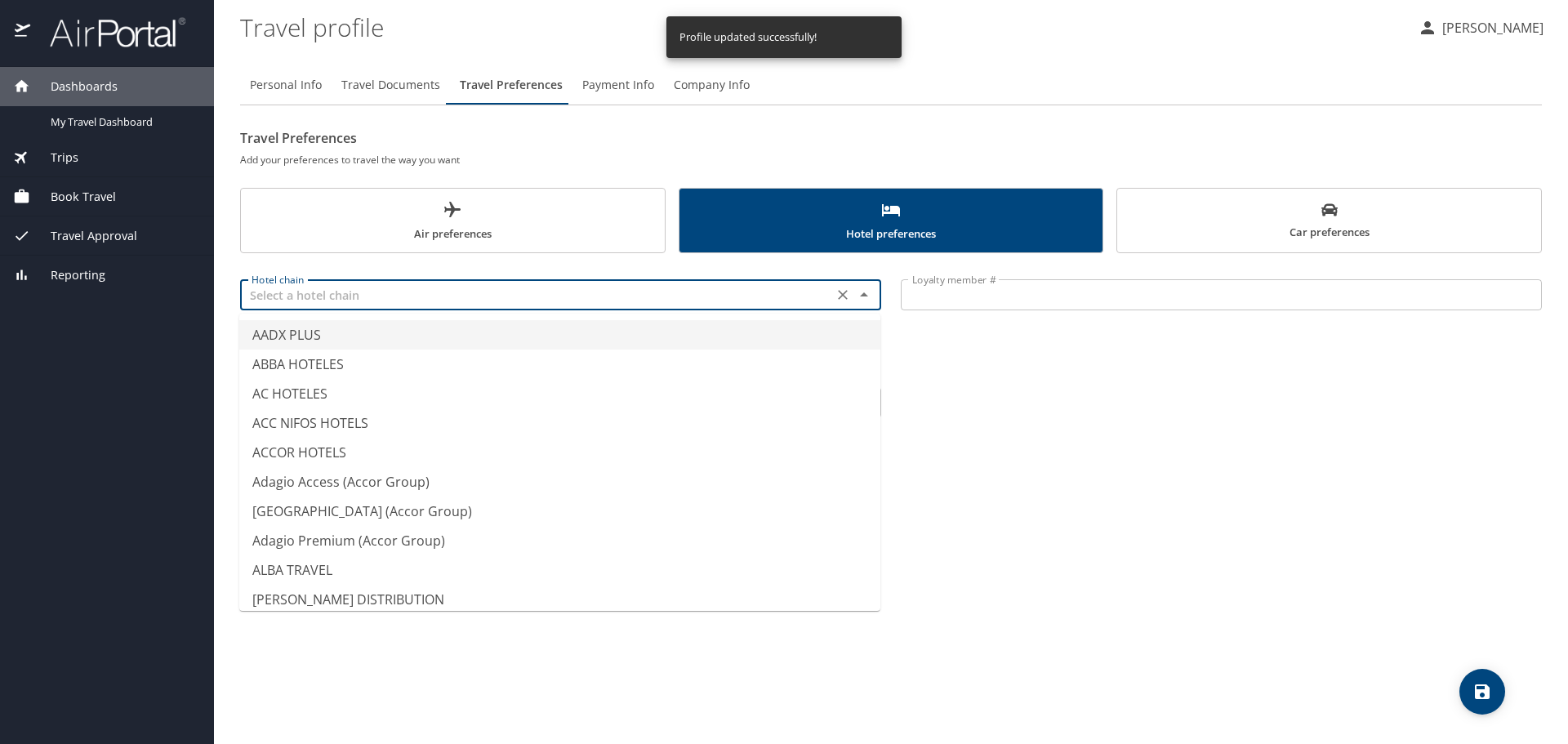
click at [505, 301] on input "text" at bounding box center [537, 294] width 584 height 21
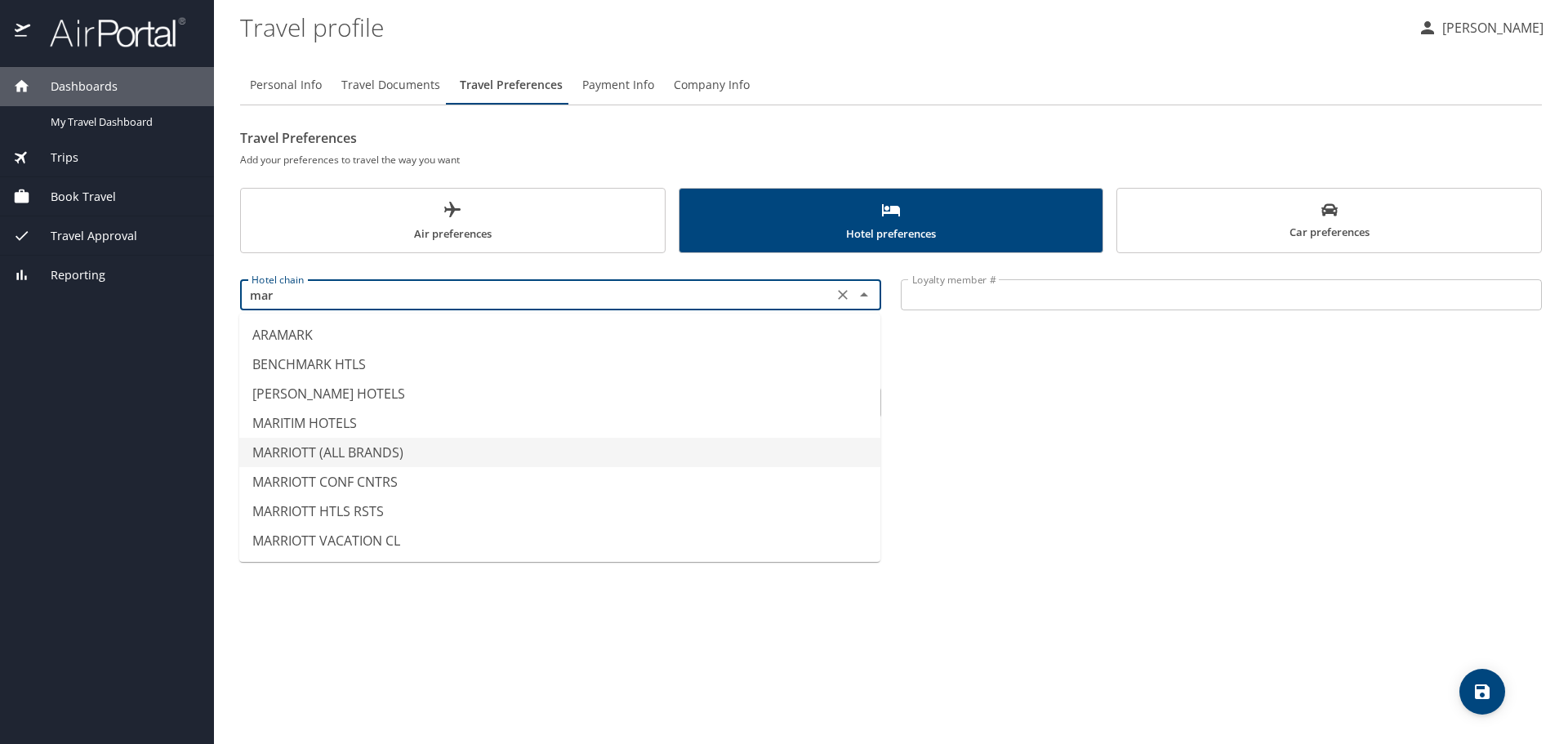
click at [345, 450] on li "MARRIOTT (ALL BRANDS)" at bounding box center [560, 452] width 641 height 29
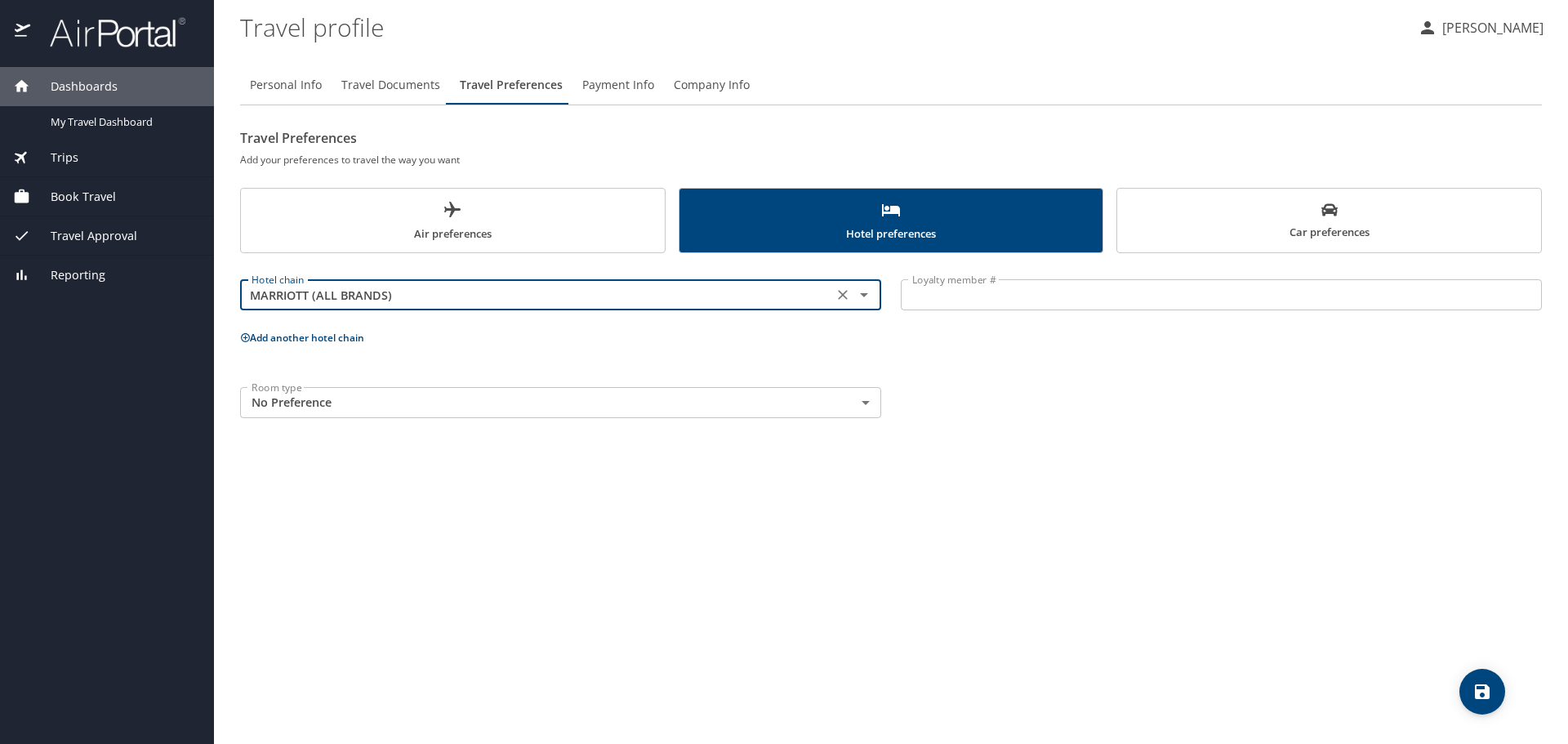
type input "MARRIOTT (ALL BRANDS)"
click at [1003, 293] on input "Loyalty member #" at bounding box center [1221, 294] width 641 height 31
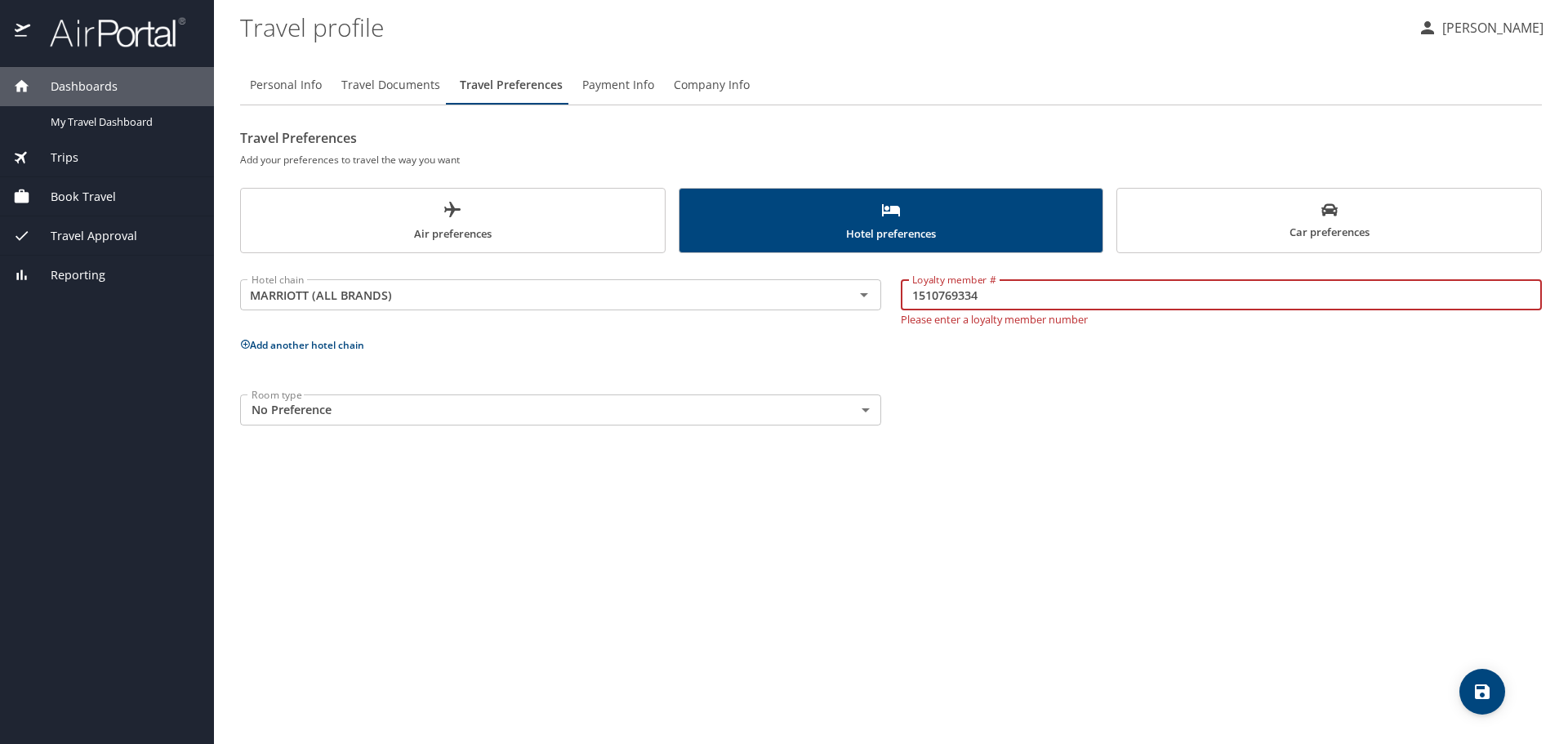
click at [972, 301] on input "1510769334" at bounding box center [1221, 294] width 641 height 31
type input "151076934"
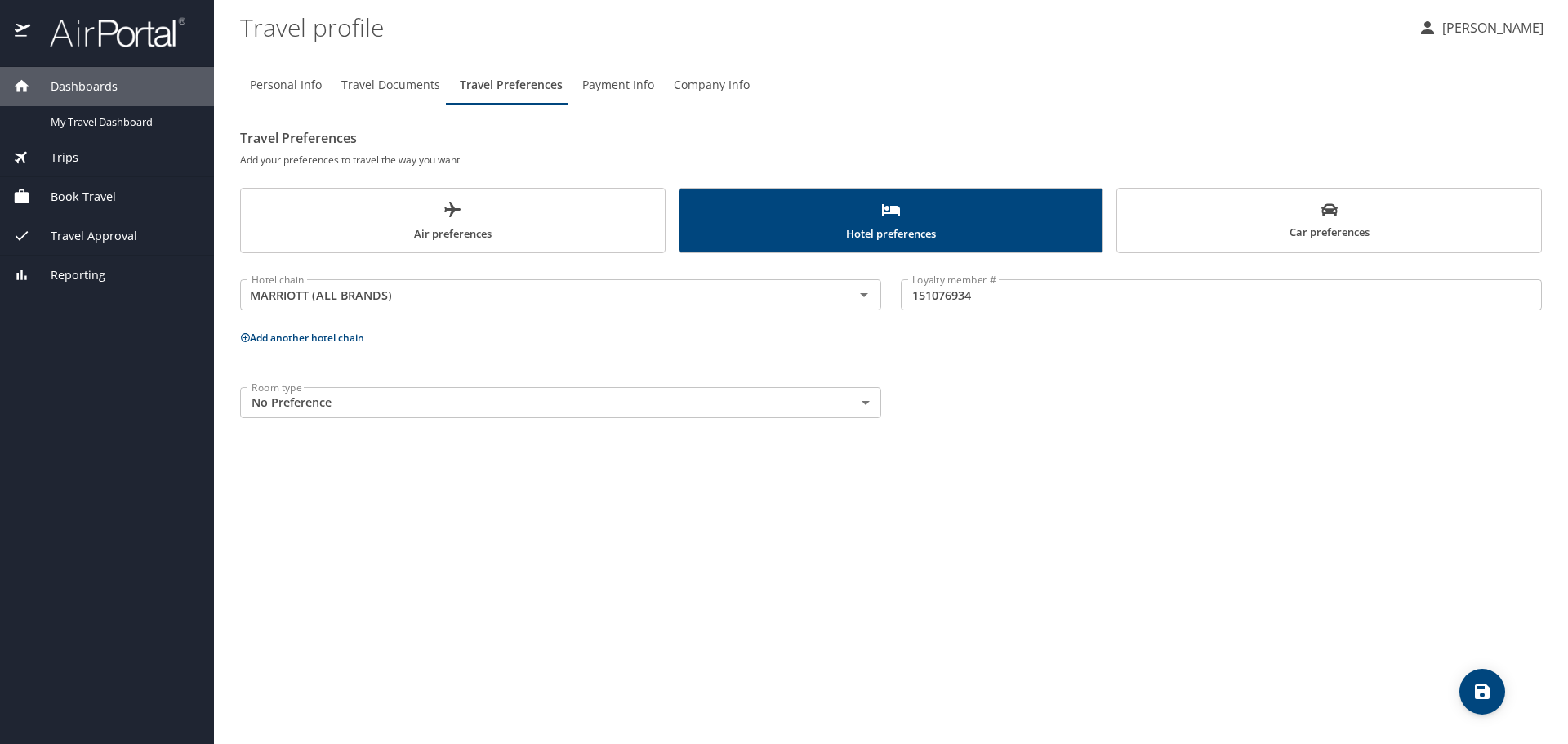
click at [1001, 389] on div "Room type No Preference NotApplicable Room type" at bounding box center [891, 402] width 1321 height 50
click at [1475, 683] on icon "save" at bounding box center [1482, 691] width 19 height 19
click at [624, 90] on span "Payment Info" at bounding box center [618, 85] width 72 height 20
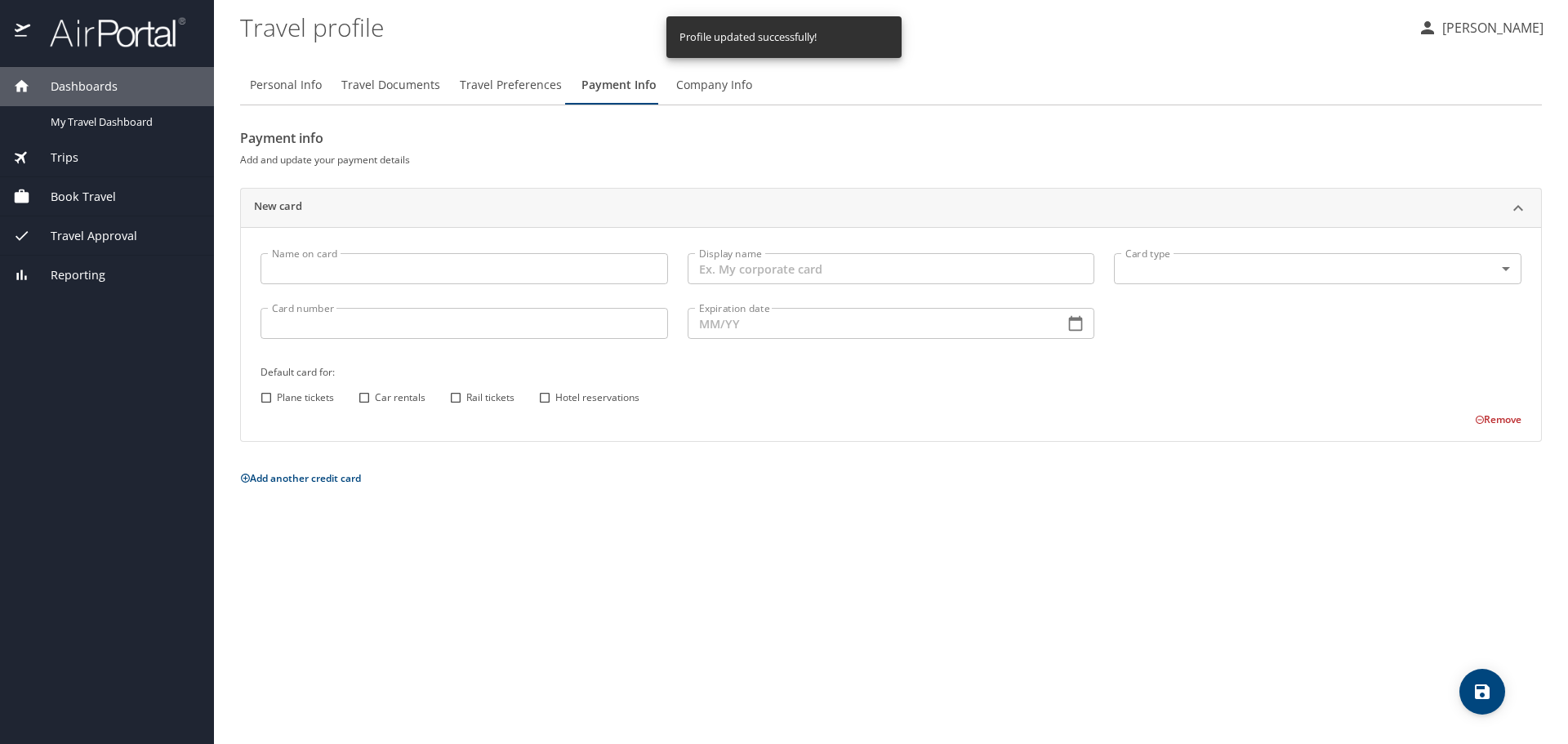
click at [689, 90] on span "Company Info" at bounding box center [714, 85] width 76 height 20
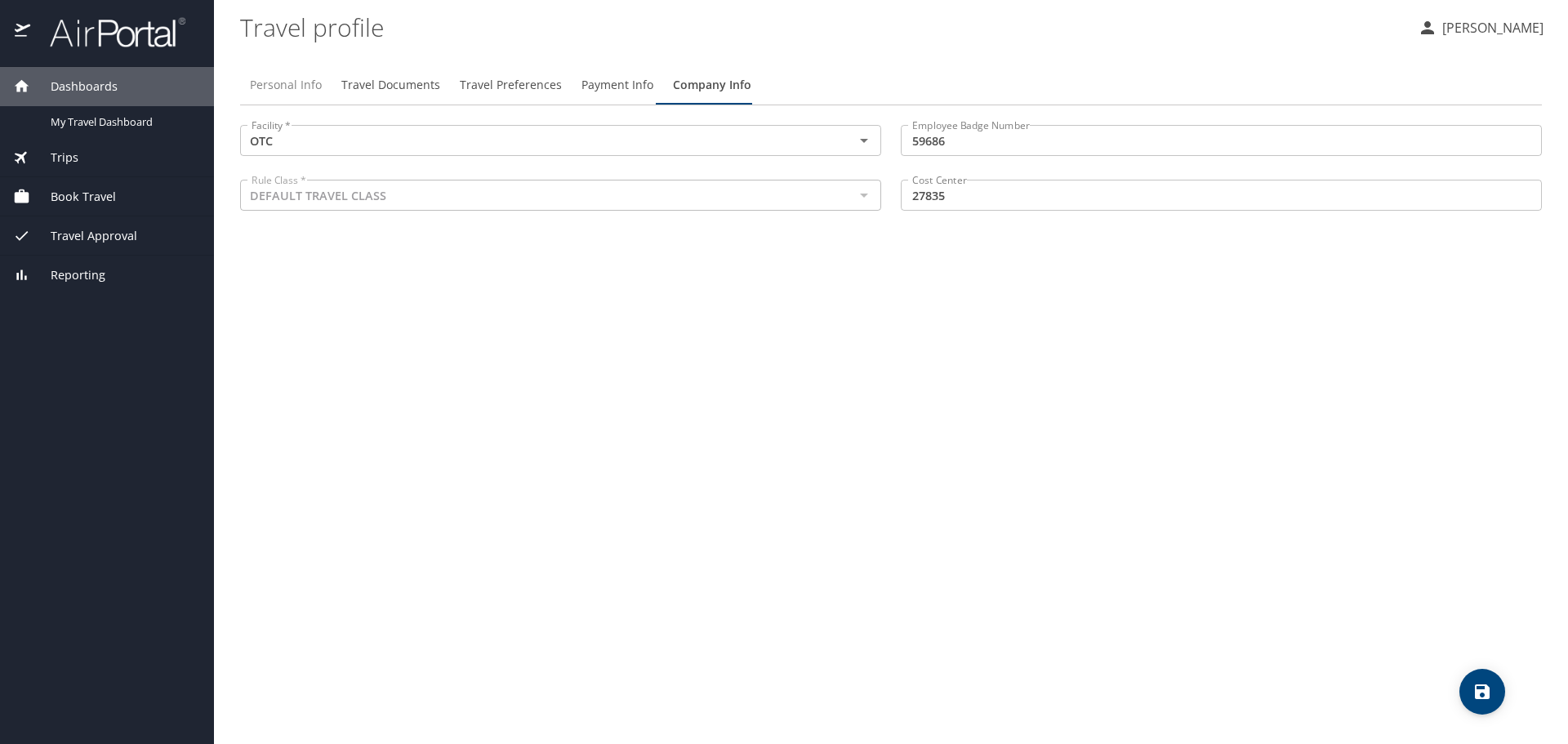
click at [261, 87] on span "Personal Info" at bounding box center [285, 85] width 72 height 20
select select "US"
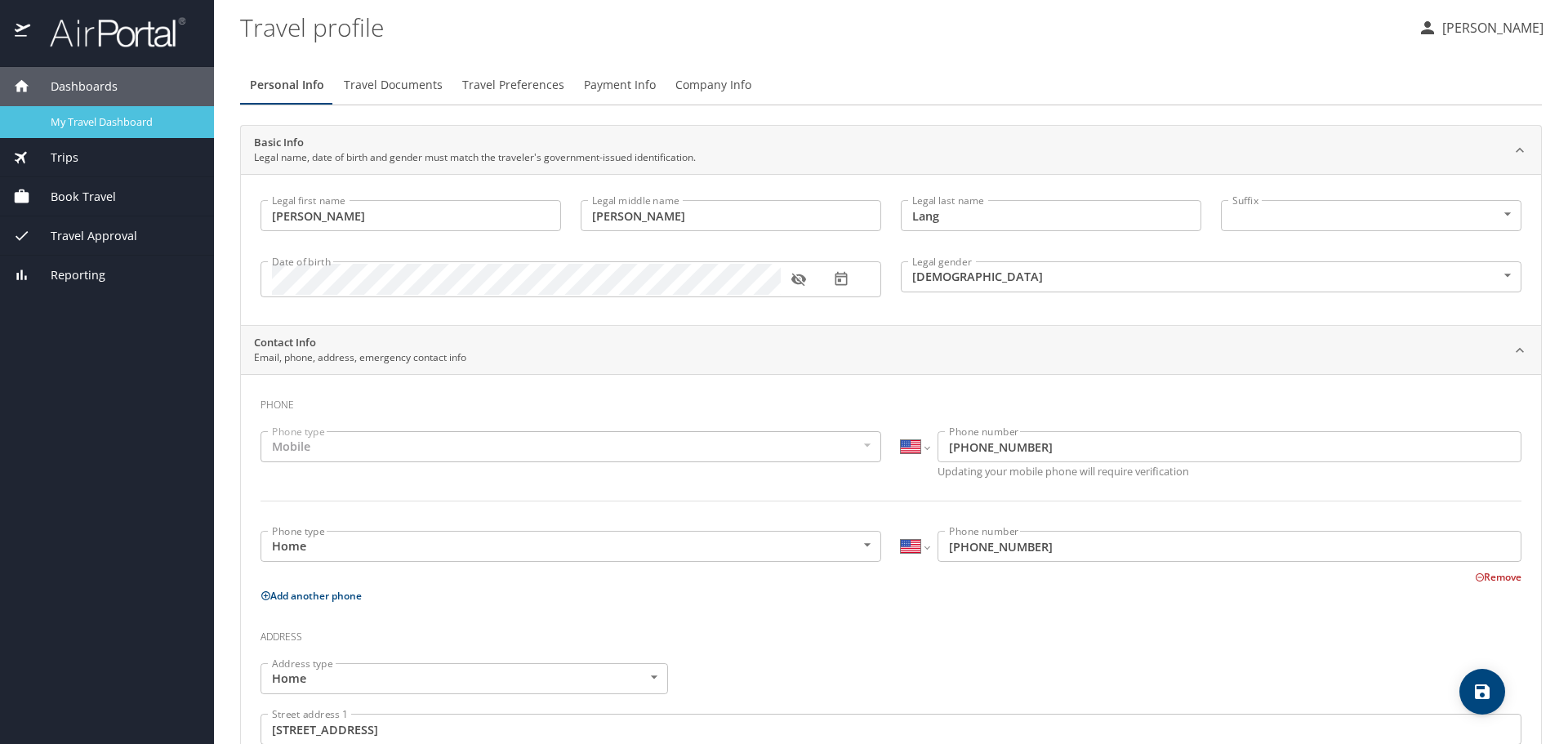
click at [143, 117] on span "My Travel Dashboard" at bounding box center [122, 122] width 144 height 16
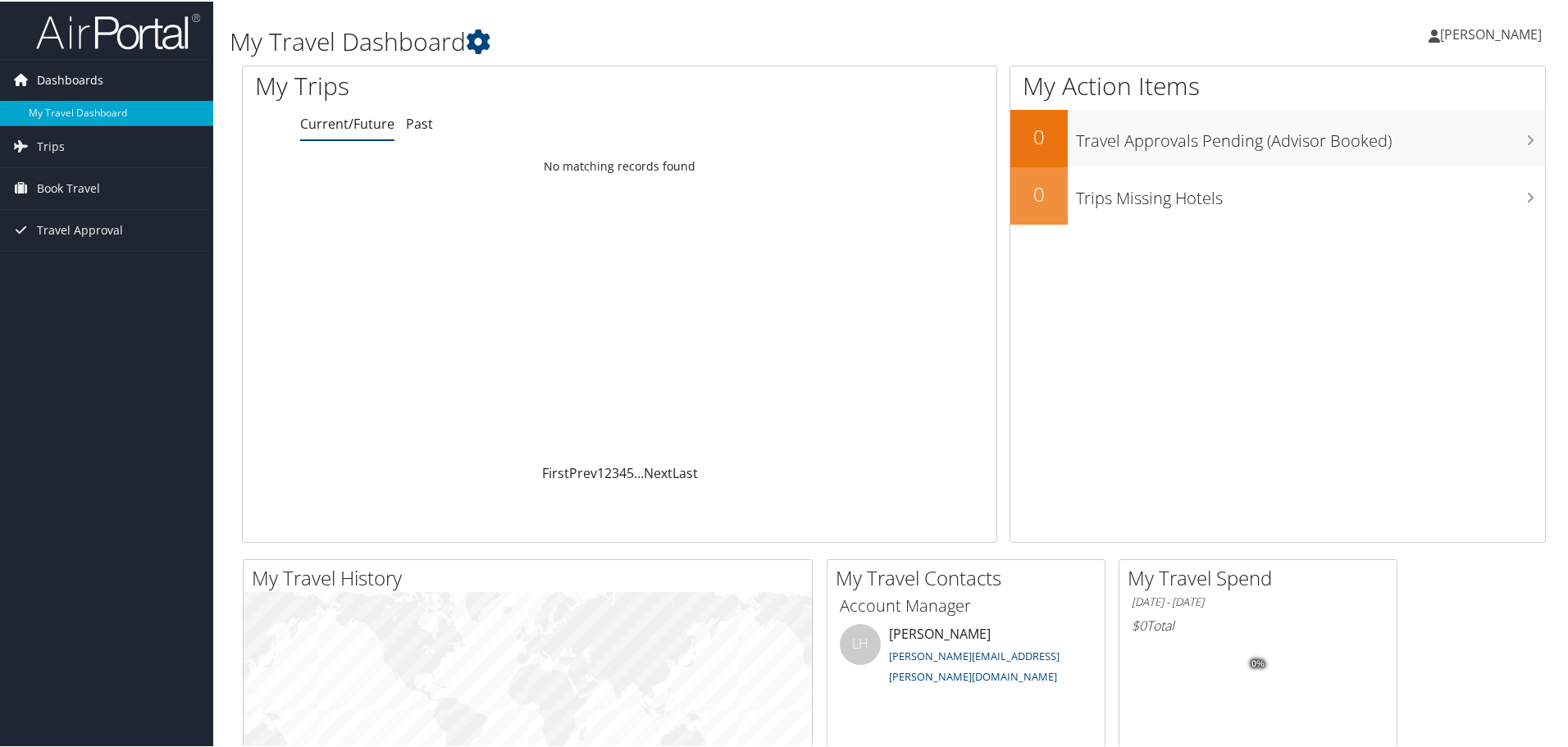
click at [50, 78] on span "Dashboards" at bounding box center [70, 78] width 66 height 41
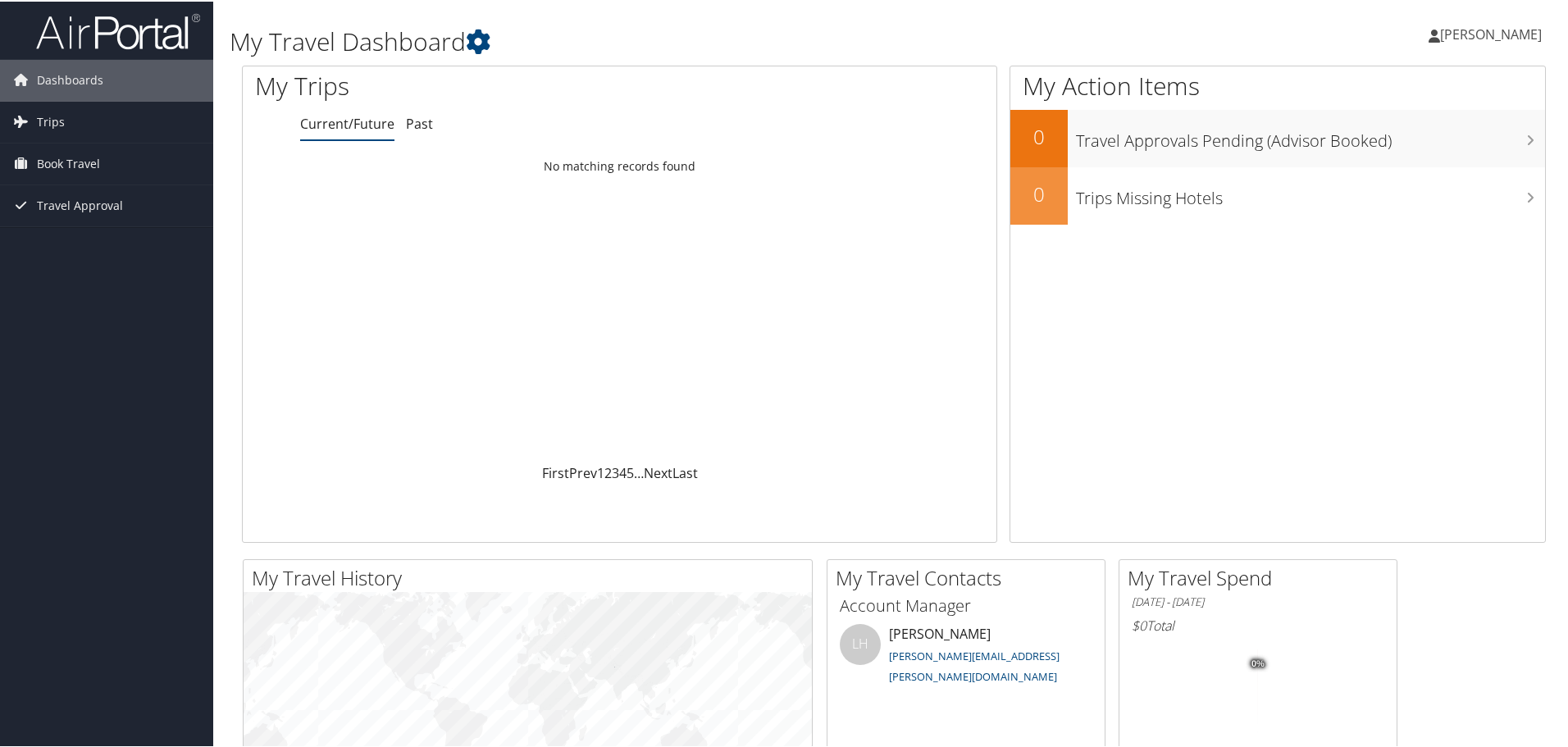
click at [1473, 35] on span "[PERSON_NAME]" at bounding box center [1491, 33] width 101 height 18
